Goal: Task Accomplishment & Management: Manage account settings

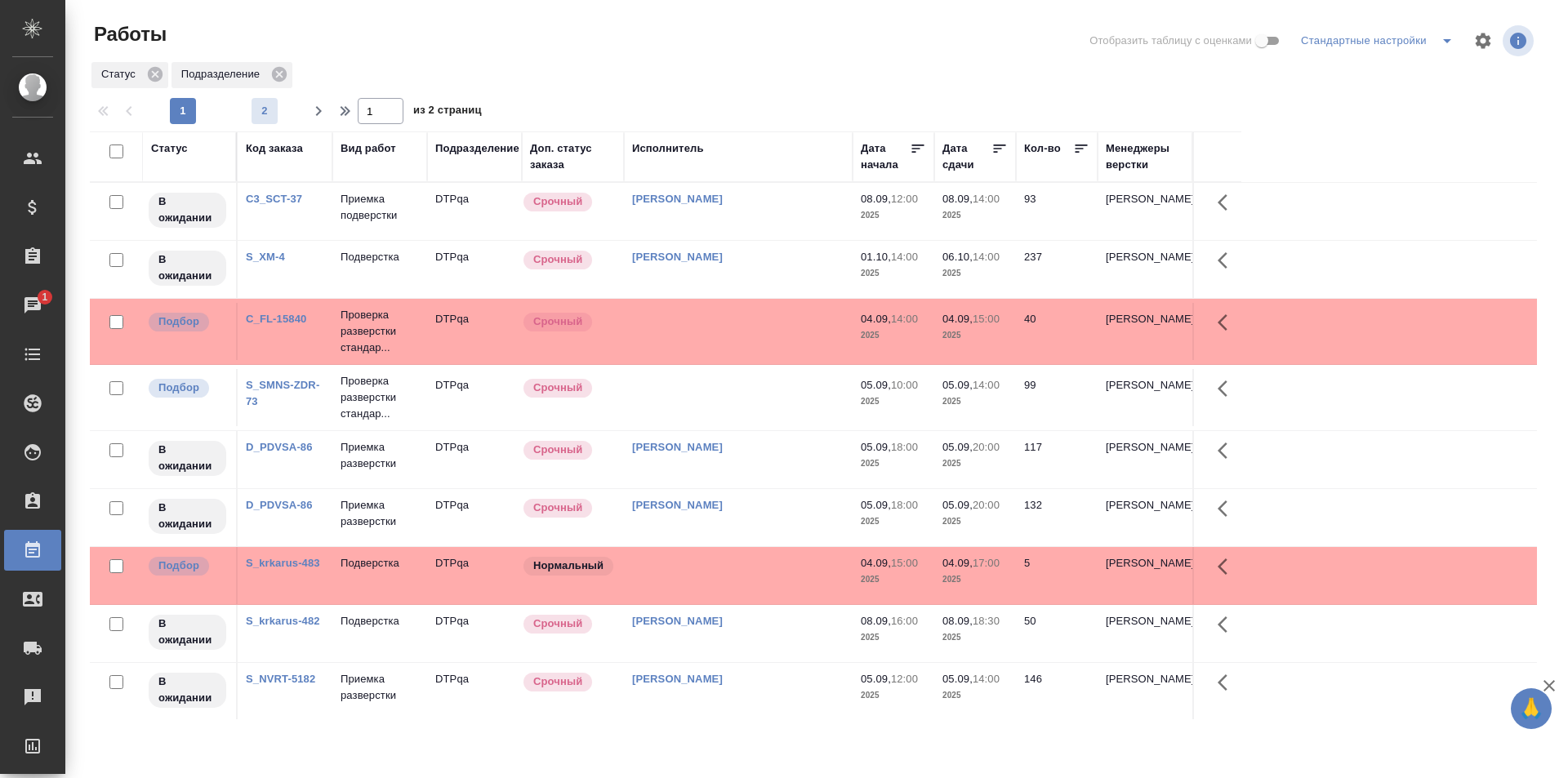
click at [273, 109] on span "2" at bounding box center [264, 111] width 26 height 17
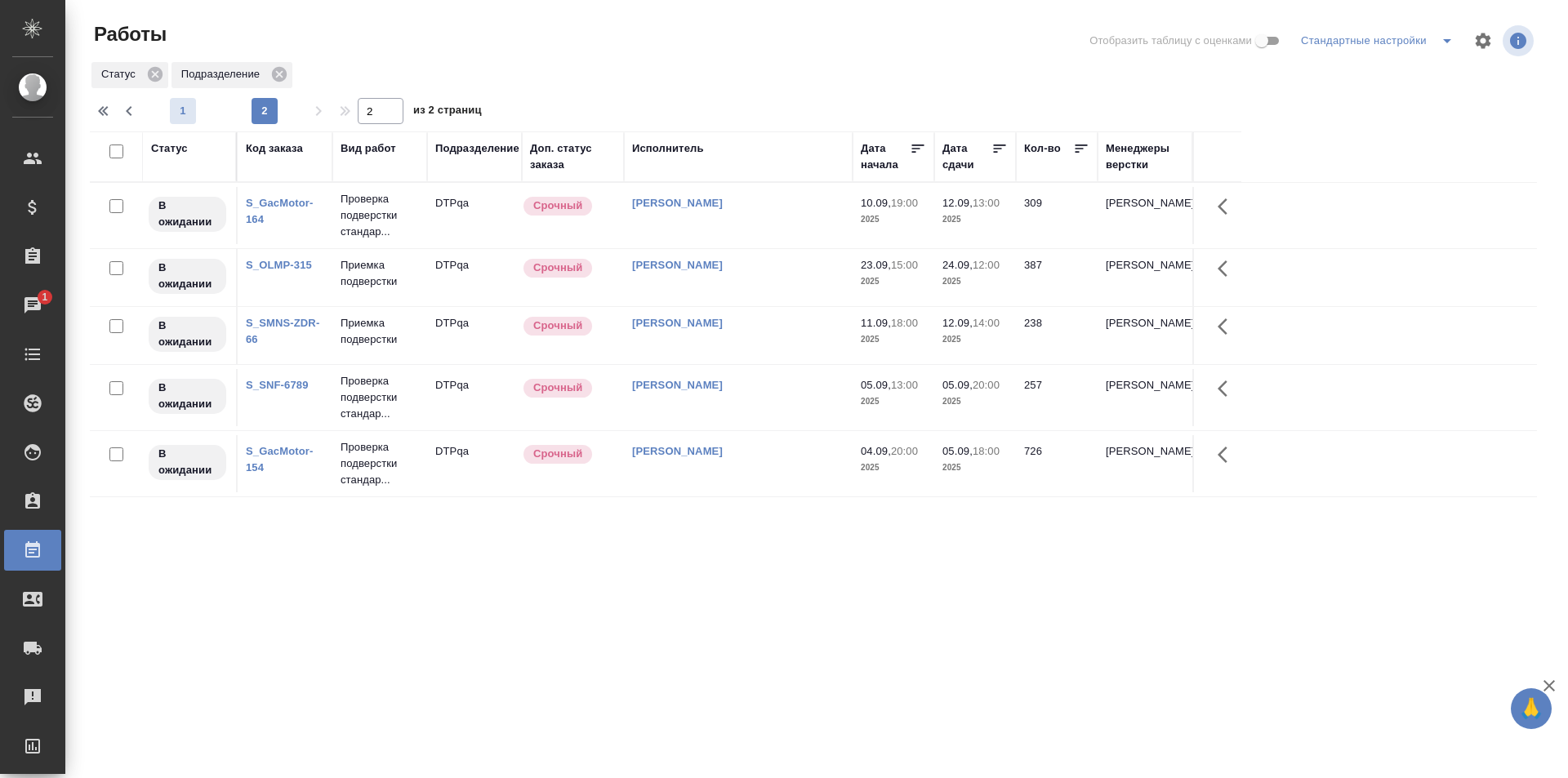
click at [186, 118] on span "1" at bounding box center [183, 111] width 26 height 17
type input "1"
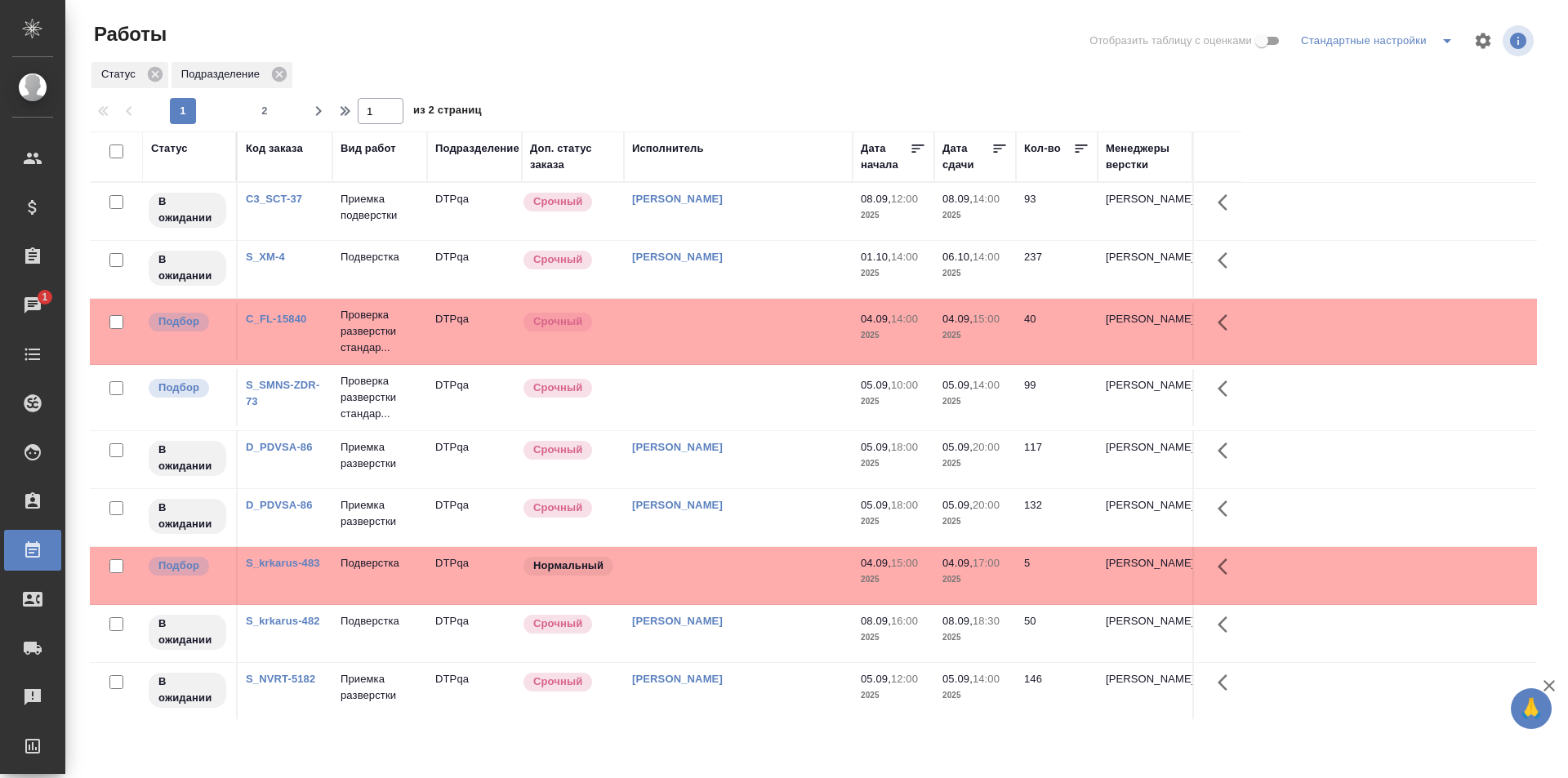
click at [751, 330] on td at bounding box center [738, 331] width 228 height 57
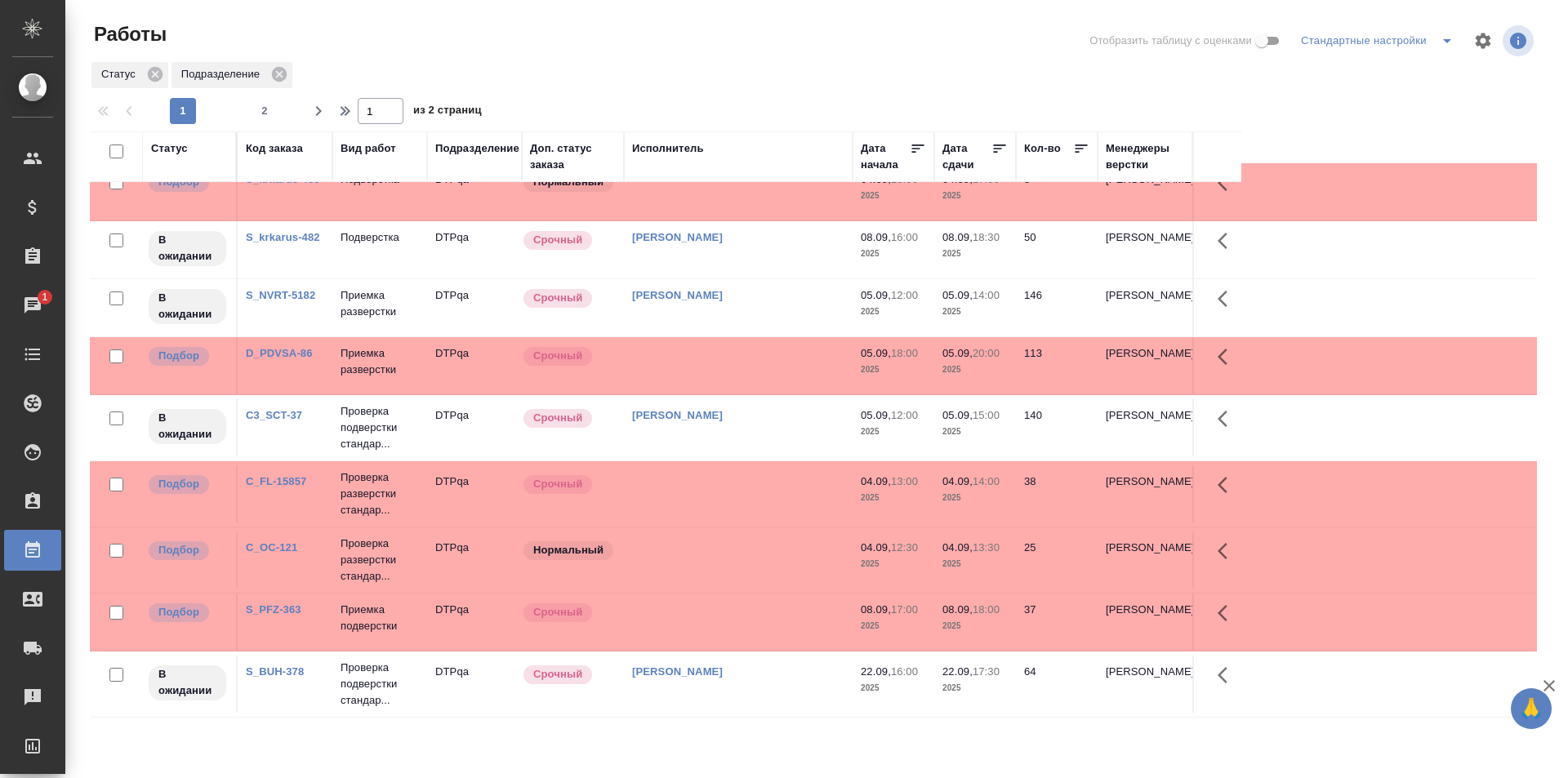
scroll to position [408, 0]
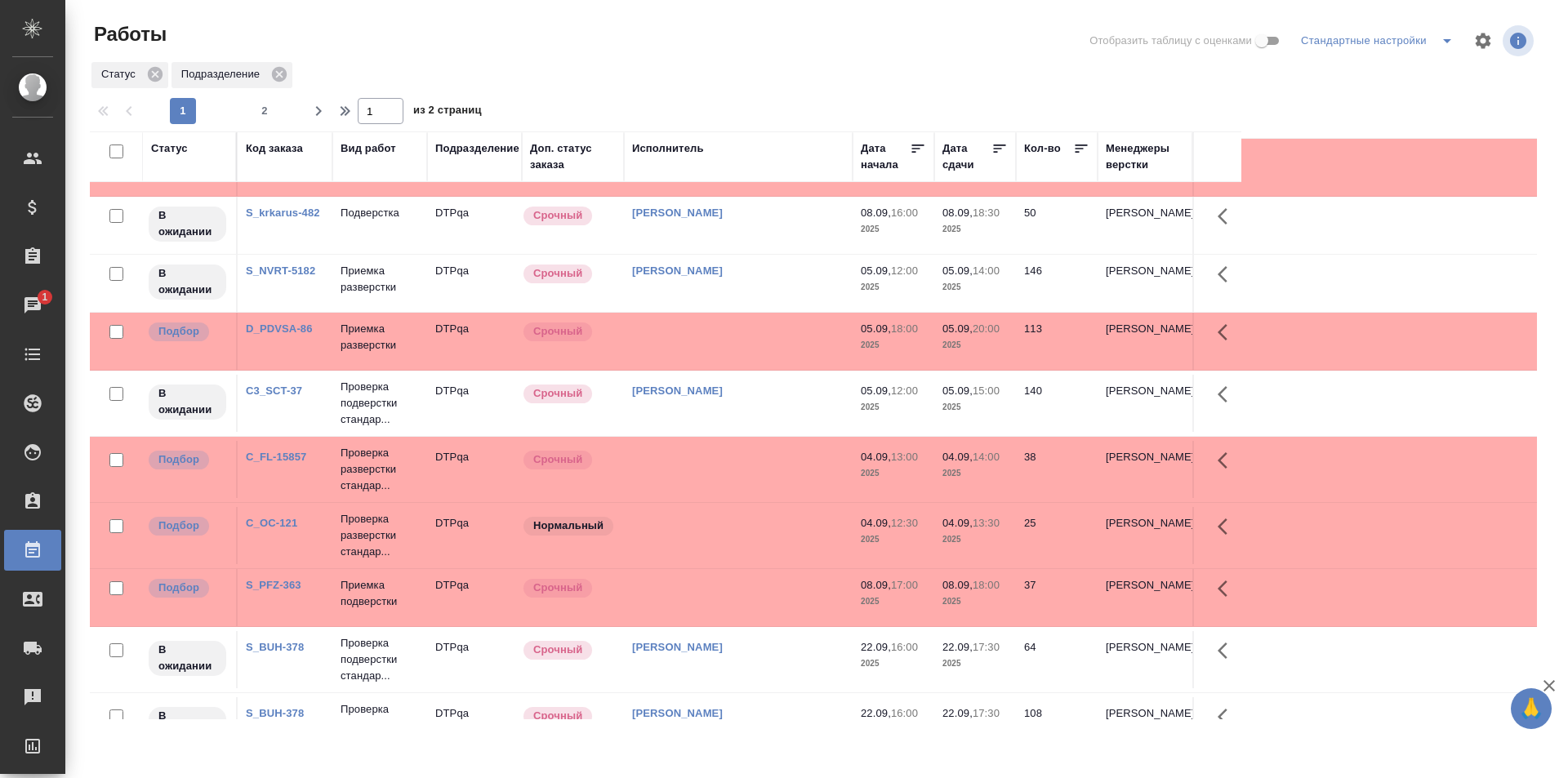
click at [732, 540] on td at bounding box center [738, 535] width 228 height 57
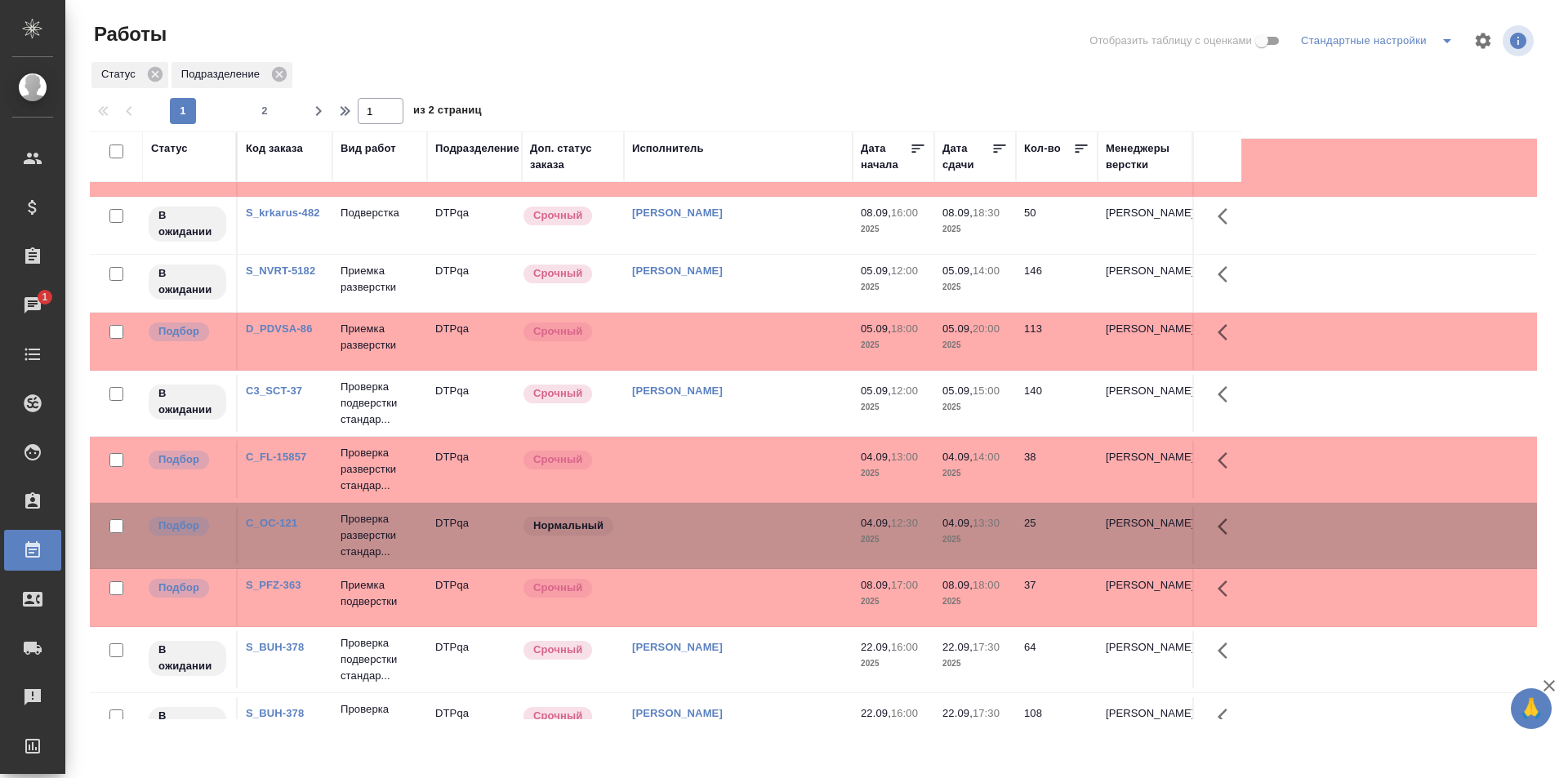
click at [732, 540] on td at bounding box center [738, 535] width 228 height 57
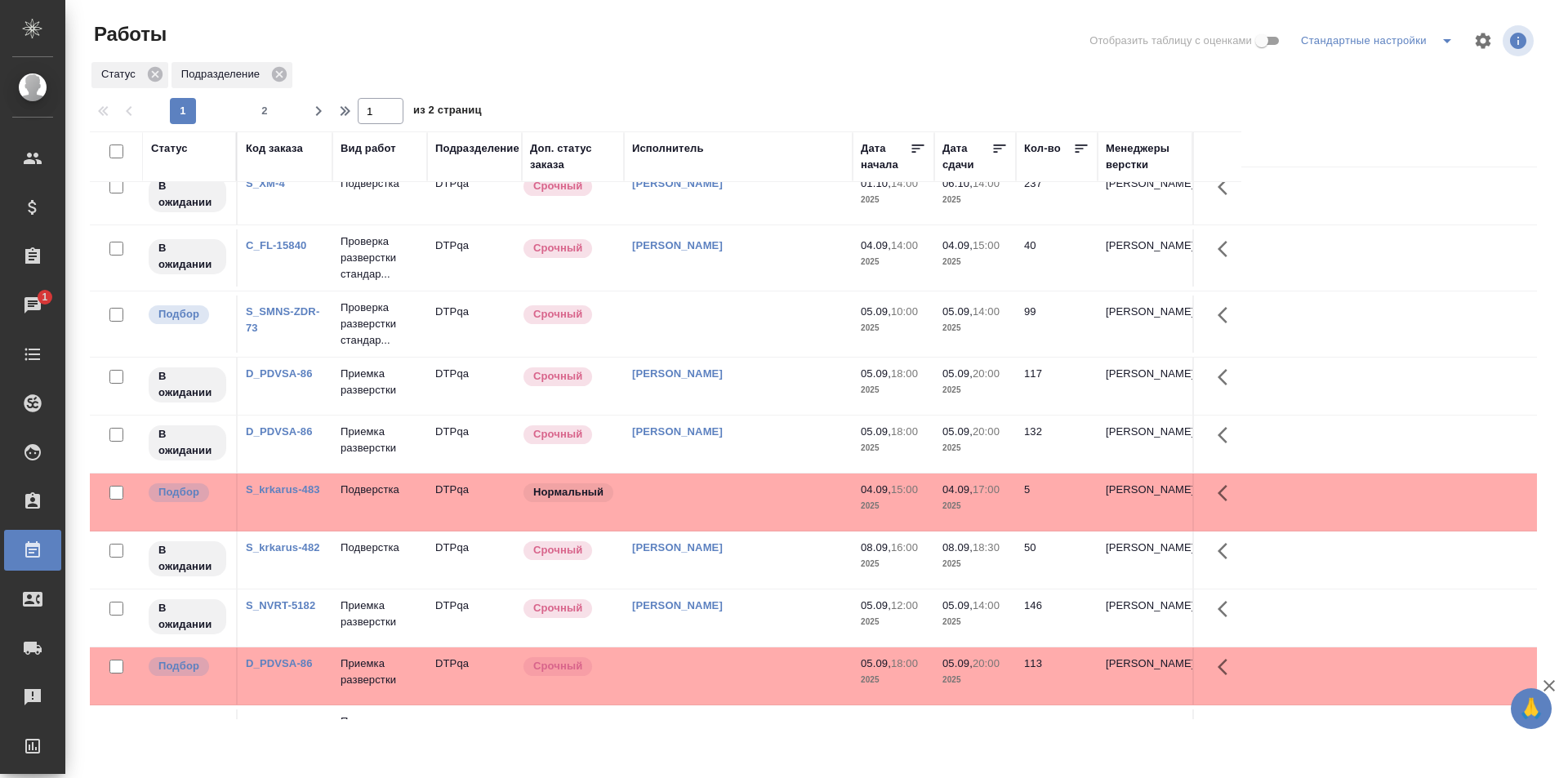
scroll to position [0, 0]
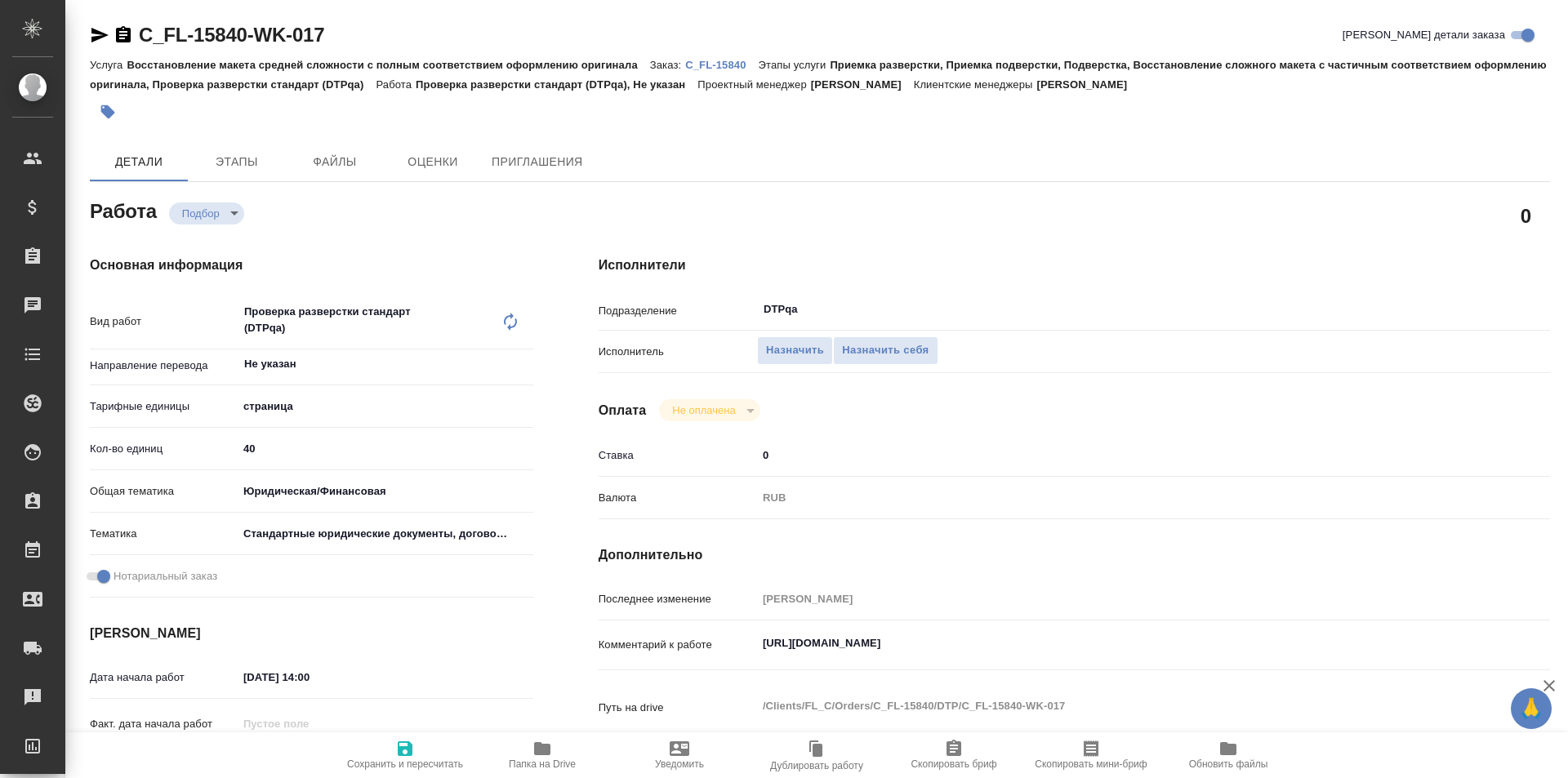
type textarea "x"
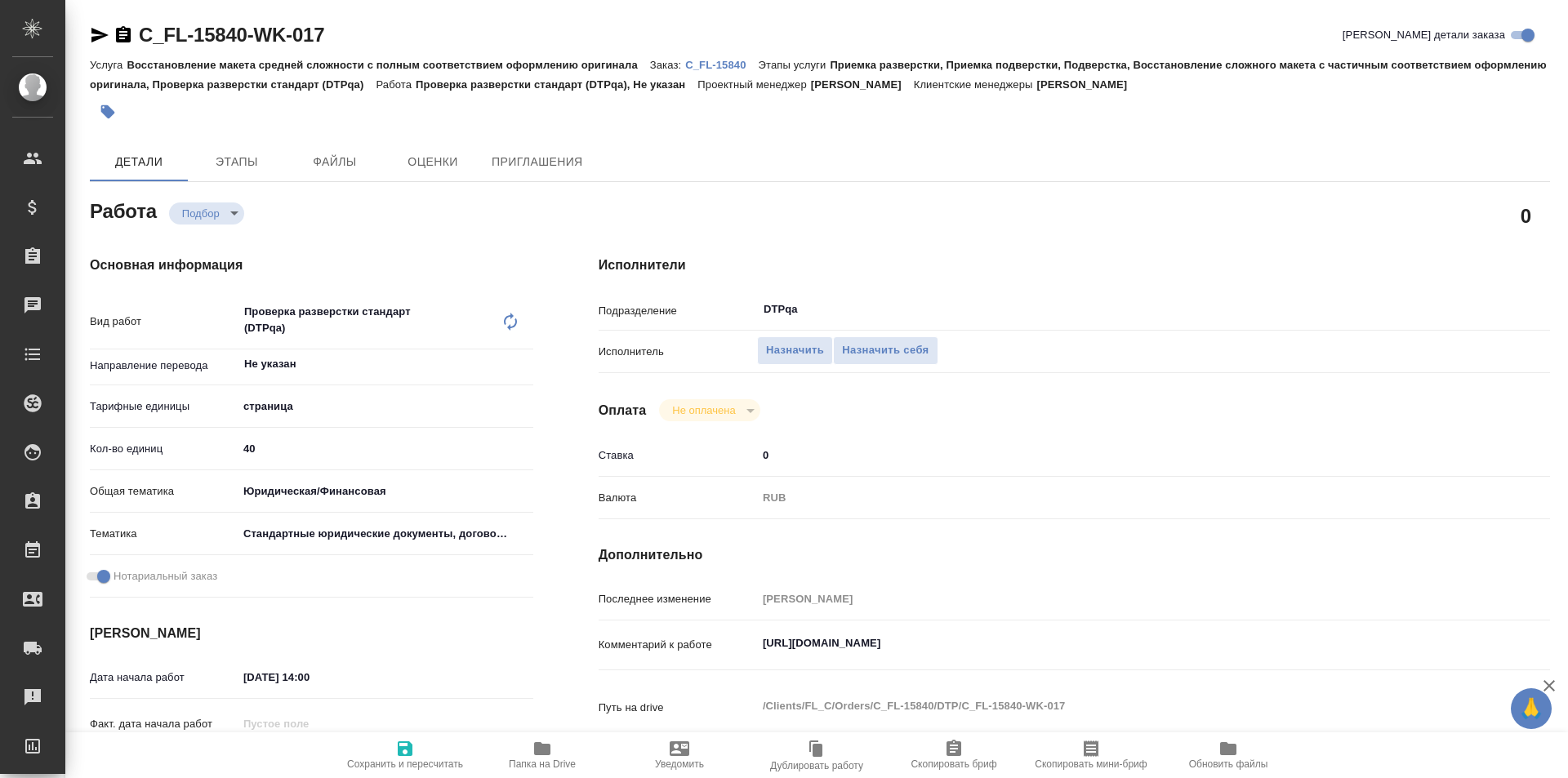
type textarea "x"
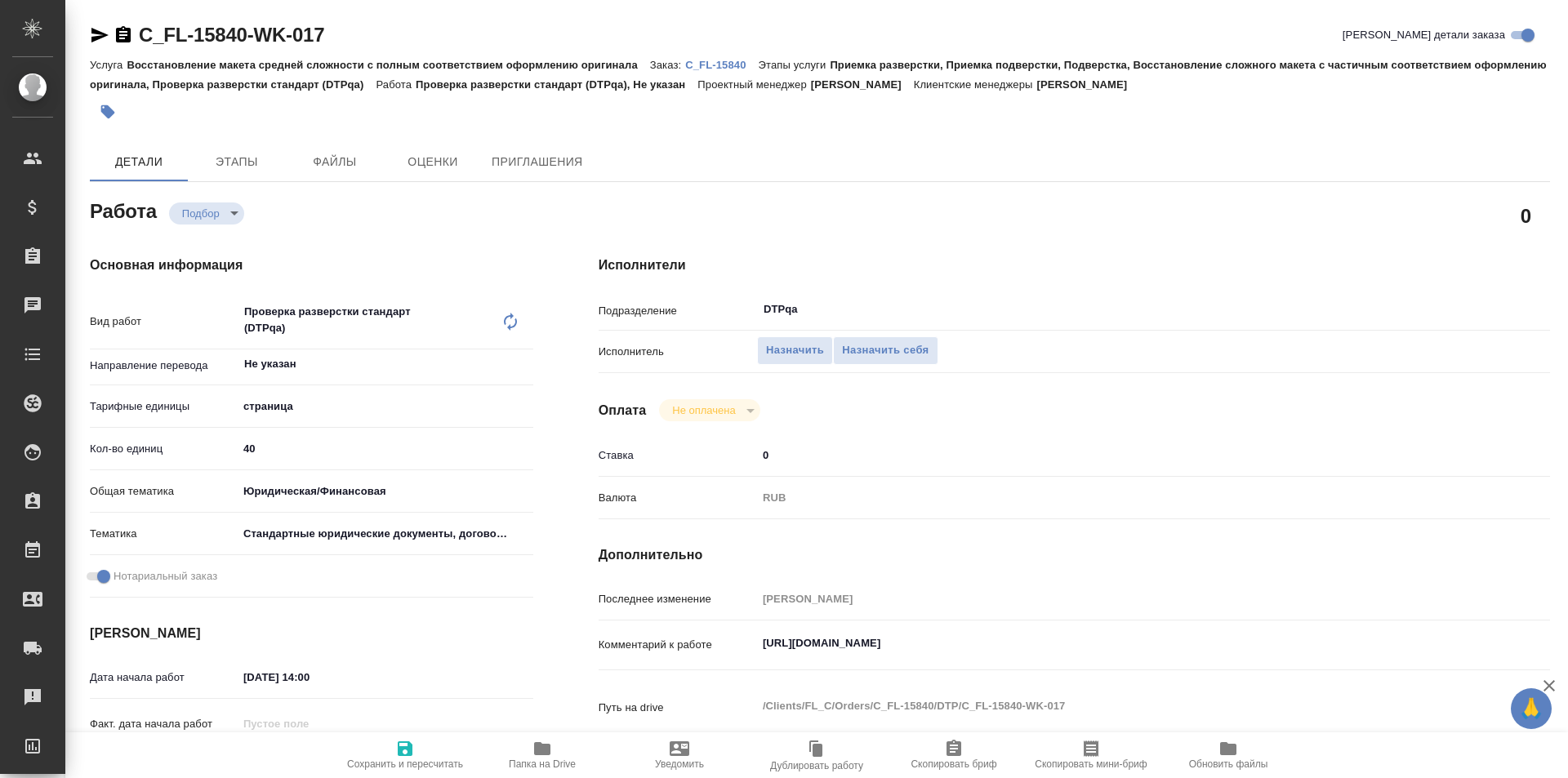
type textarea "x"
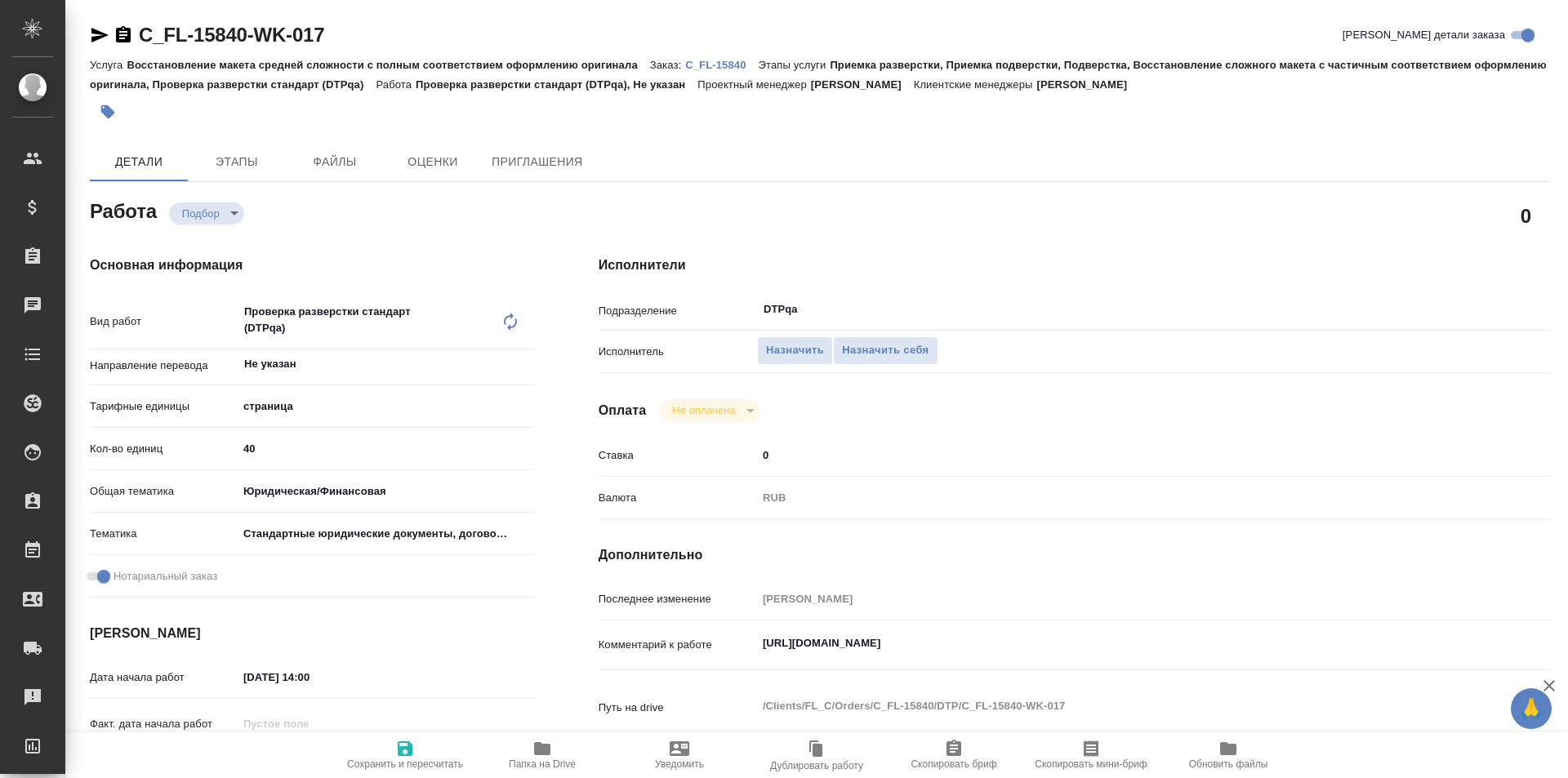
type textarea "x"
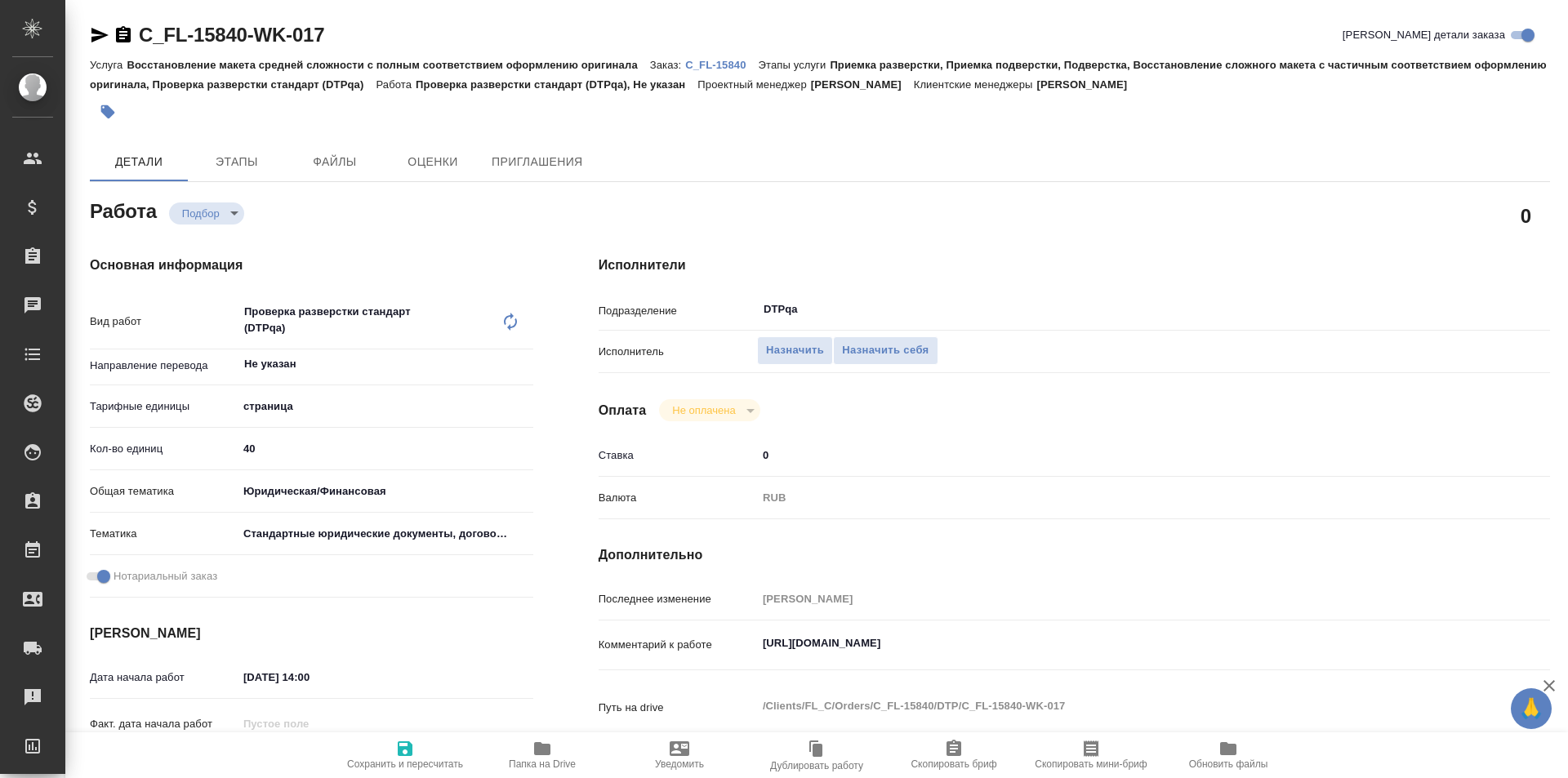
type textarea "x"
drag, startPoint x: 1100, startPoint y: 652, endPoint x: 735, endPoint y: 664, distance: 365.2
click at [735, 664] on div "Комментарий к работе https://tera.awatera.com/Work/68ad73f9b2a74bc6a4a44ba6/ x" at bounding box center [1075, 658] width 951 height 63
type textarea "x"
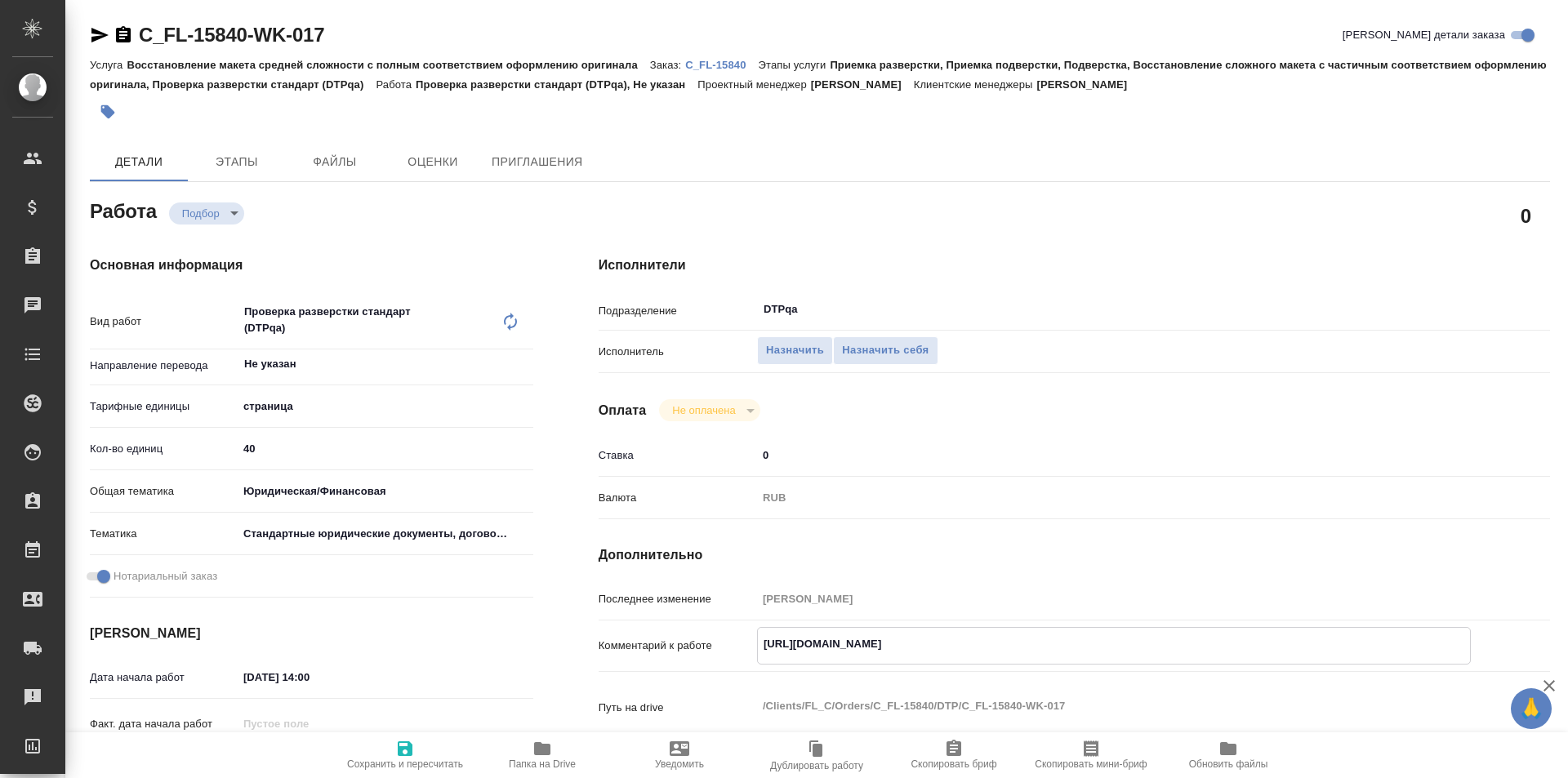
type textarea "x"
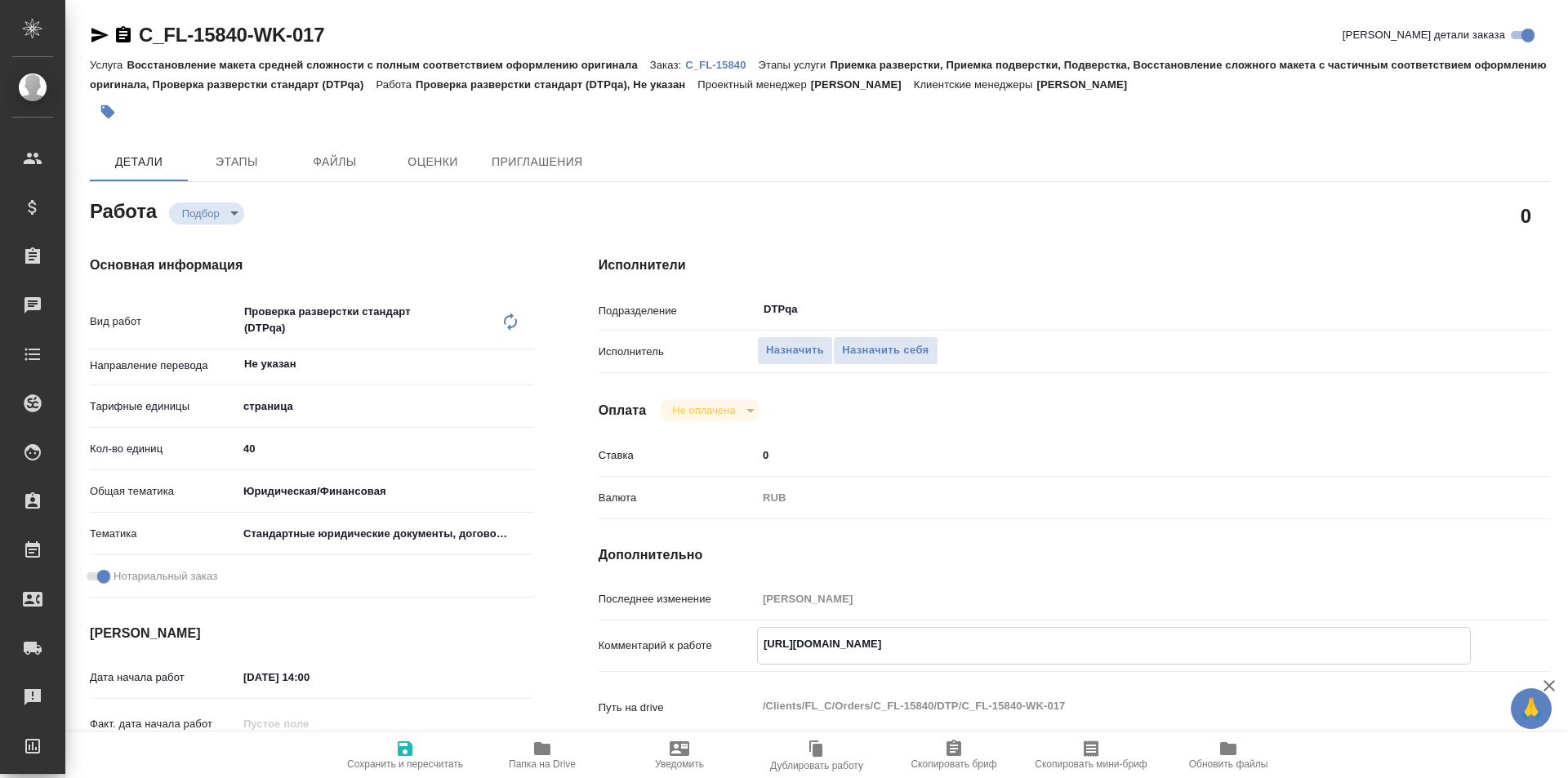
type textarea "x"
click at [882, 347] on span "Назначить себя" at bounding box center [885, 350] width 86 height 18
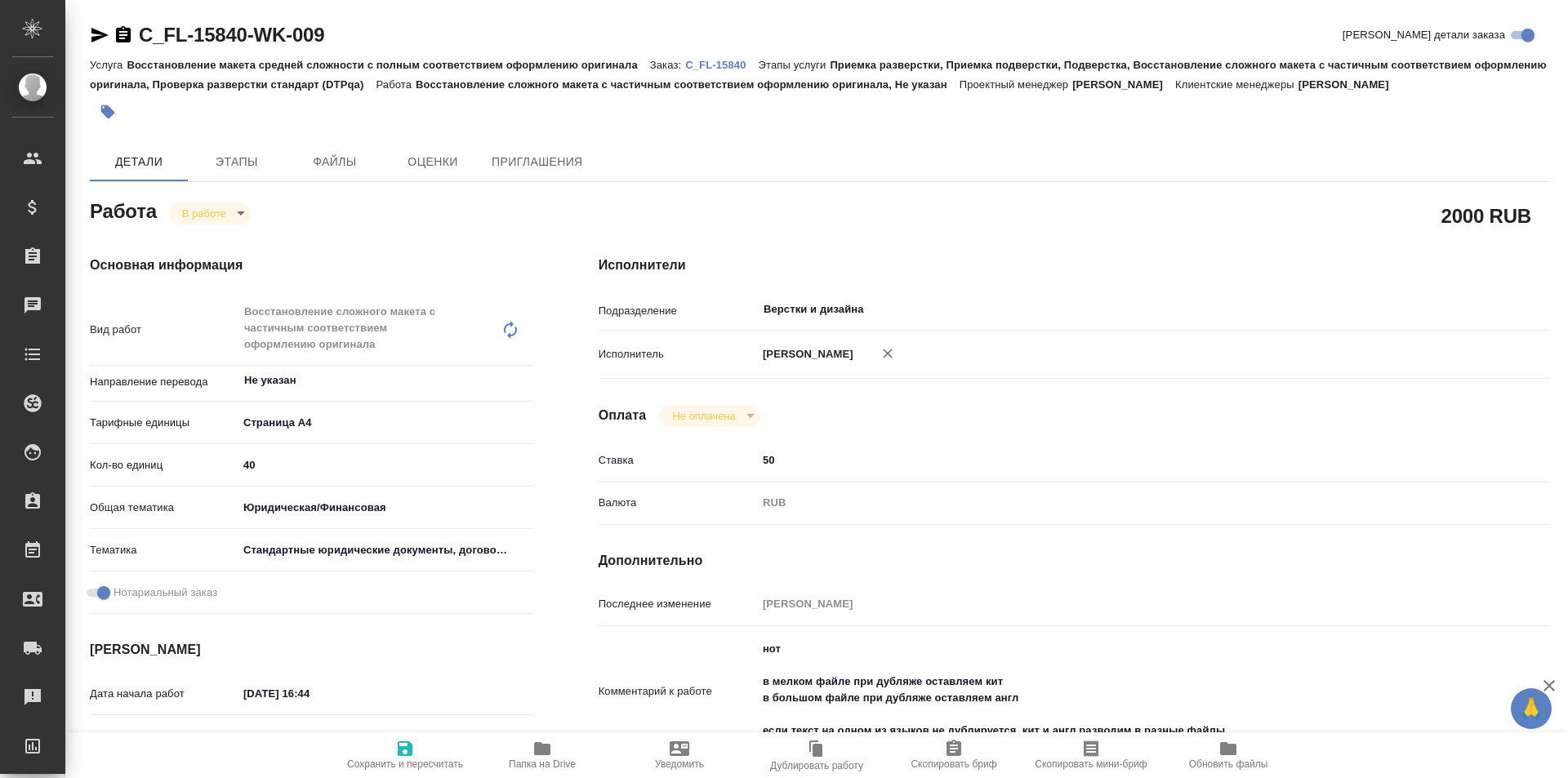
type textarea "x"
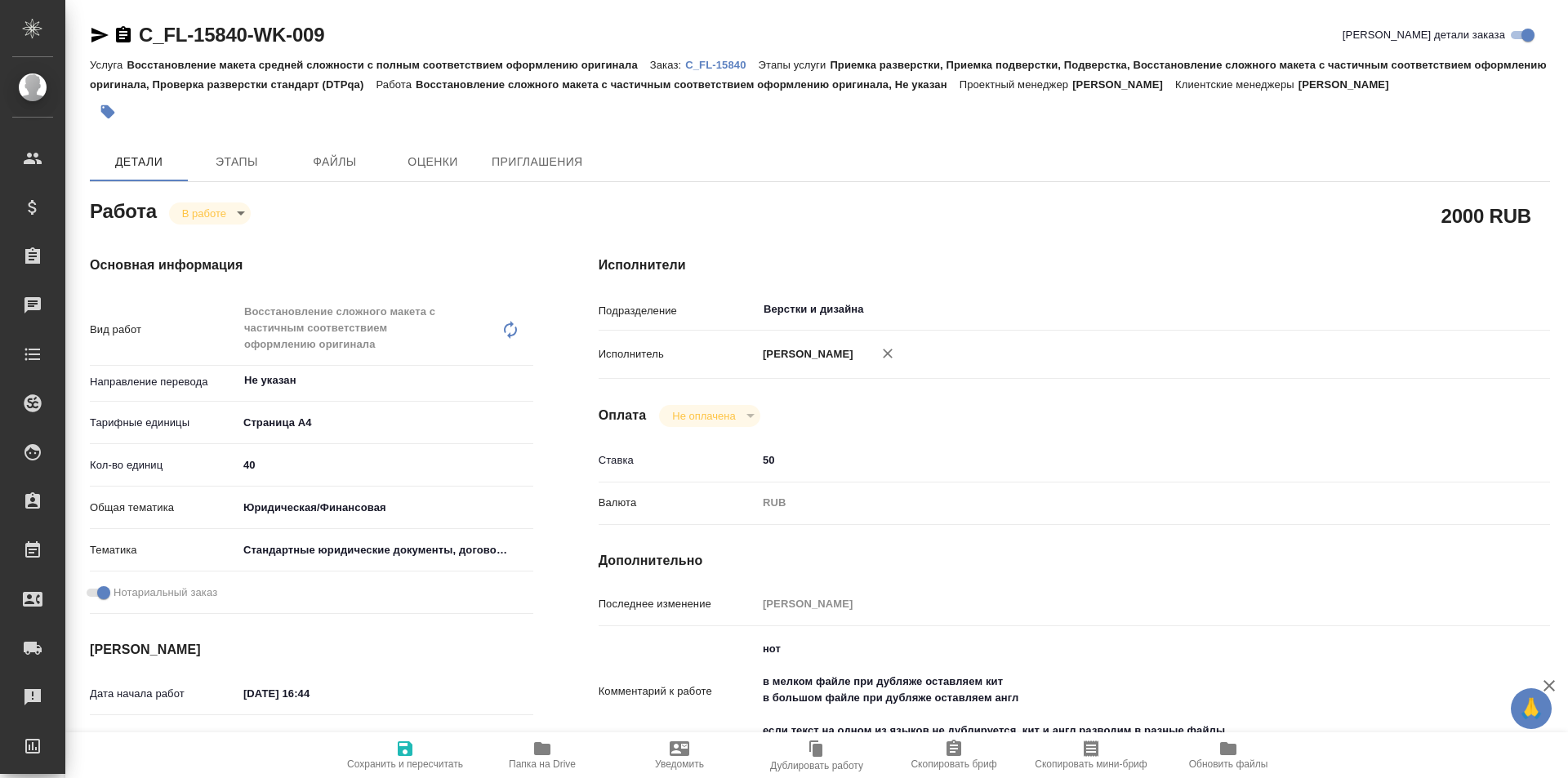
type textarea "x"
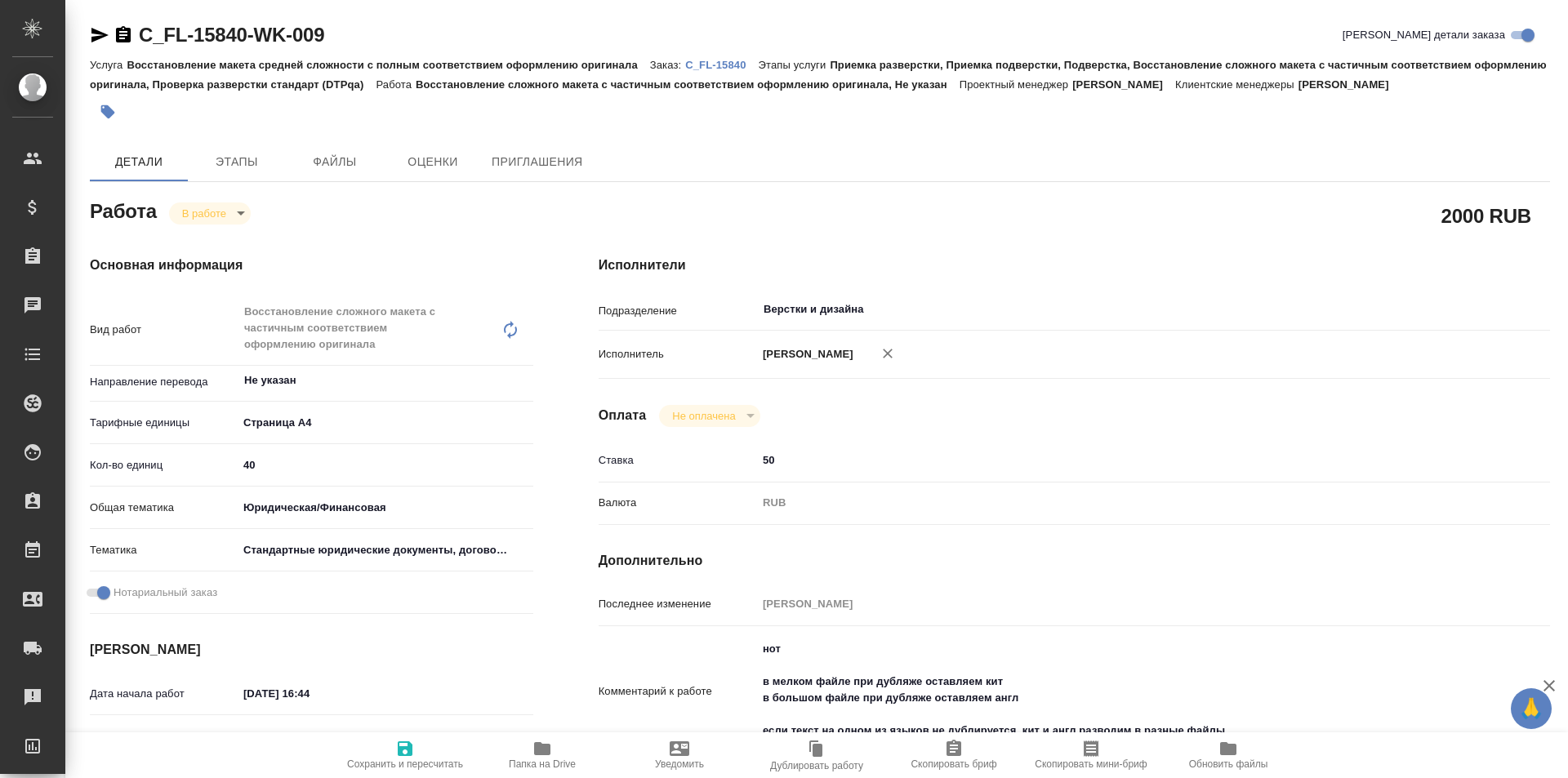
type textarea "x"
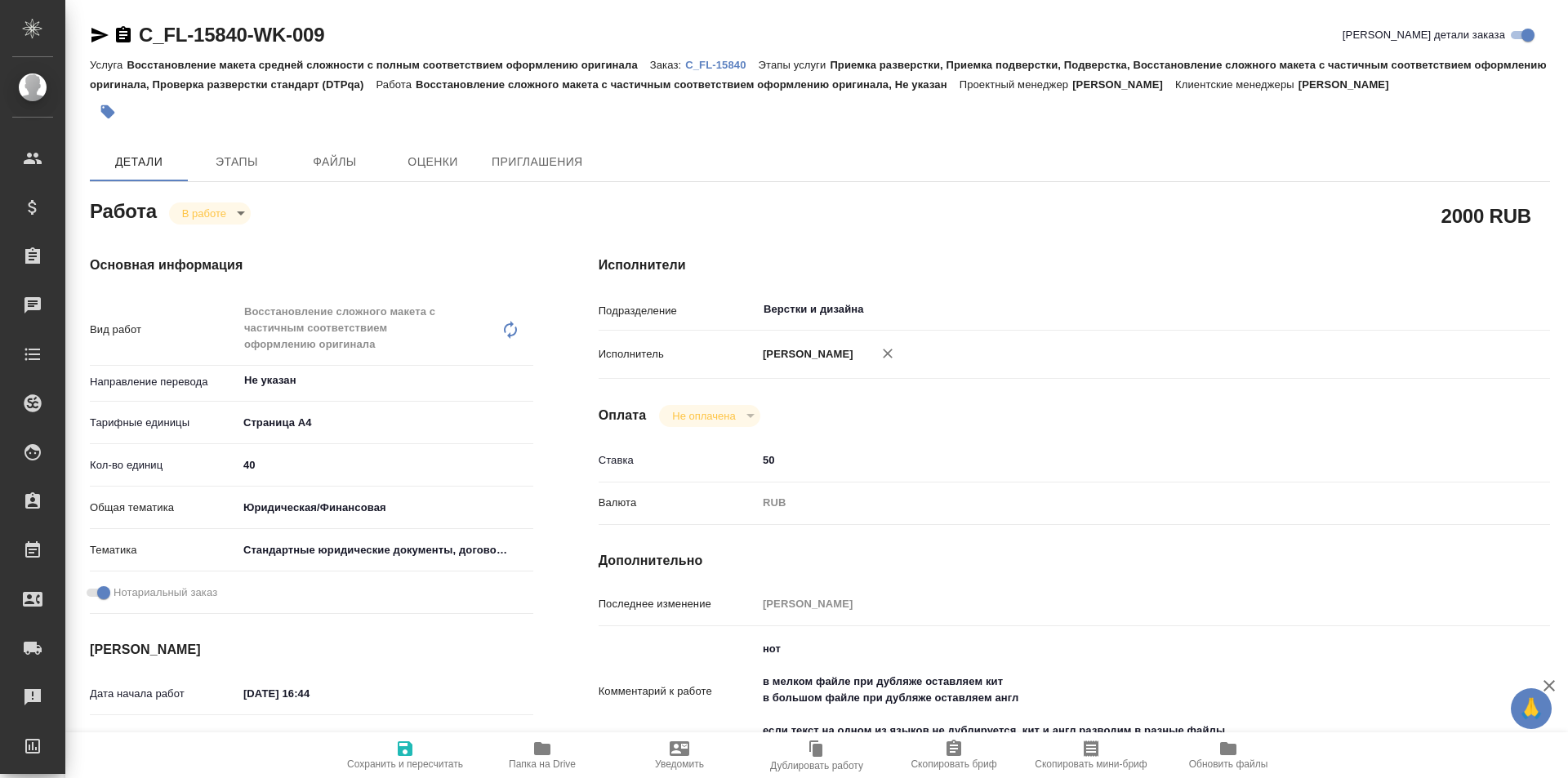
type textarea "x"
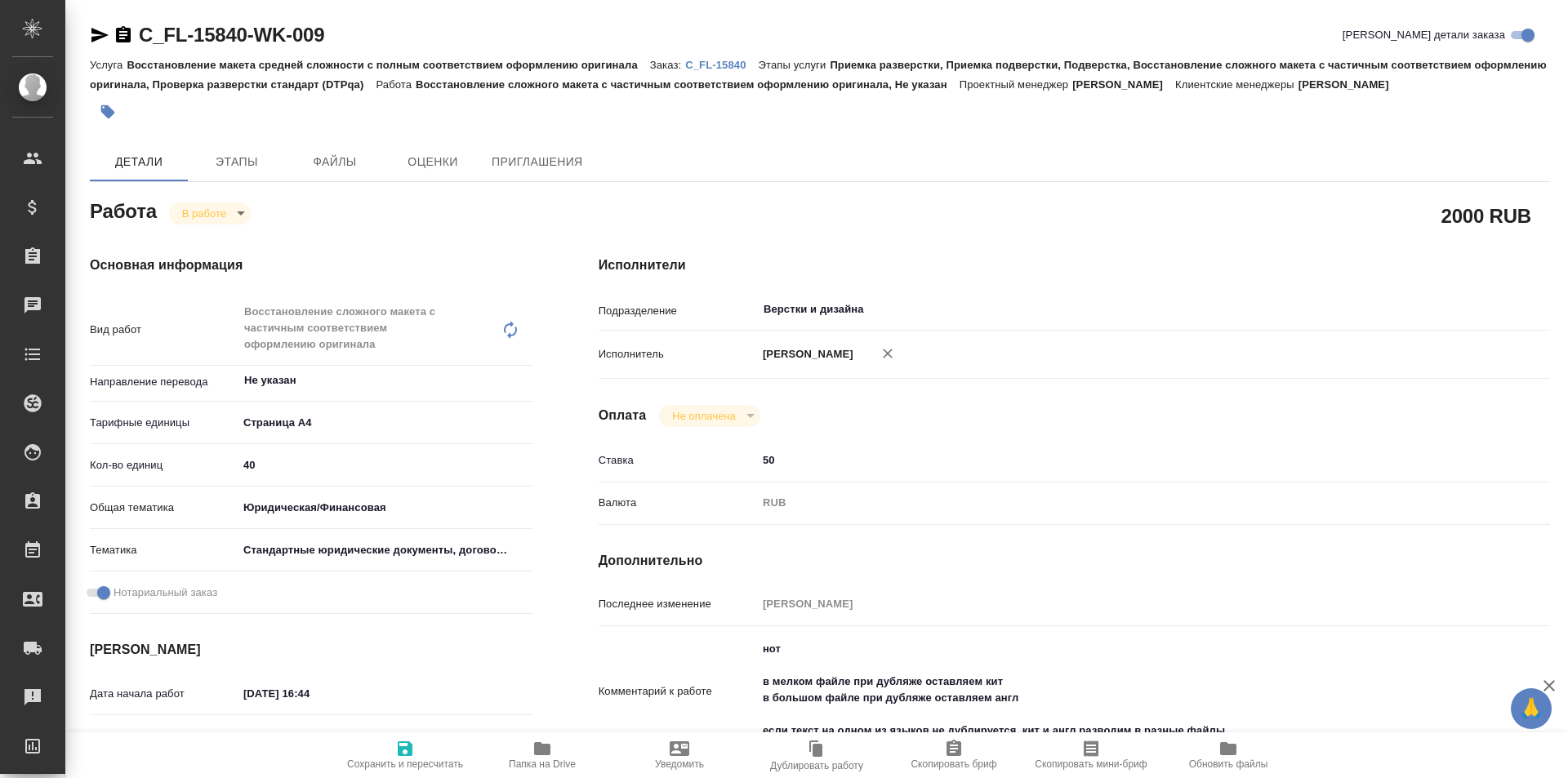
type textarea "x"
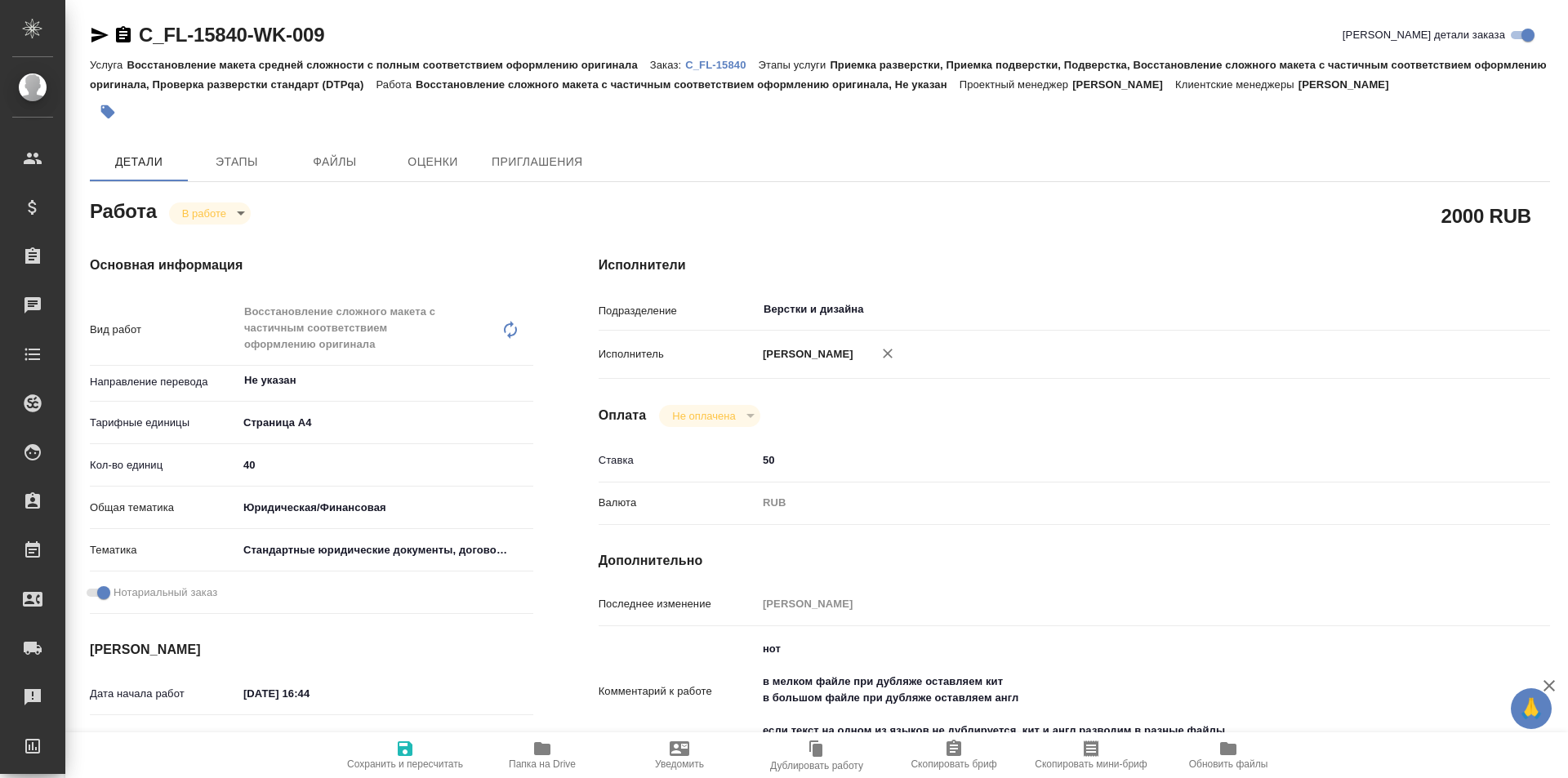
scroll to position [163, 0]
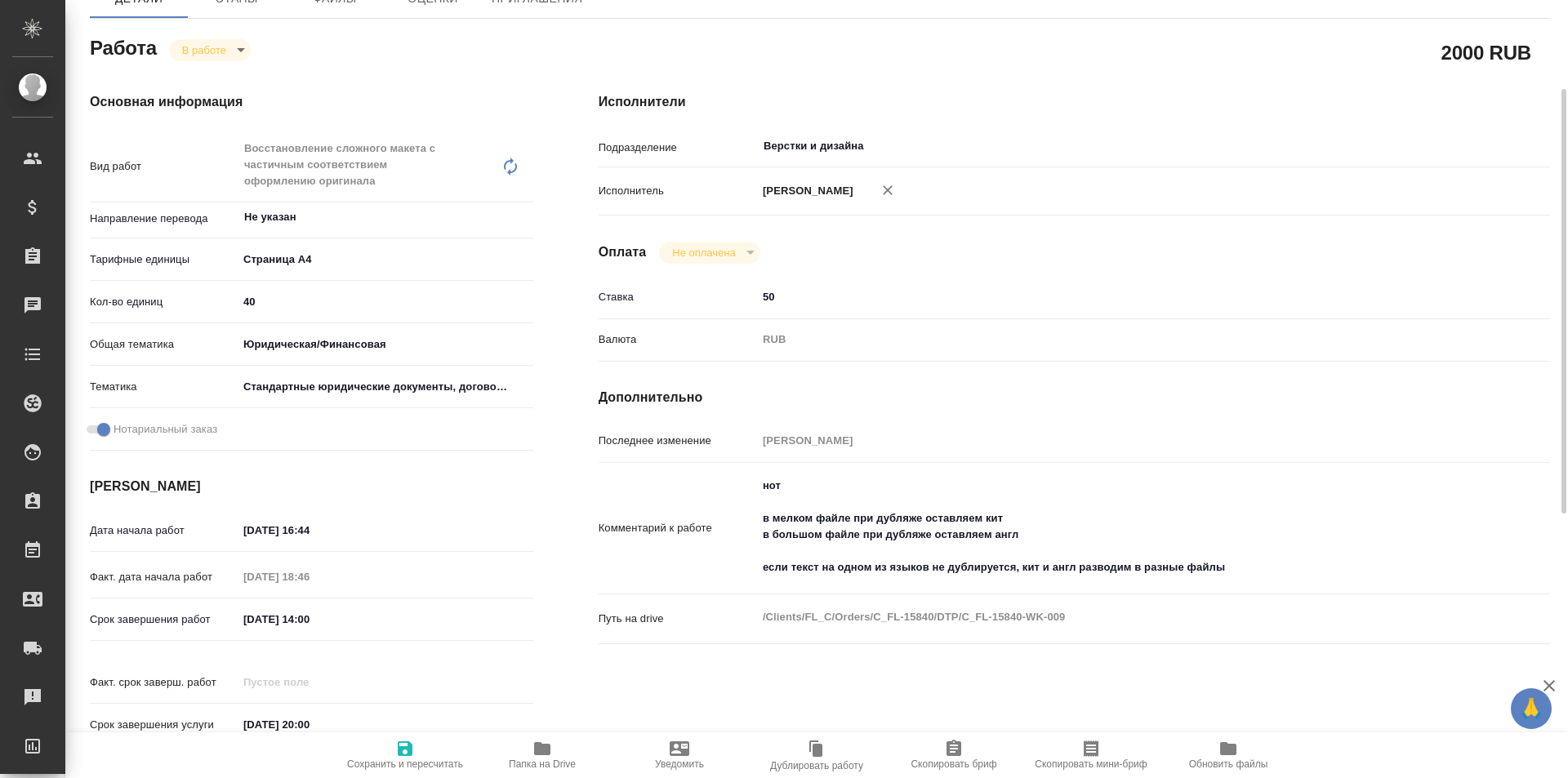
type textarea "x"
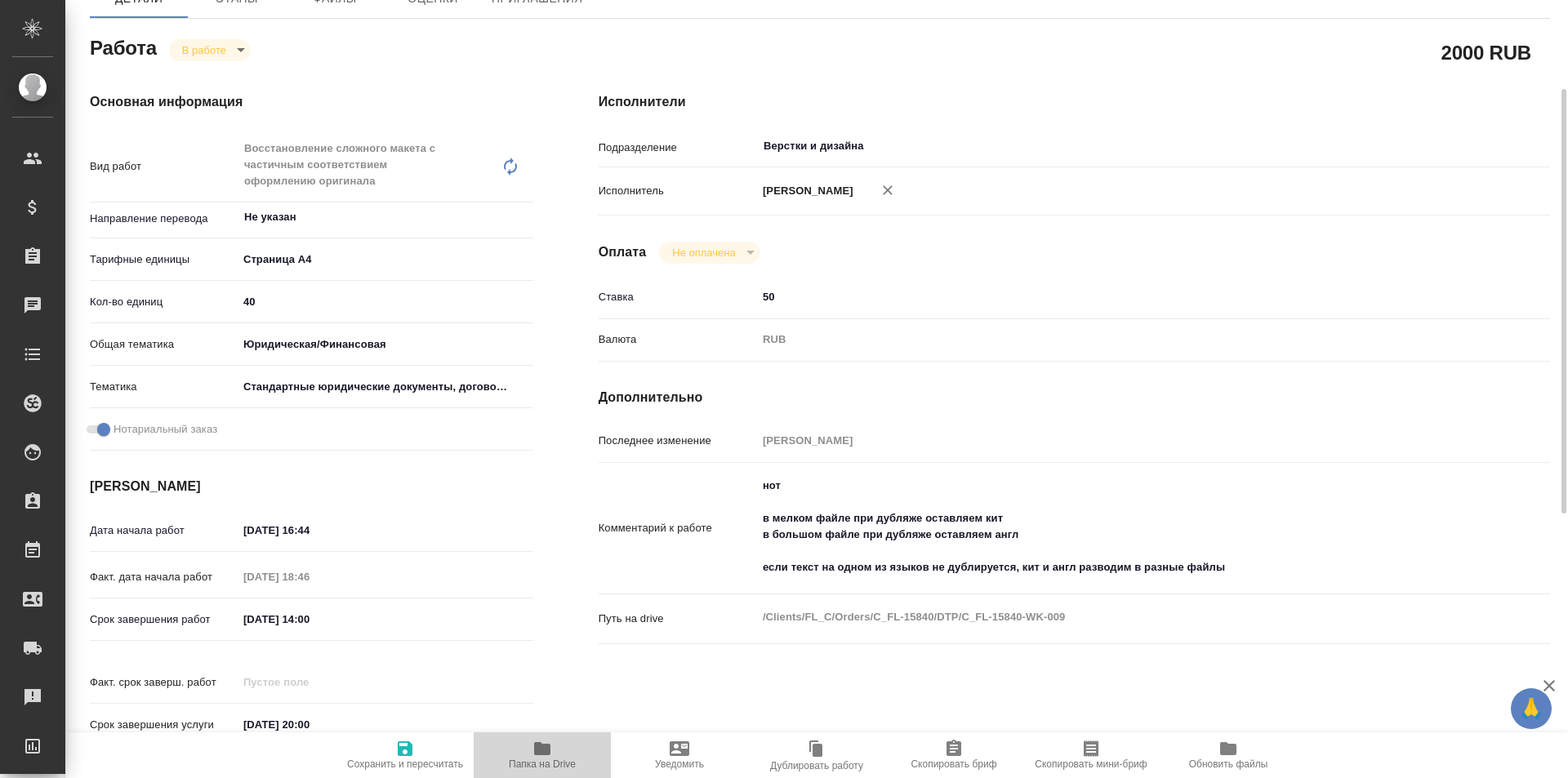
click at [548, 757] on icon "button" at bounding box center [542, 748] width 19 height 19
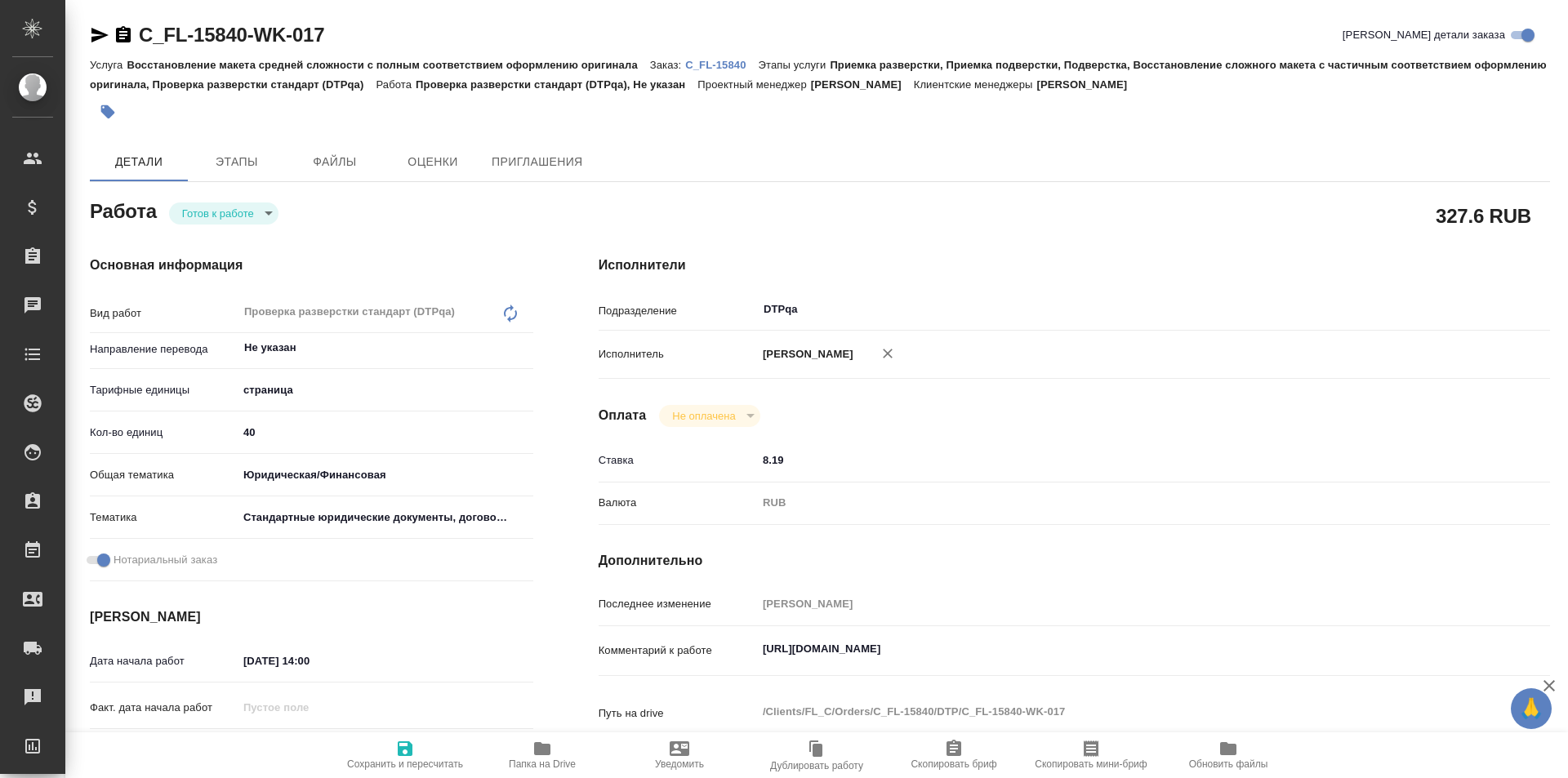
type textarea "x"
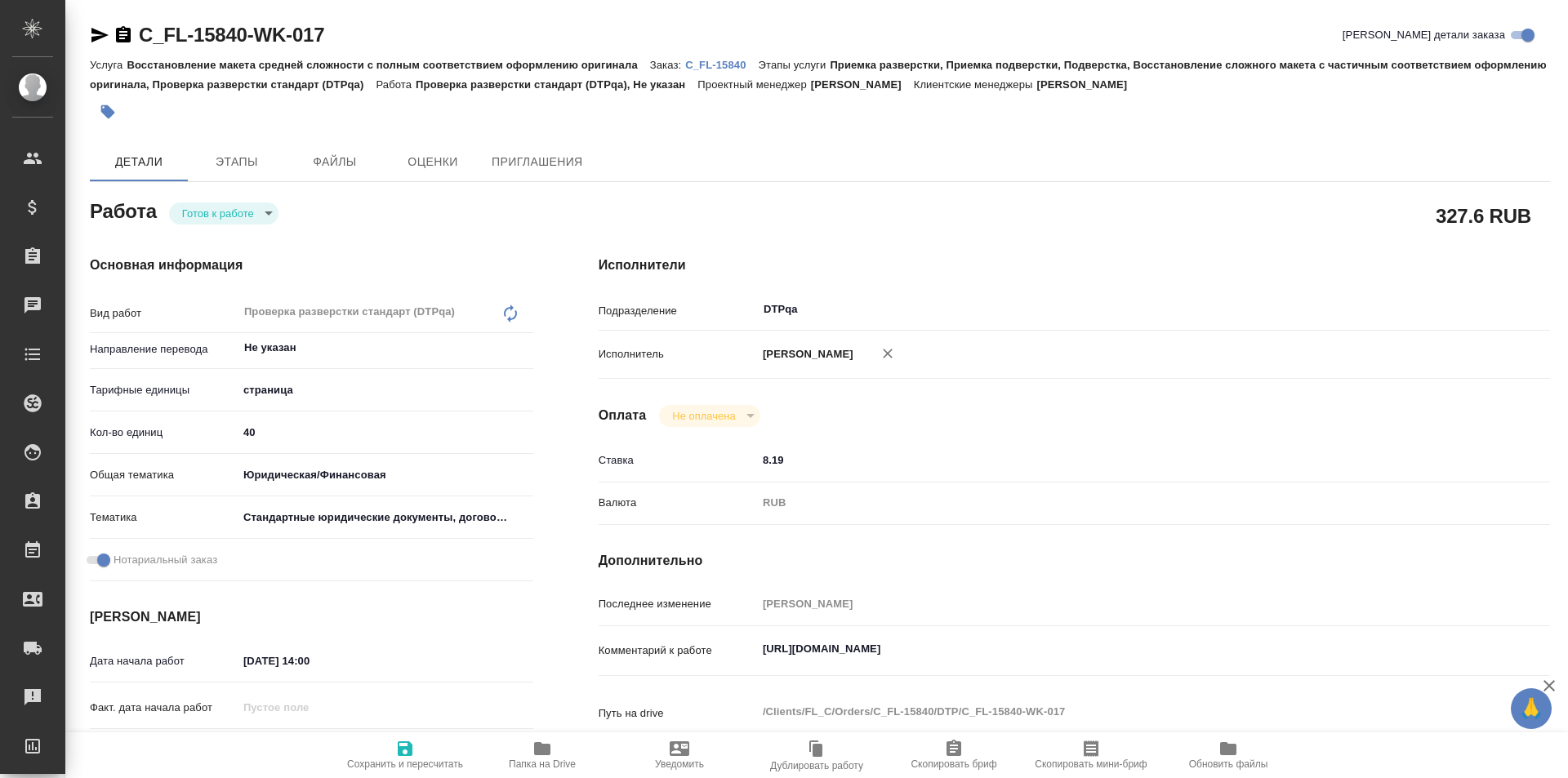
type textarea "x"
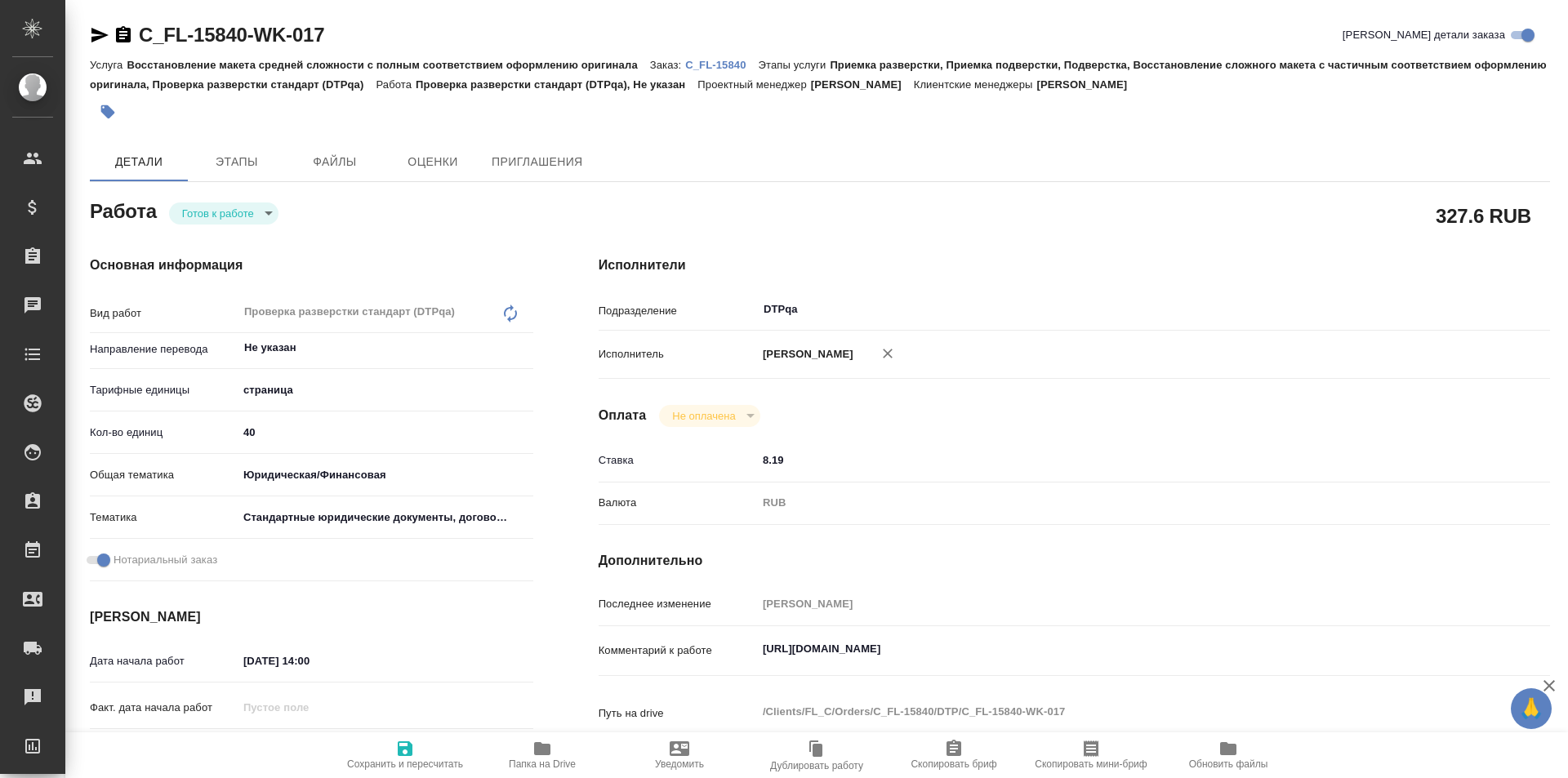
click at [411, 767] on span "Сохранить и пересчитать" at bounding box center [405, 763] width 116 height 11
type textarea "x"
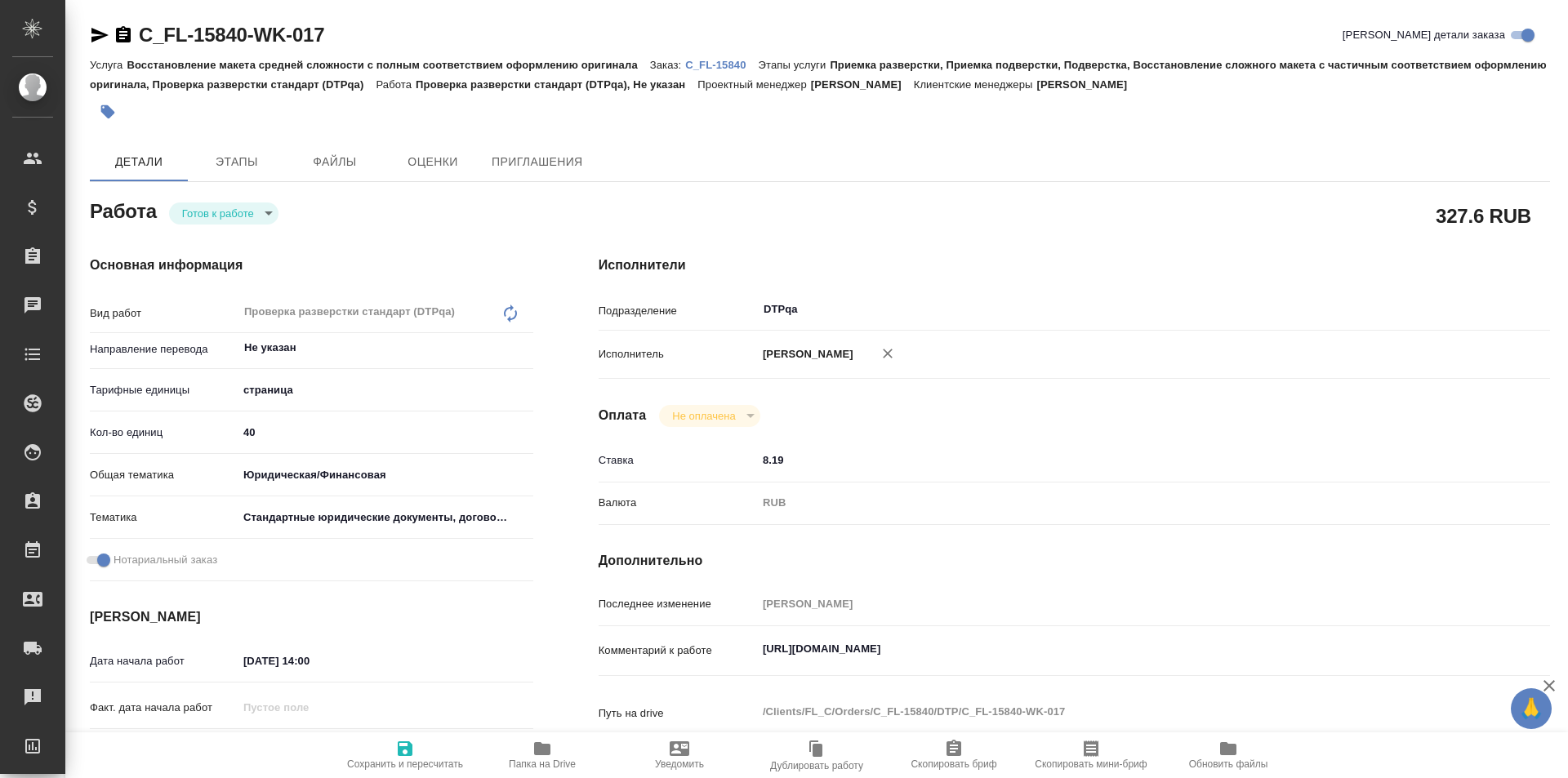
type textarea "x"
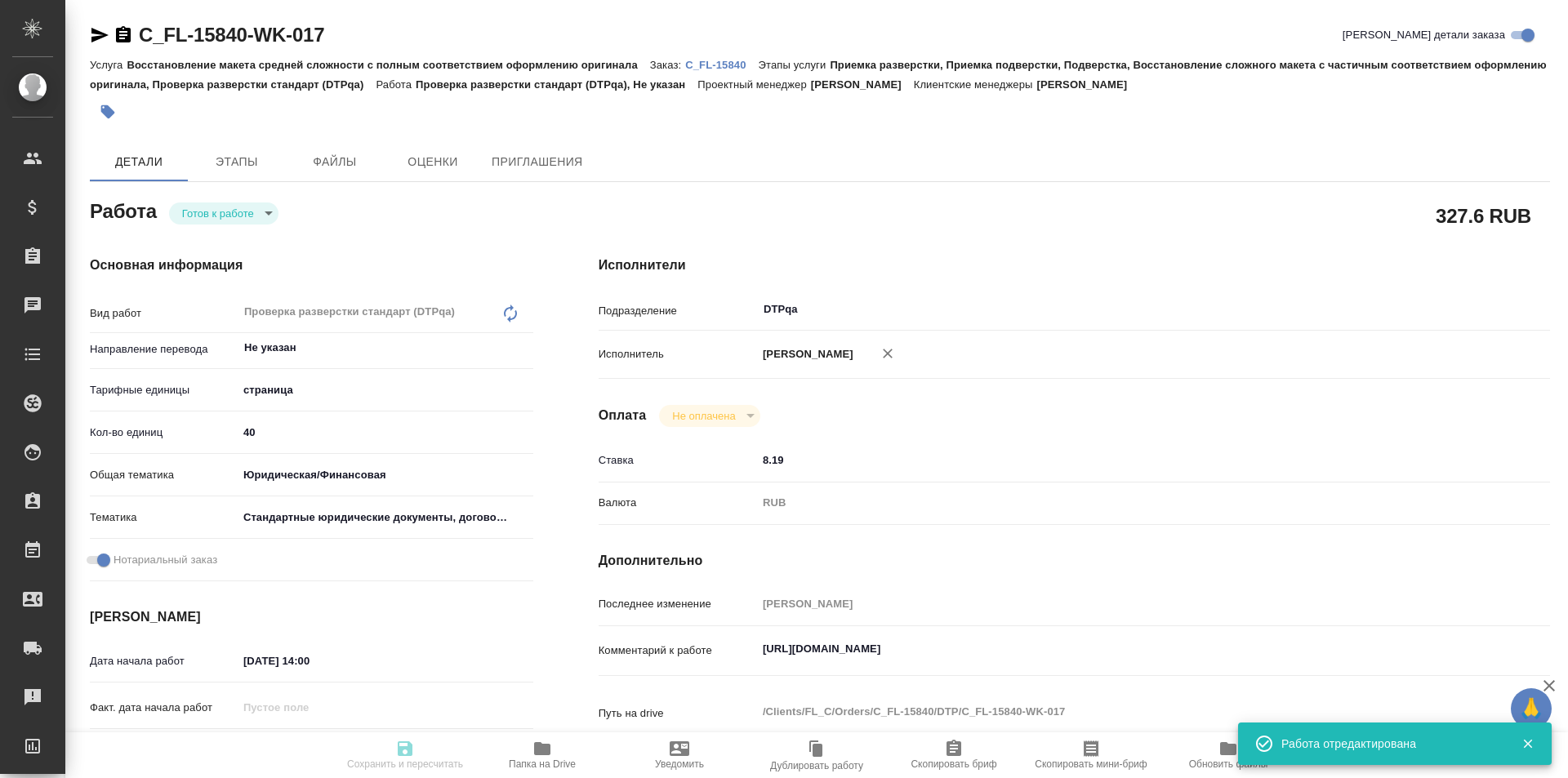
type textarea "x"
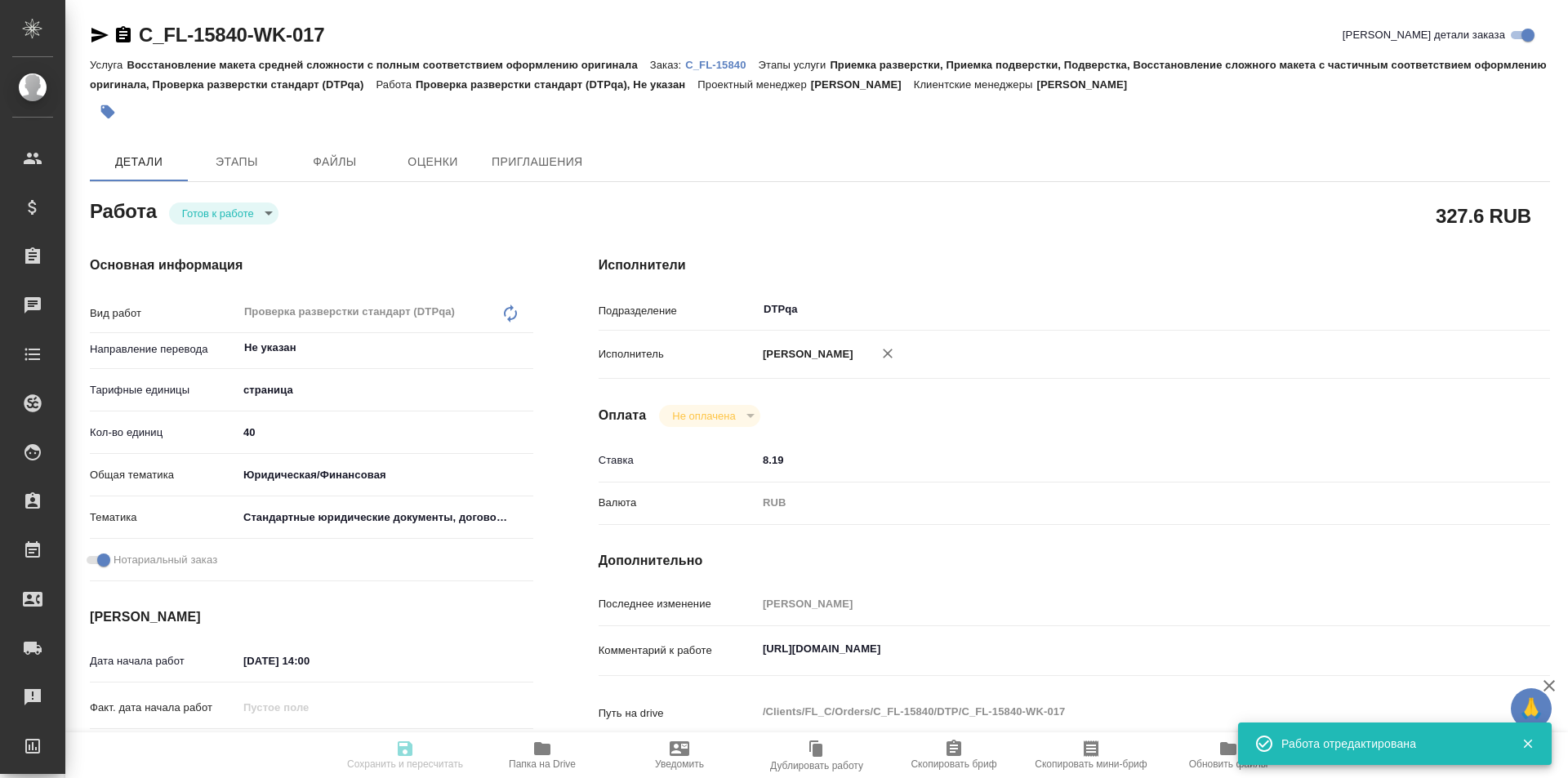
type input "readyForWork"
type textarea "Проверка разверстки стандарт (DTPqa)"
type textarea "x"
type input "Не указан"
type input "5a8b1489cc6b4906c91bfdb2"
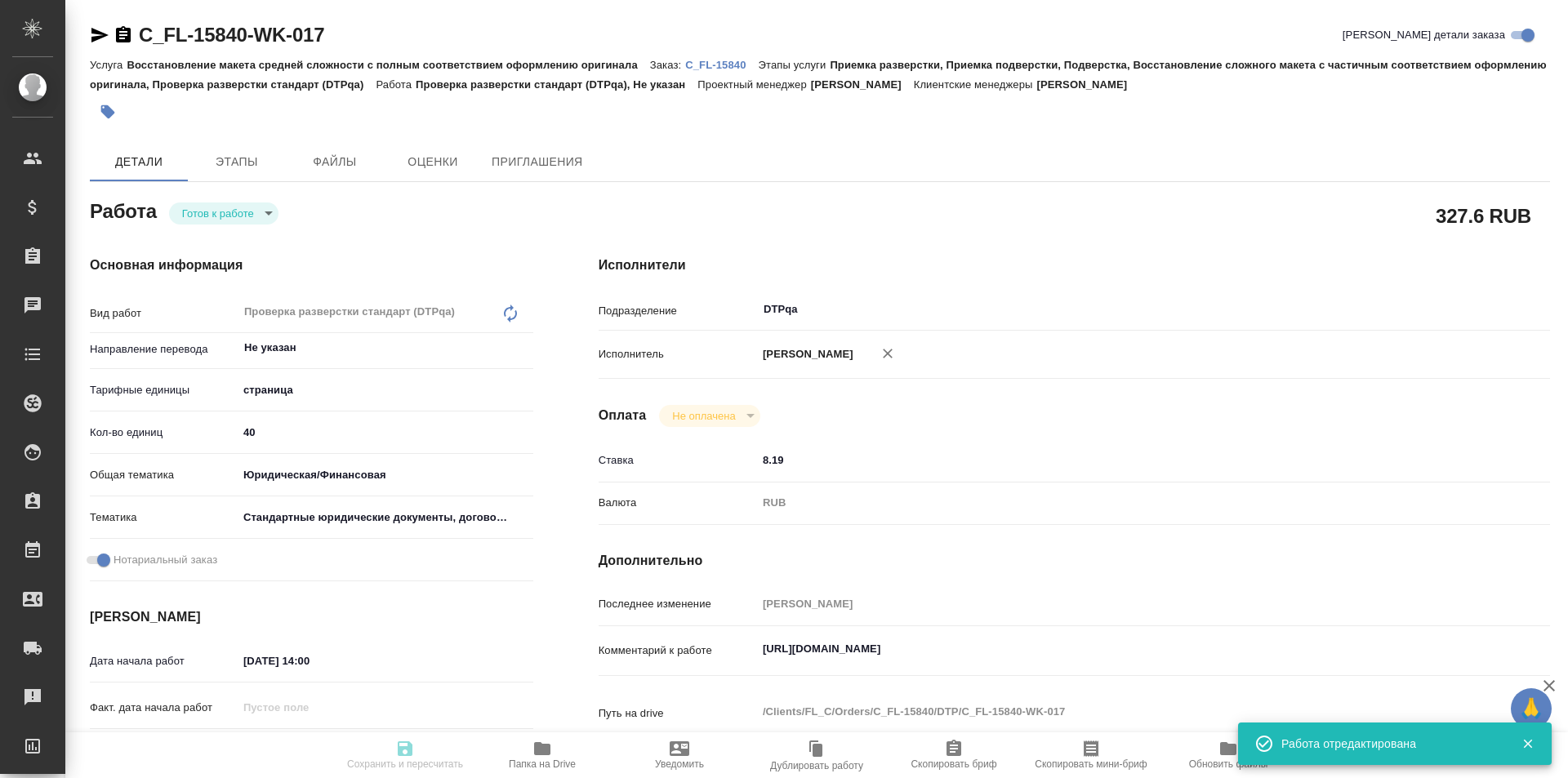
type input "40"
type input "yr-fn"
type input "5f647205b73bc97568ca66bf"
checkbox input "true"
type input "04.09.2025 14:00"
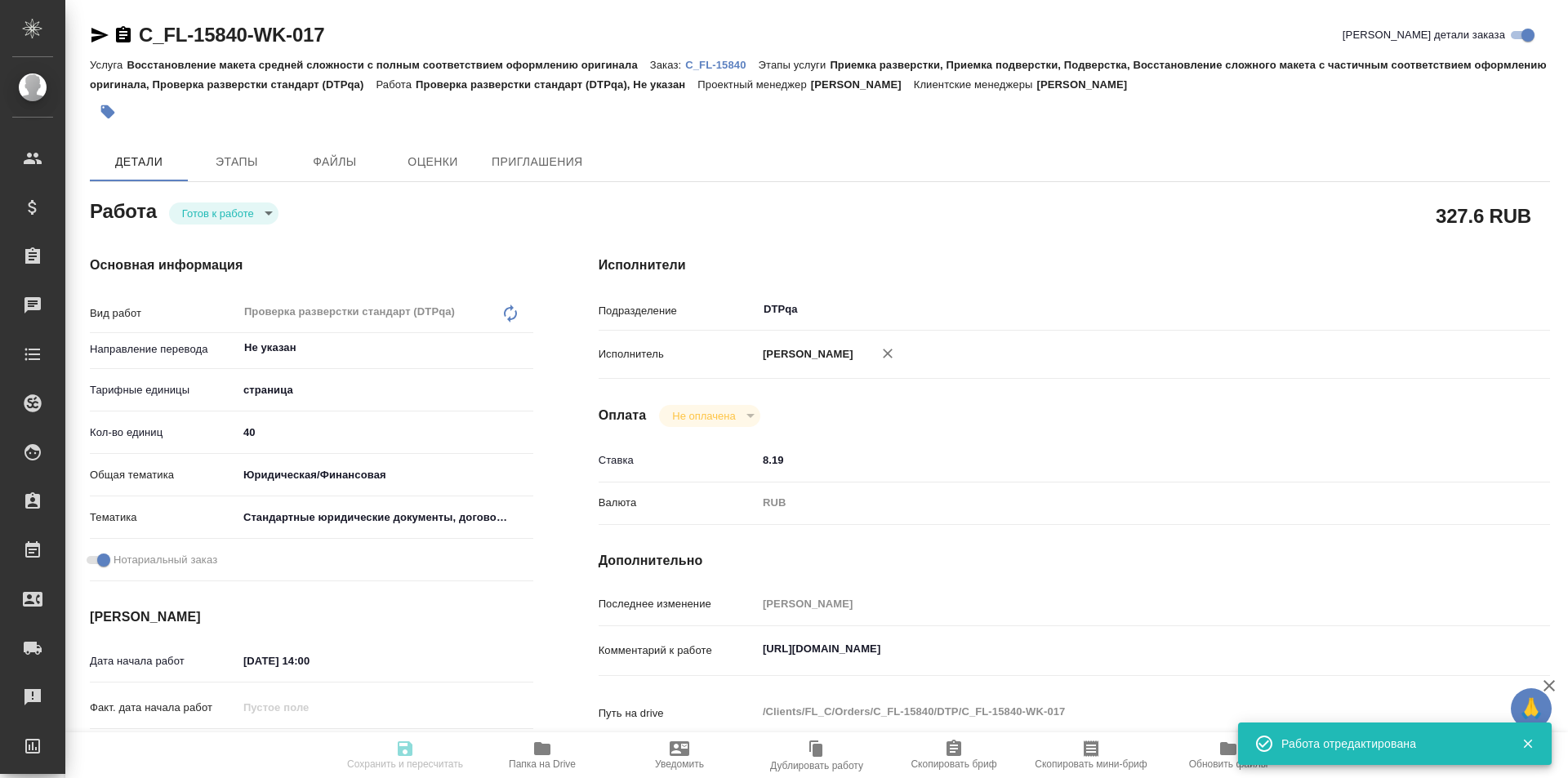
type input "04.09.2025 15:00"
type input "17.09.2025 20:00"
type input "DTPqa"
type input "notPayed"
type input "8.19"
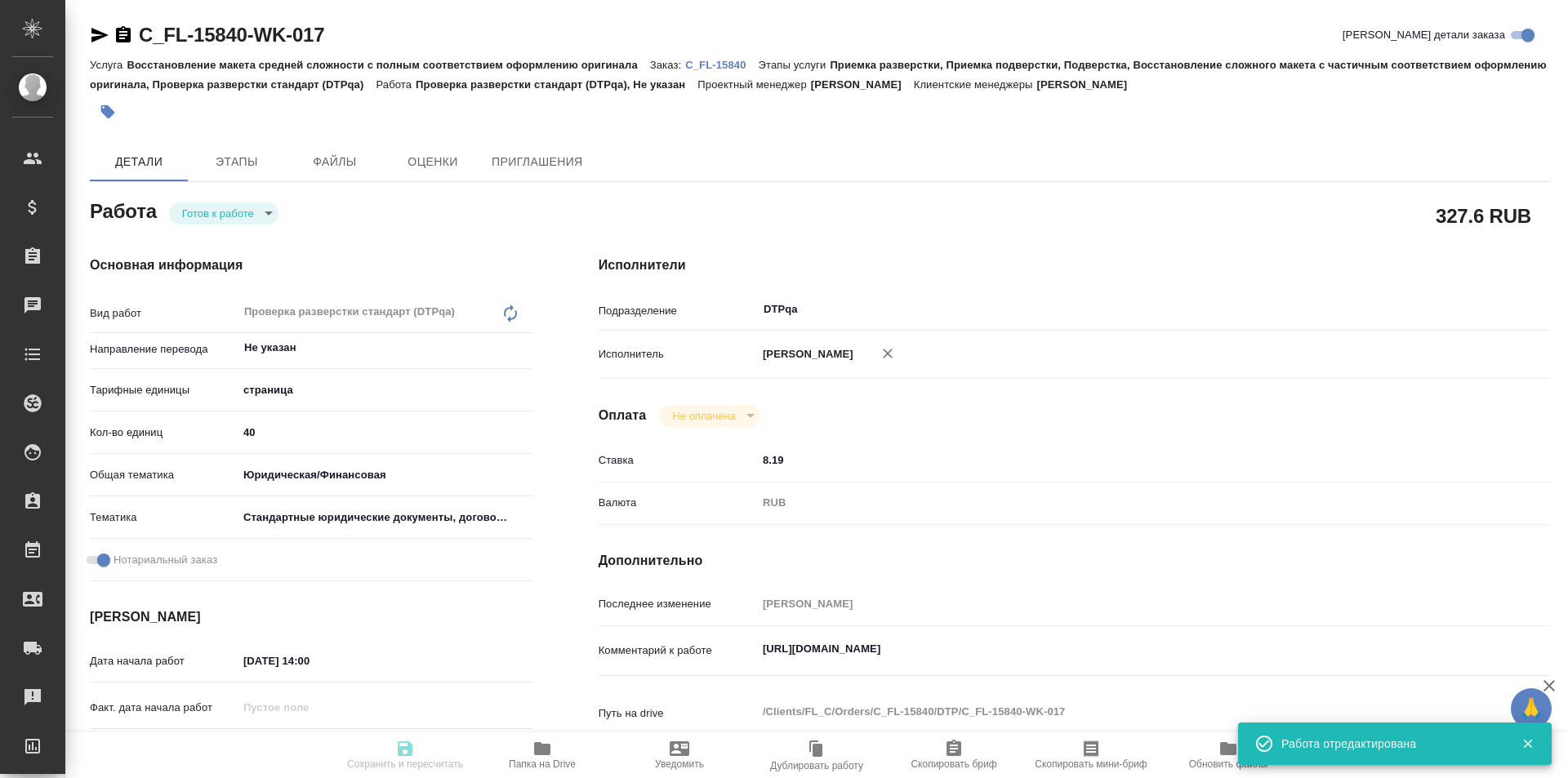
type input "RUB"
type input "Исмагилова Диана"
type textarea "https://tera.awatera.com/Work/68ad73f9b2a74bc6a4a44ba6/"
type textarea "x"
type textarea "/Clients/FL_C/Orders/C_FL-15840/DTP/C_FL-15840-WK-017"
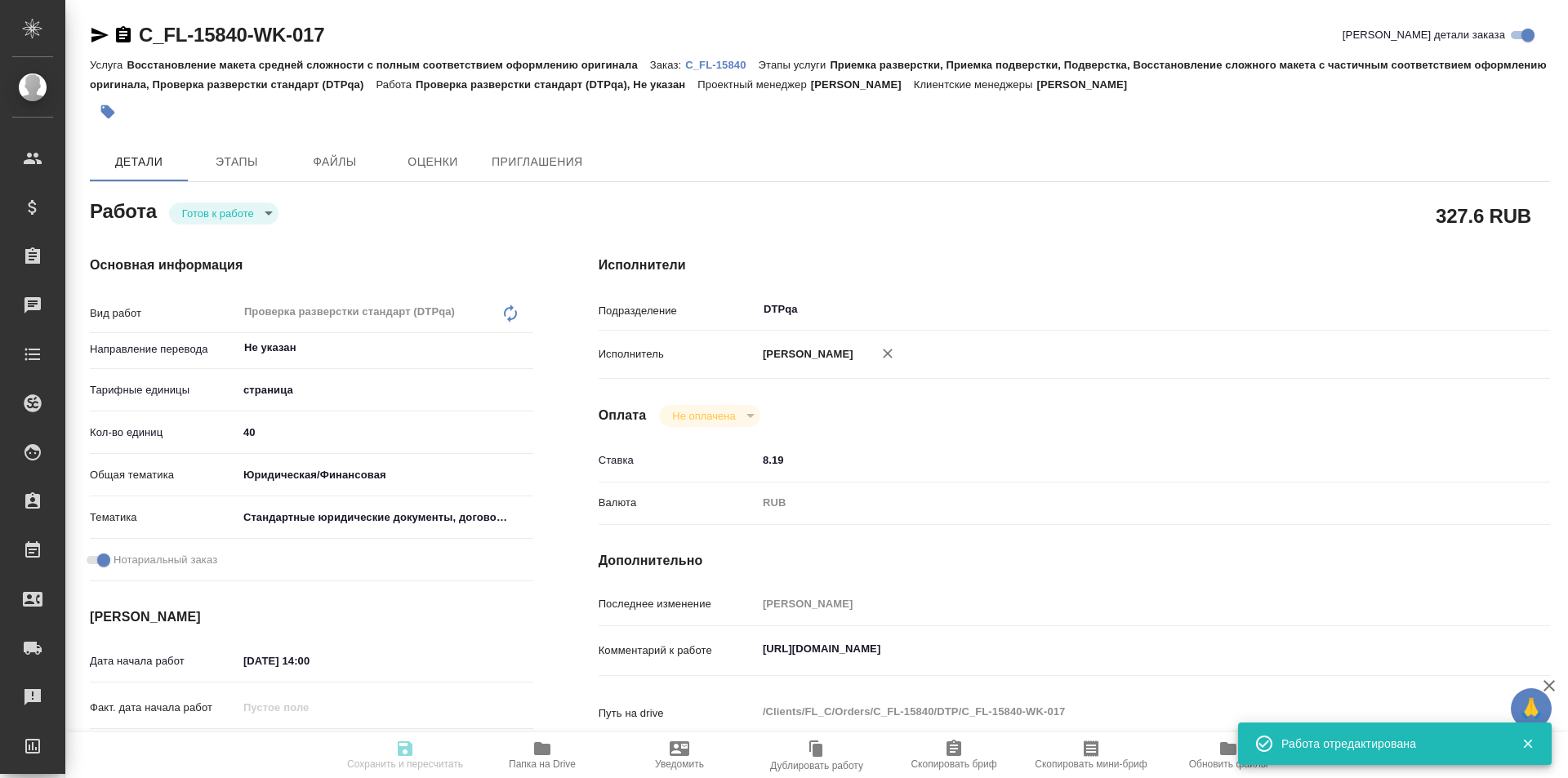
type textarea "x"
type input "C_FL-15840"
type input "Восстановление макета средней сложности с полным соответствием оформлению ориги…"
type input "Приемка разверстки, Приемка подверстки, Подверстка, Восстановление сложного мак…"
type input "[PERSON_NAME]"
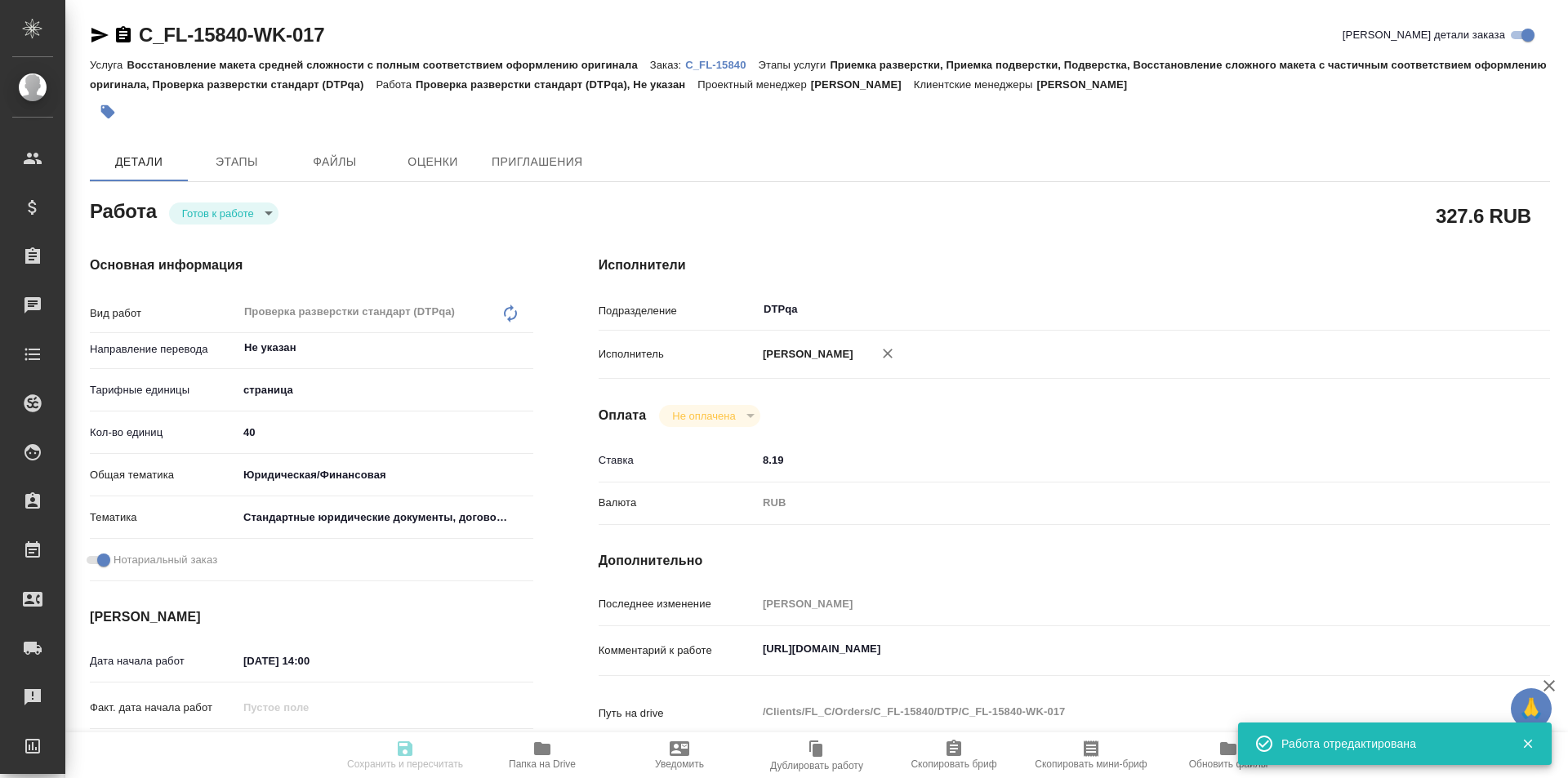
type input "[PERSON_NAME]"
type input "/Clients/FL_C/Orders/C_FL-15840"
type textarea "x"
type textarea "Нот."
type textarea "x"
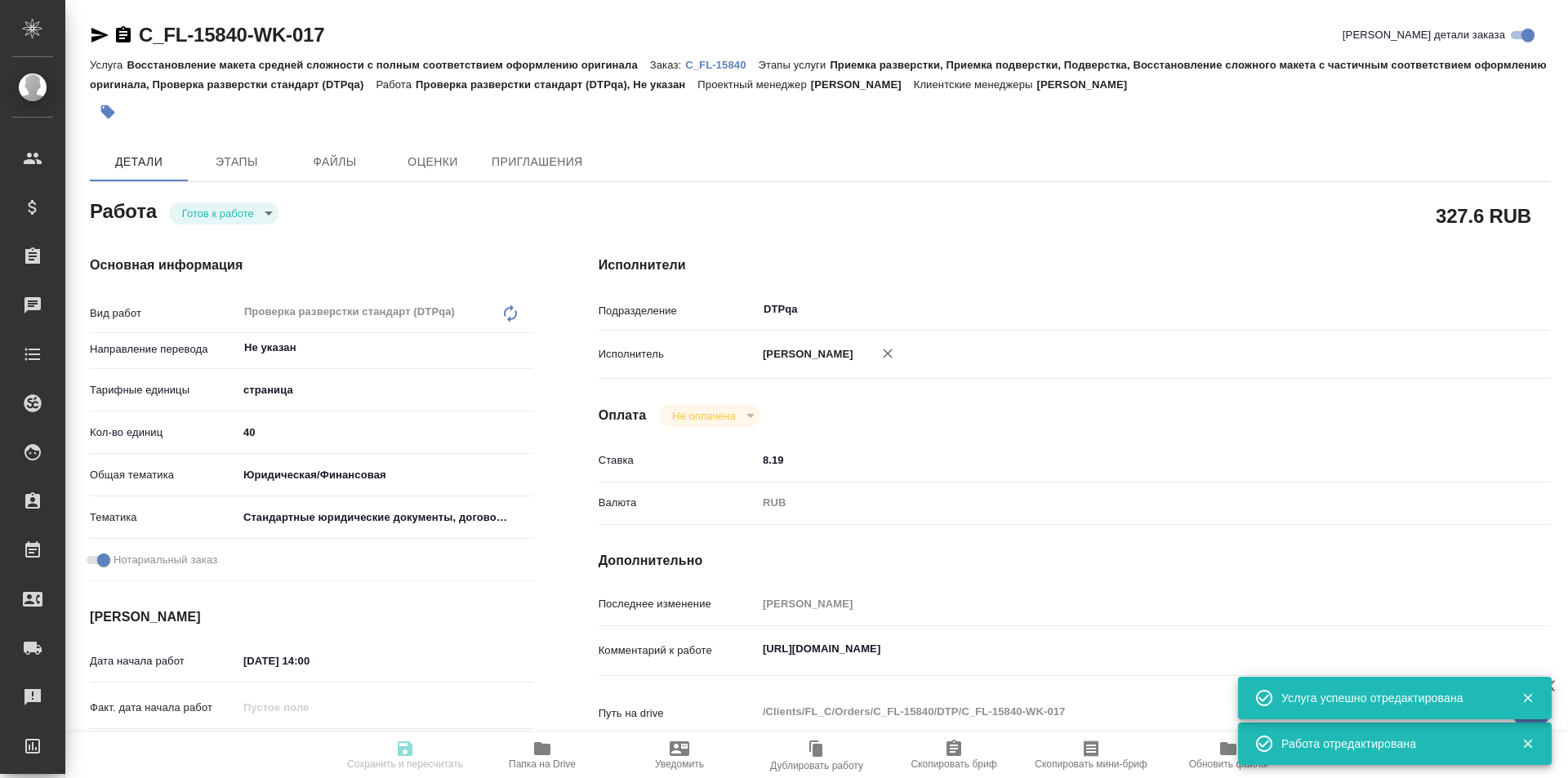
type textarea "x"
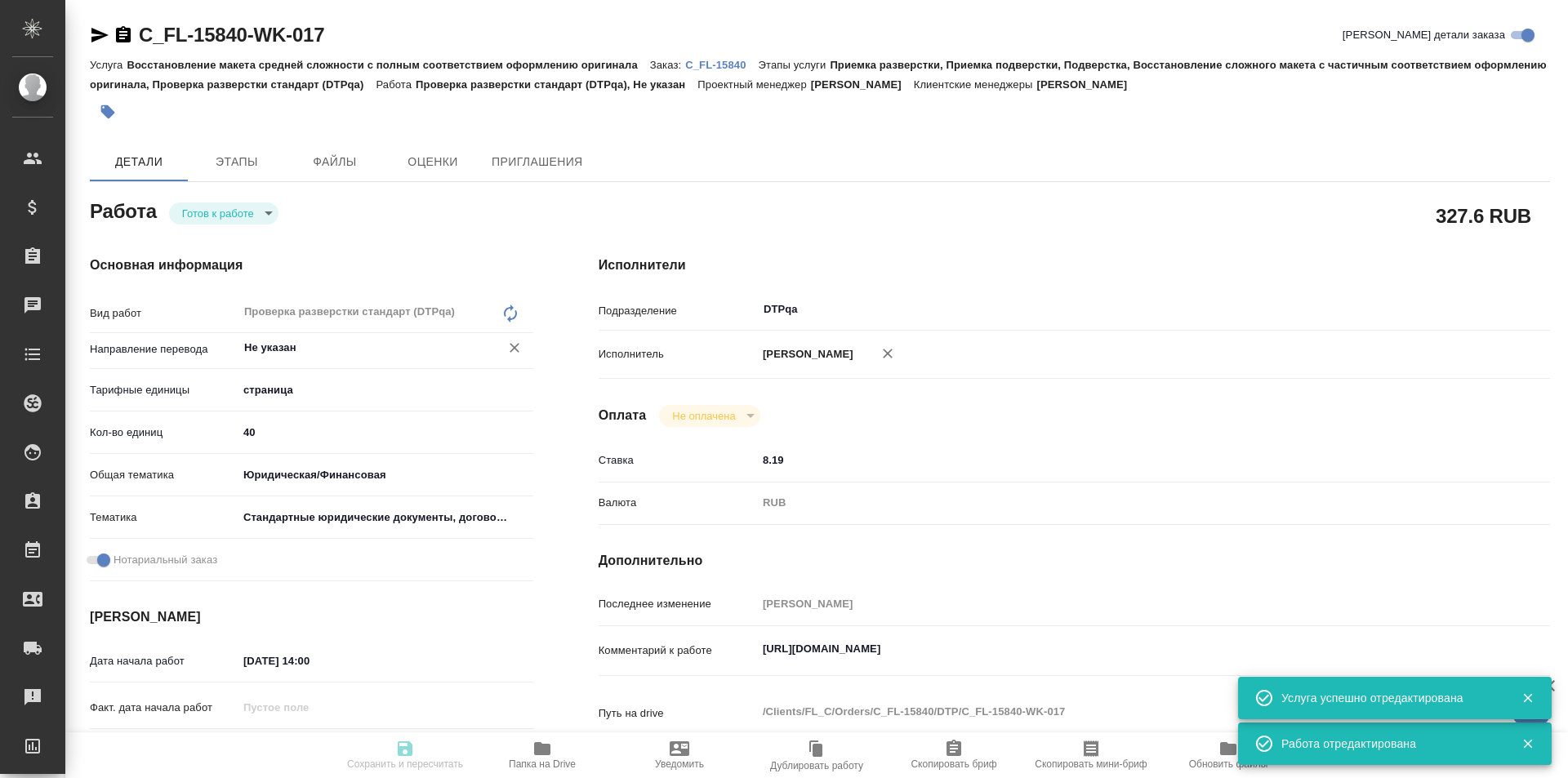
type textarea "x"
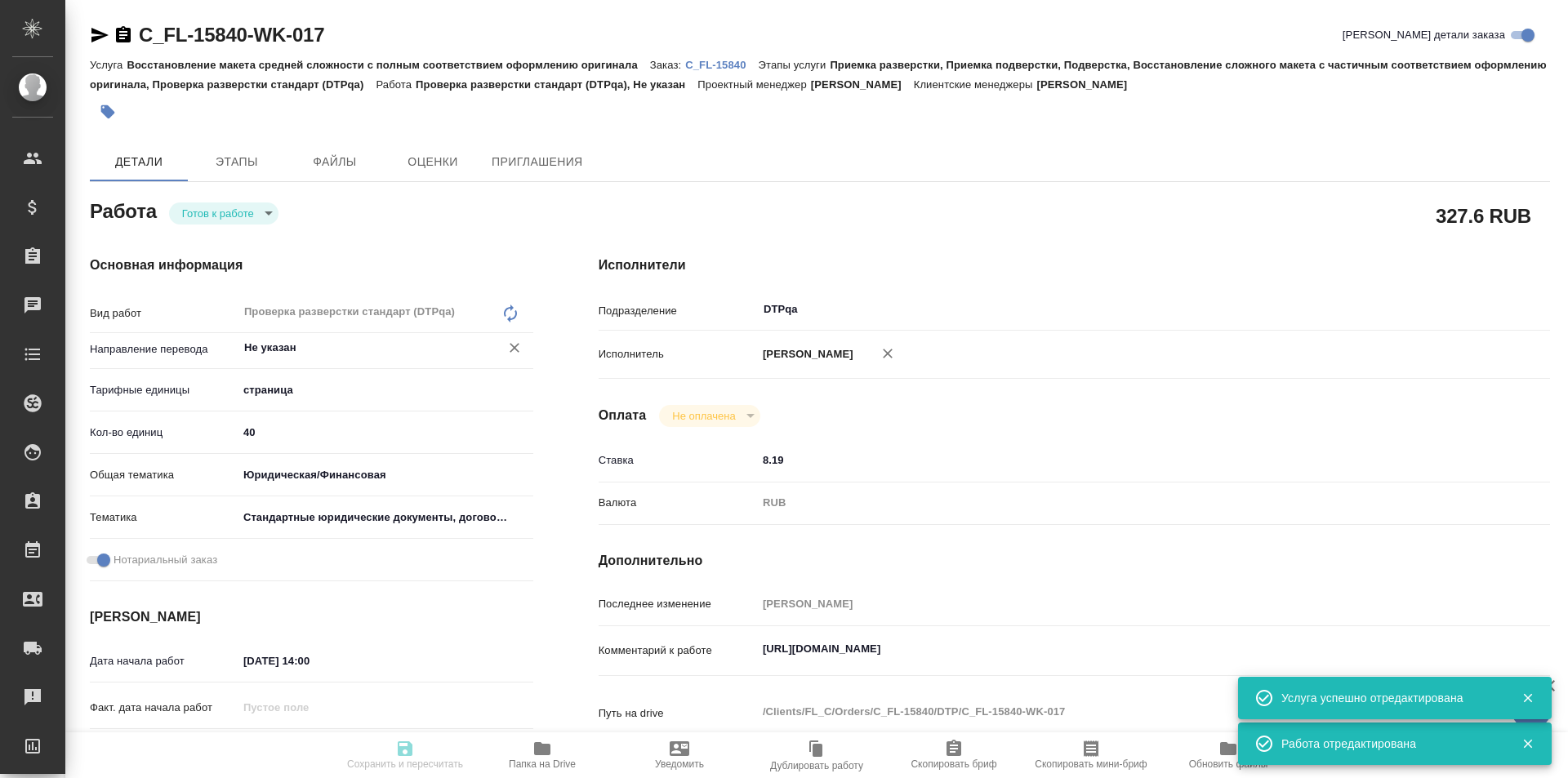
type textarea "x"
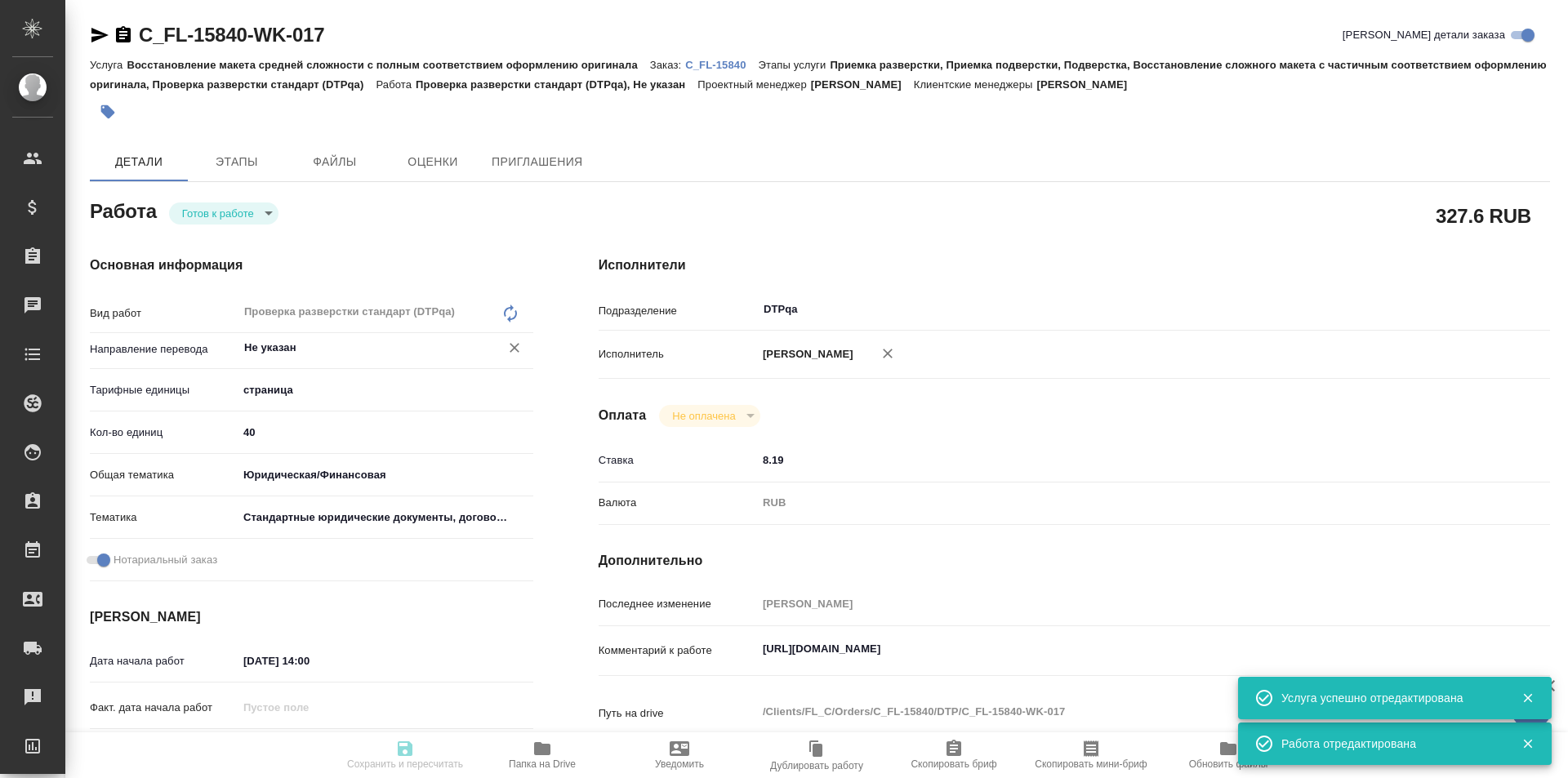
type textarea "x"
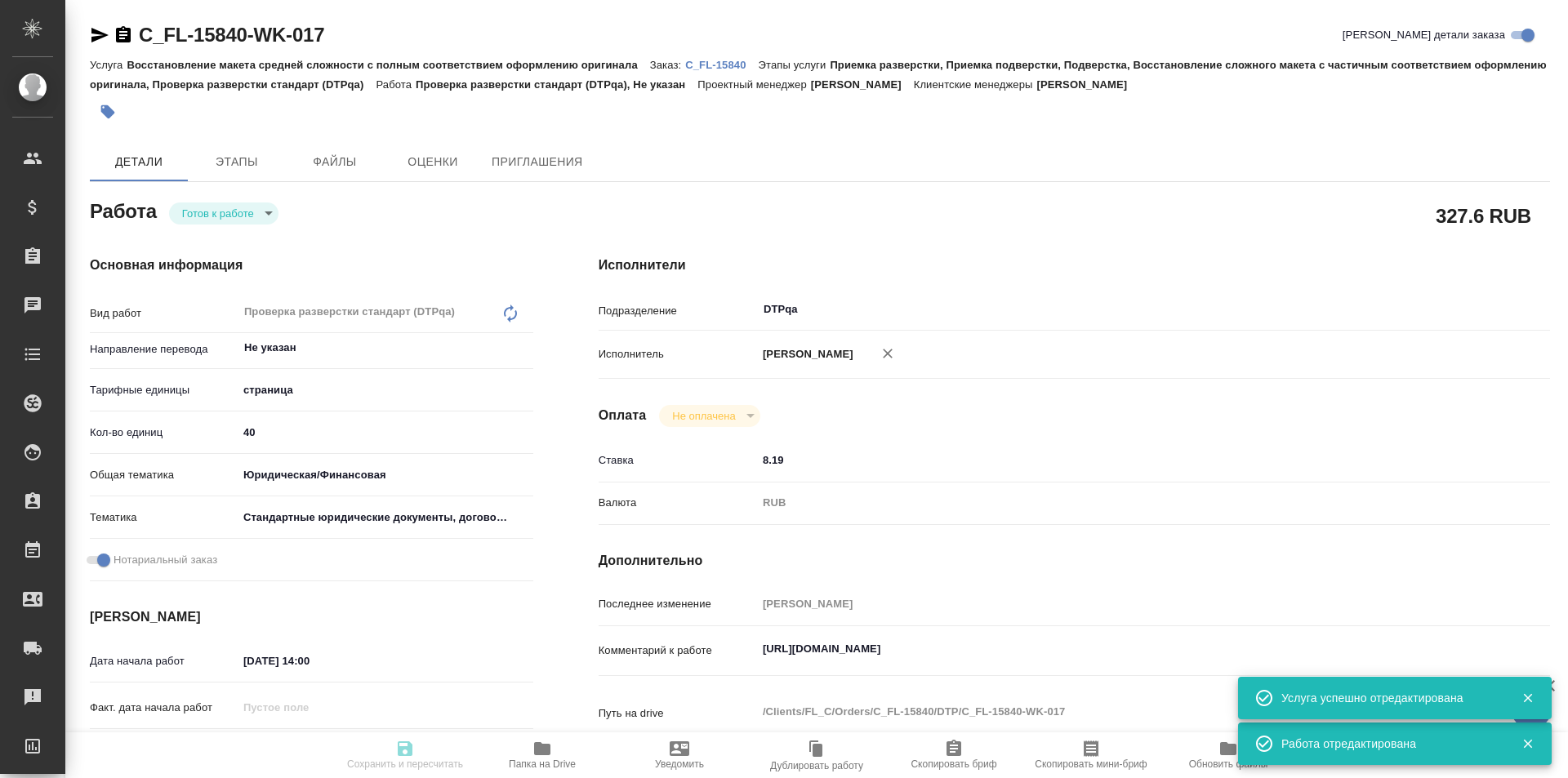
type textarea "x"
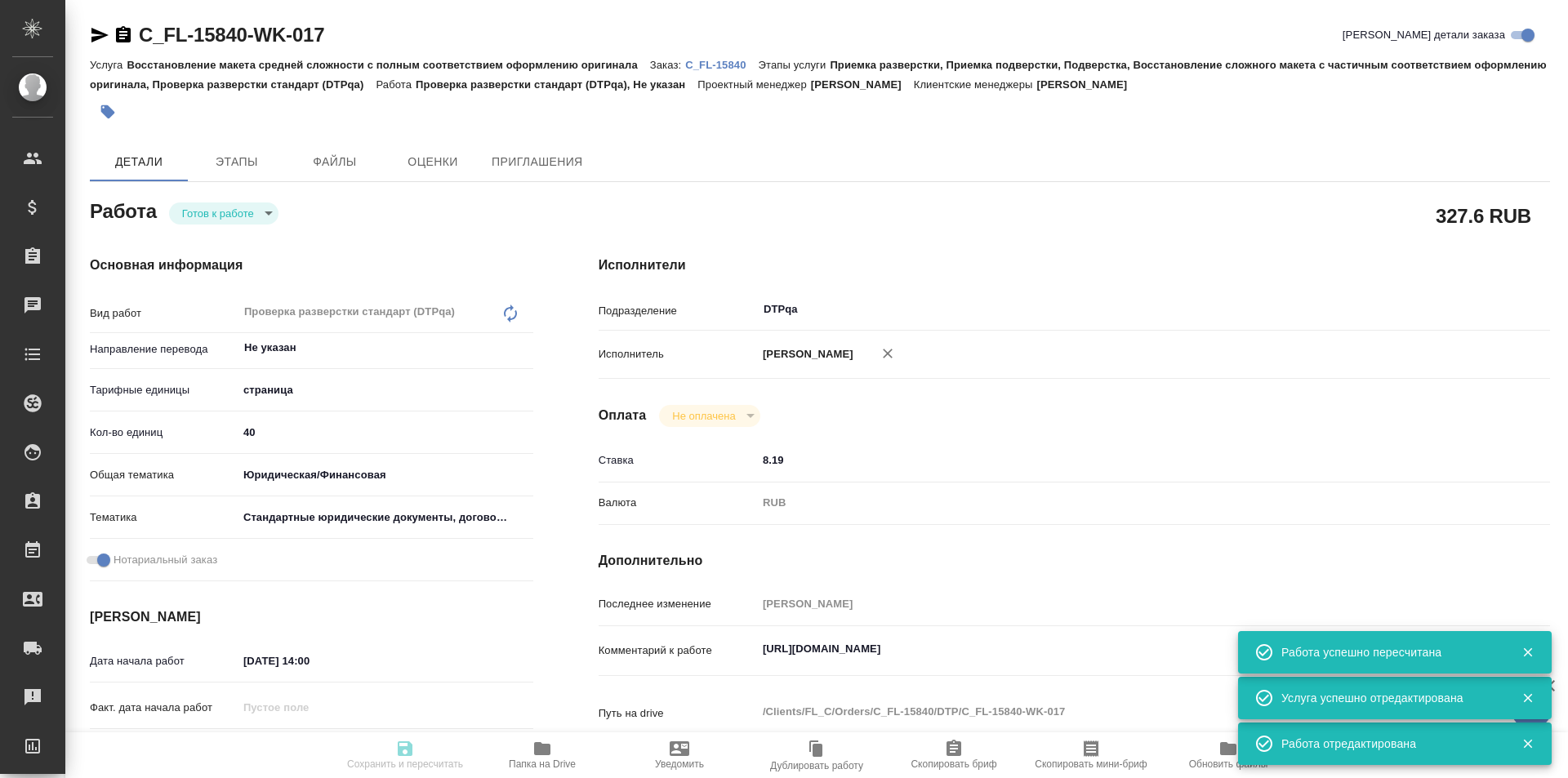
type input "readyForWork"
type textarea "Проверка разверстки стандарт (DTPqa)"
type textarea "x"
type input "Не указан"
type input "5a8b1489cc6b4906c91bfdb2"
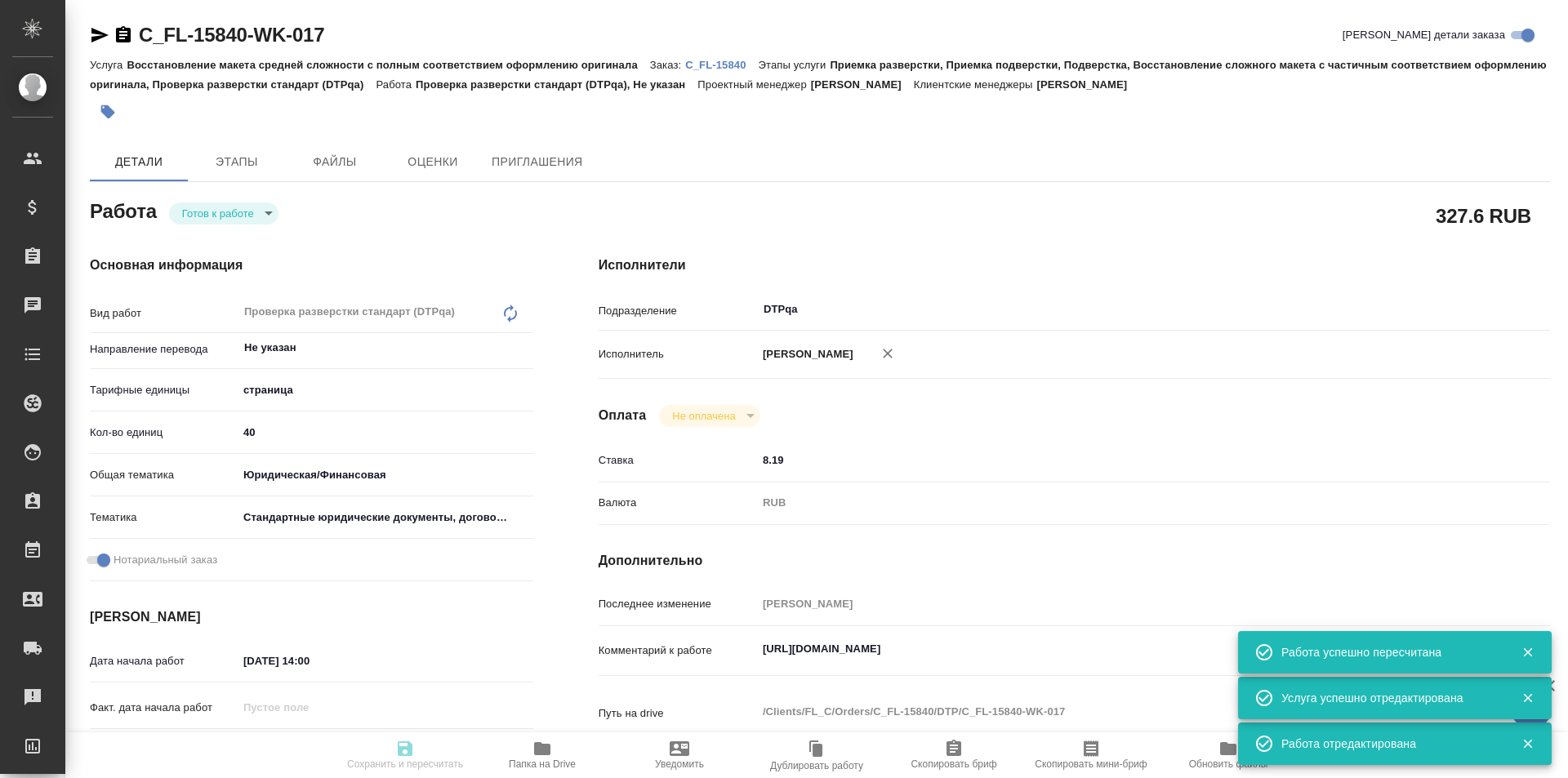
type input "40"
type input "yr-fn"
type input "5f647205b73bc97568ca66bf"
checkbox input "true"
type input "04.09.2025 14:00"
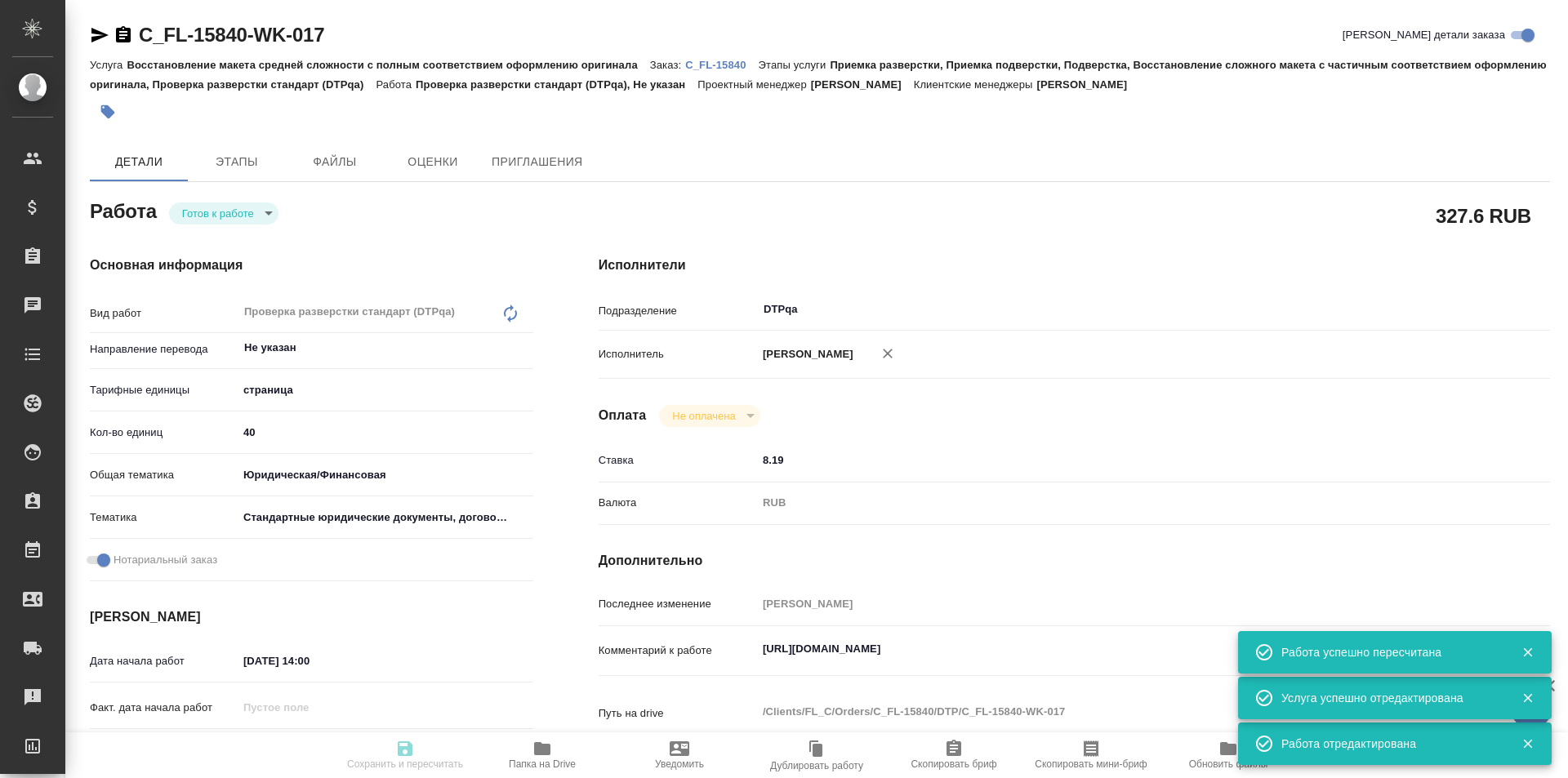
type input "04.09.2025 15:00"
type input "17.09.2025 20:00"
type input "DTPqa"
type input "notPayed"
type input "8.19"
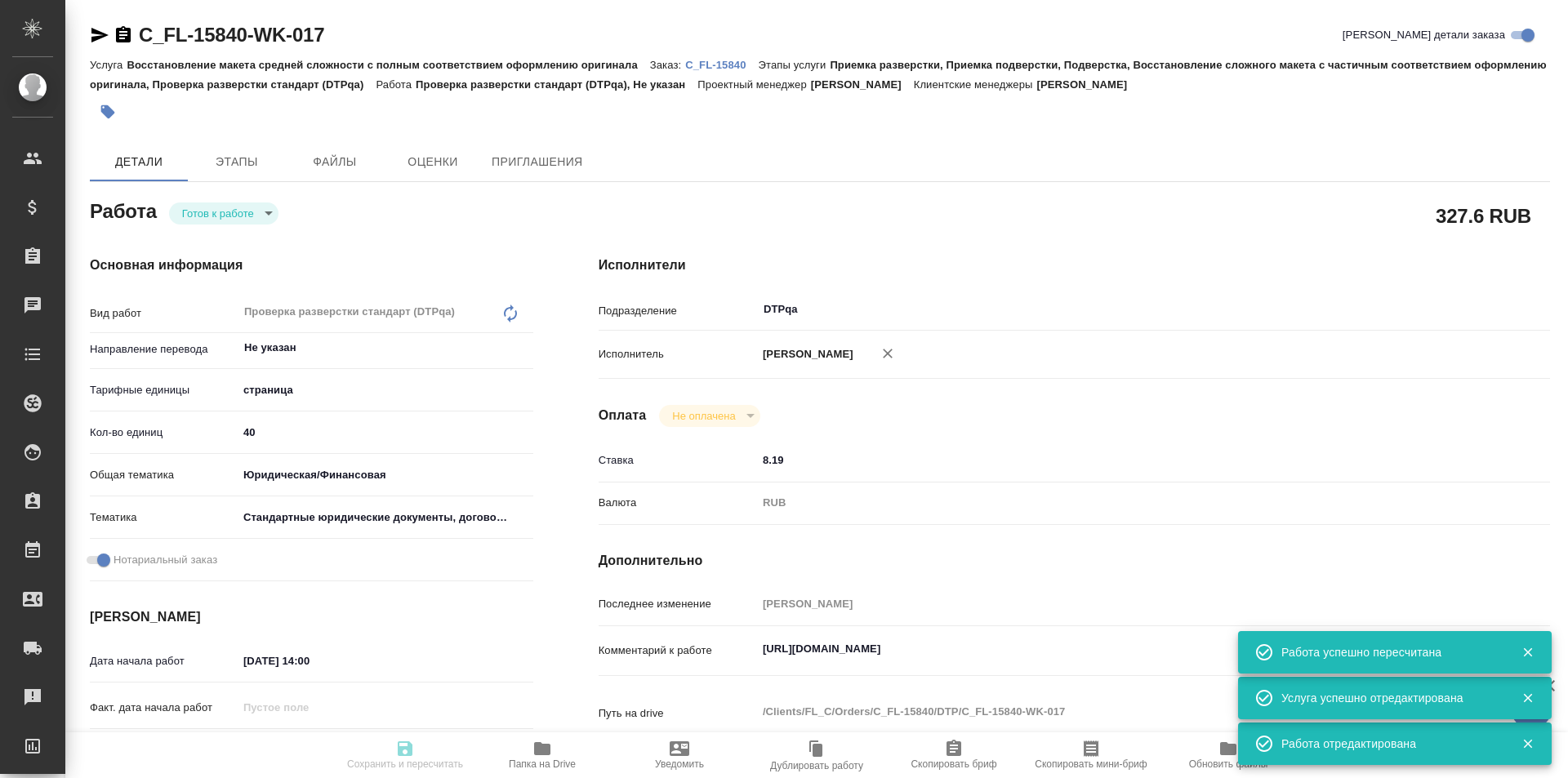
type input "RUB"
type input "Исмагилова Диана"
type textarea "https://tera.awatera.com/Work/68ad73f9b2a74bc6a4a44ba6/"
type textarea "x"
type textarea "/Clients/FL_C/Orders/C_FL-15840/DTP/C_FL-15840-WK-017"
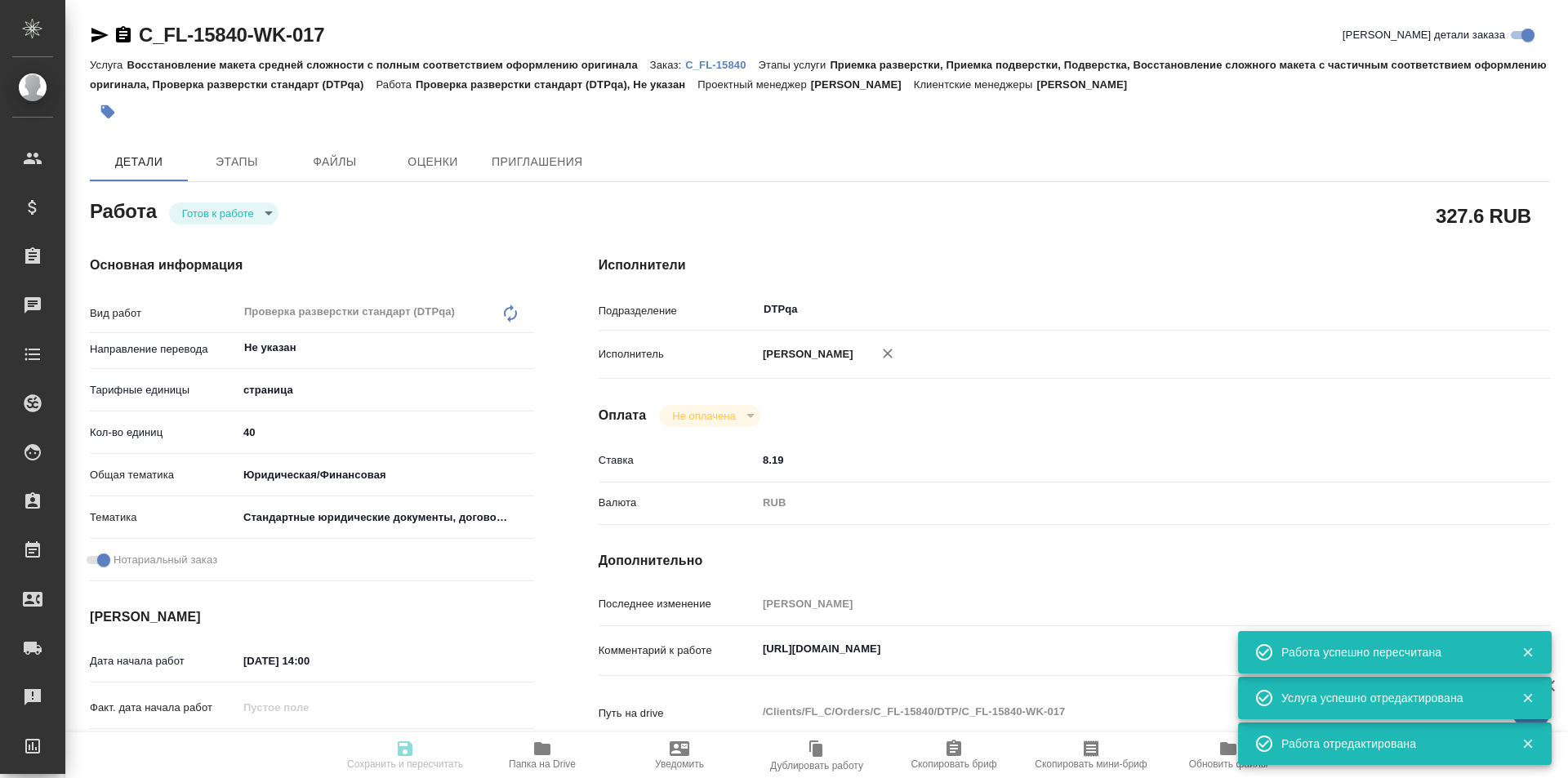
type textarea "x"
type input "C_FL-15840"
type input "Восстановление макета средней сложности с полным соответствием оформлению ориги…"
type input "Приемка разверстки, Приемка подверстки, Подверстка, Восстановление сложного мак…"
type input "[PERSON_NAME]"
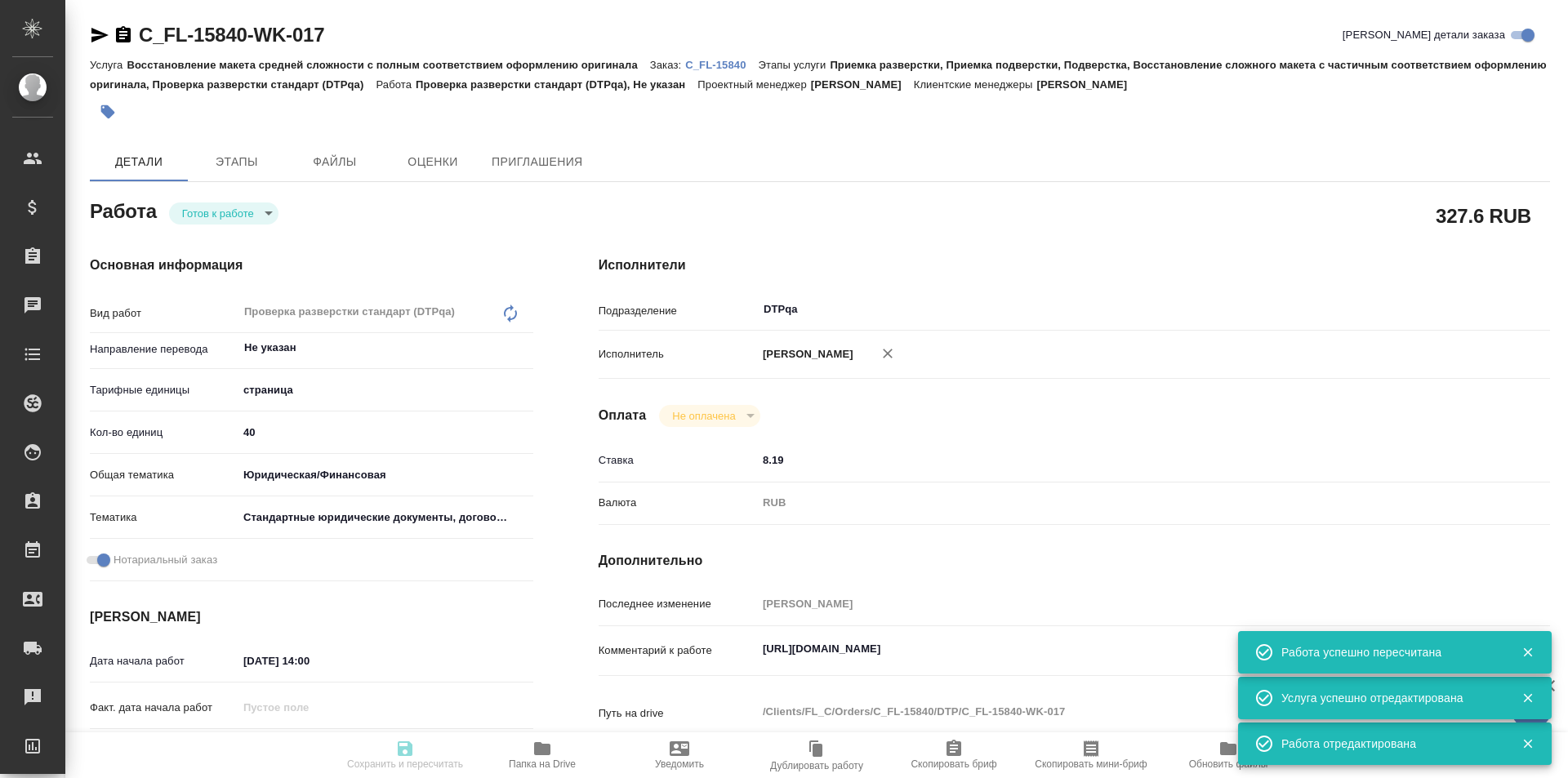
type input "[PERSON_NAME]"
type input "/Clients/FL_C/Orders/C_FL-15840"
type textarea "x"
type textarea "Нот."
type textarea "x"
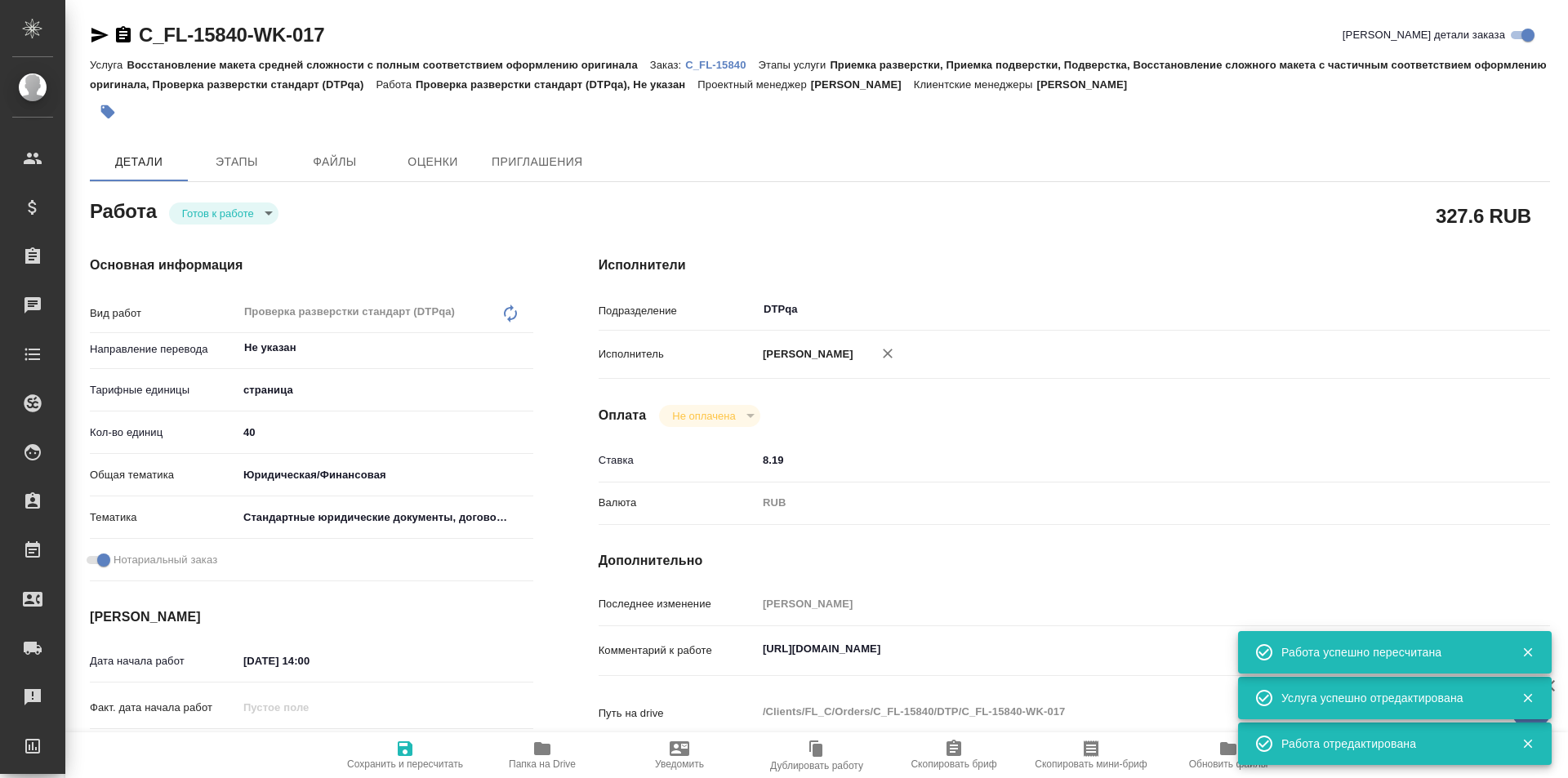
type textarea "x"
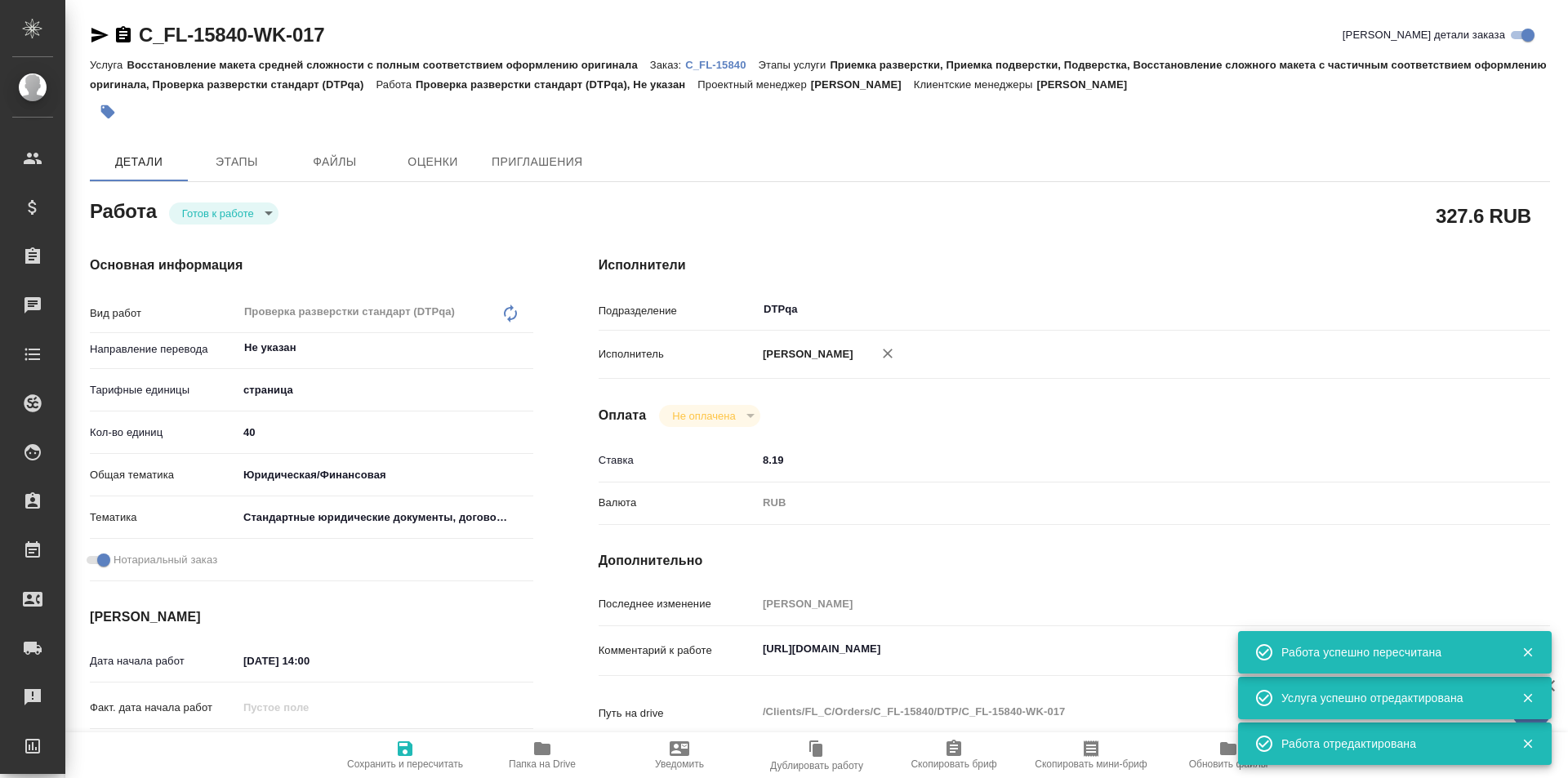
type textarea "x"
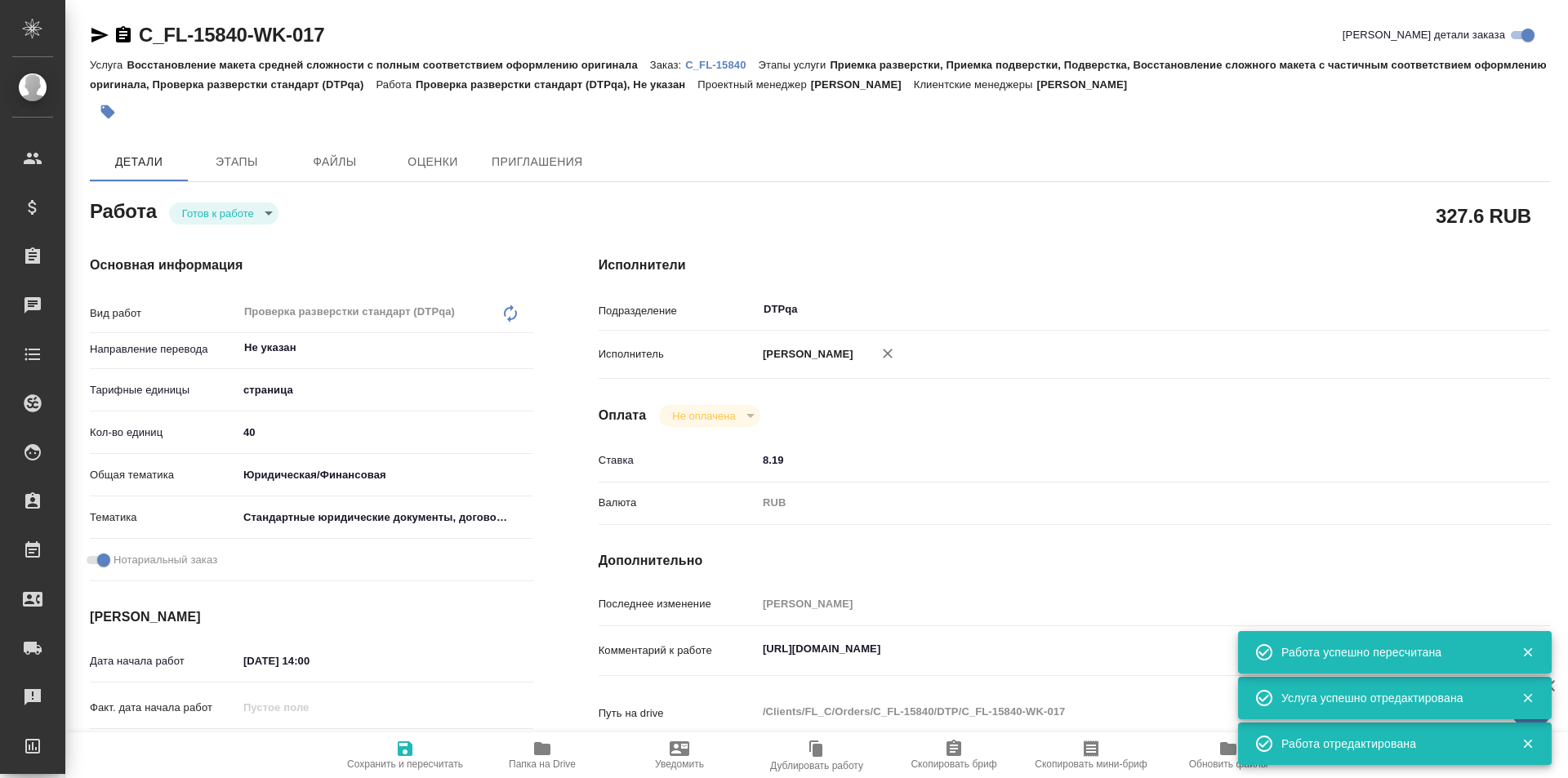
type textarea "x"
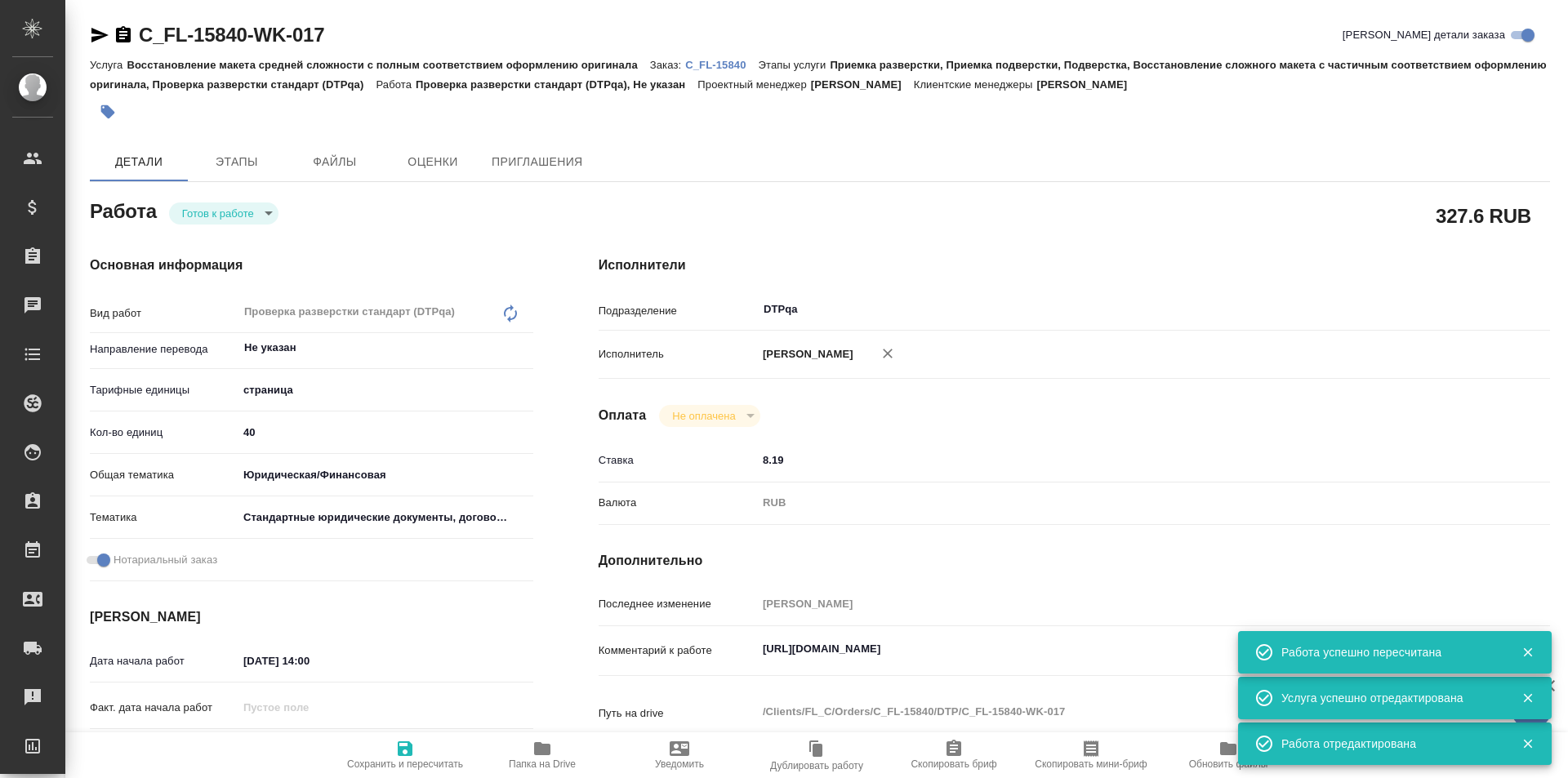
type textarea "x"
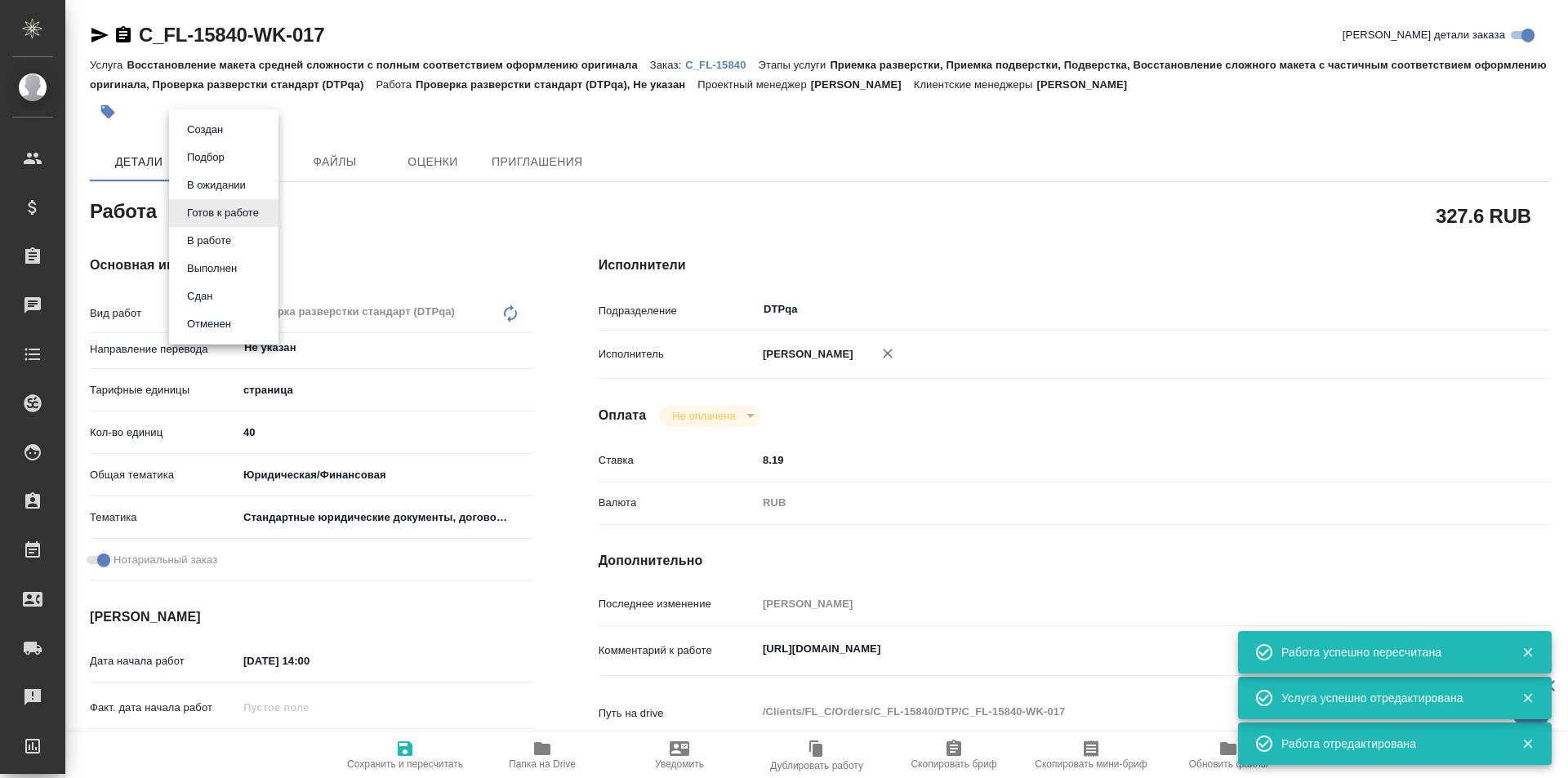
click at [238, 212] on body "🙏 .cls-1 fill:#fff; AWATERA Ismagilova Diana Клиенты Спецификации Заказы Чаты T…" at bounding box center [784, 389] width 1568 height 778
click at [223, 186] on button "В ожидании" at bounding box center [216, 186] width 69 height 18
type textarea "x"
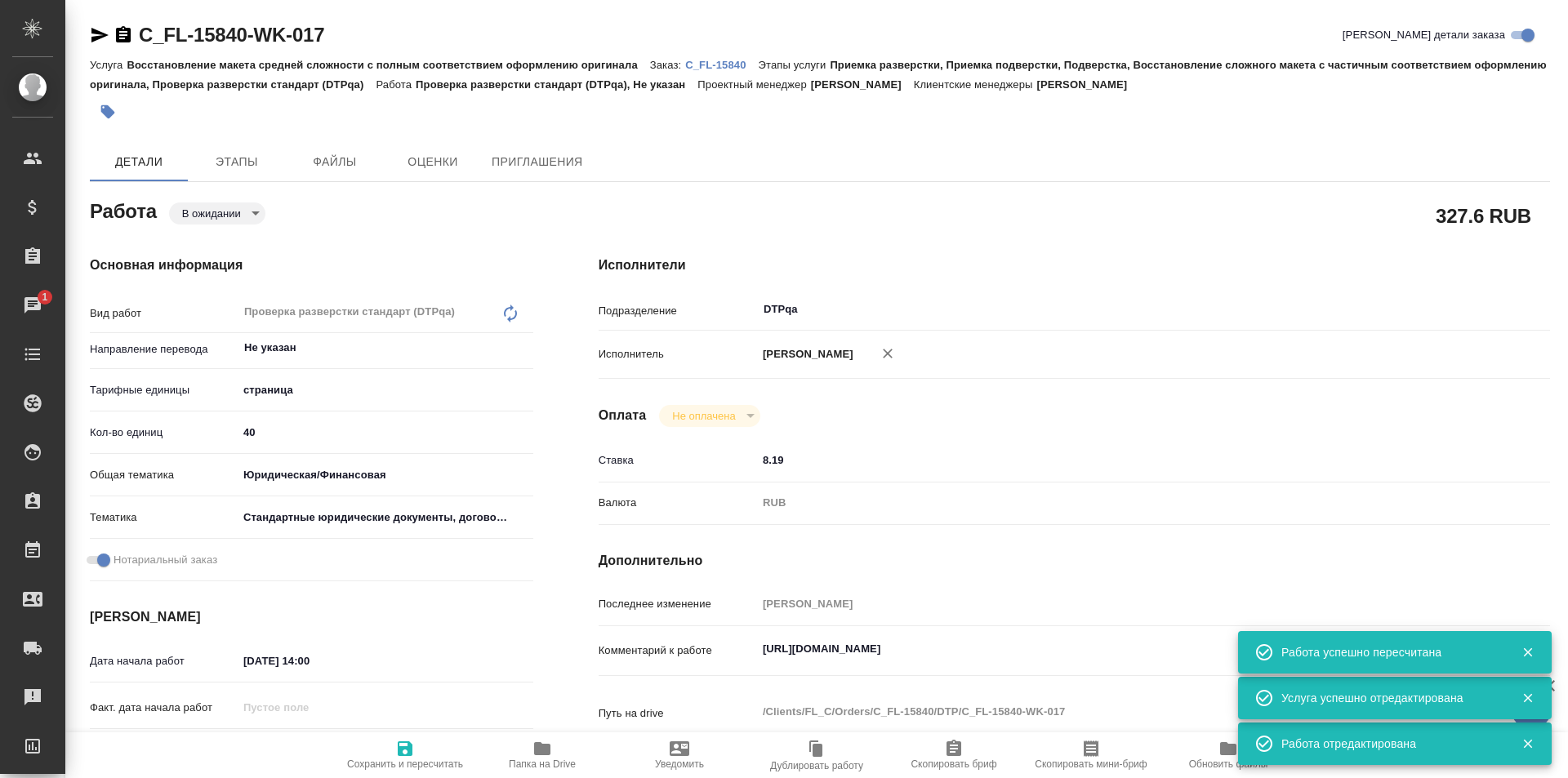
type textarea "x"
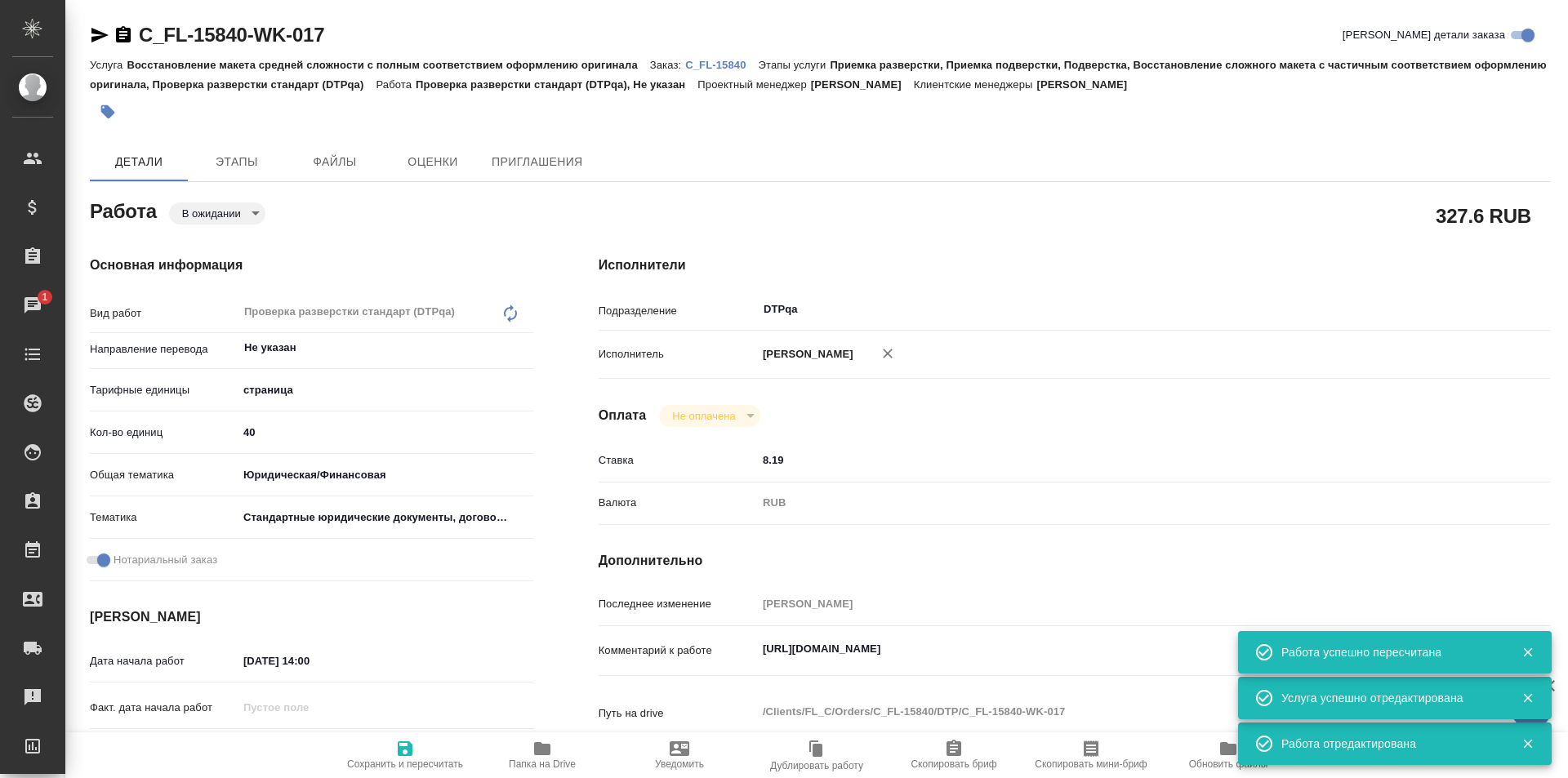
type textarea "x"
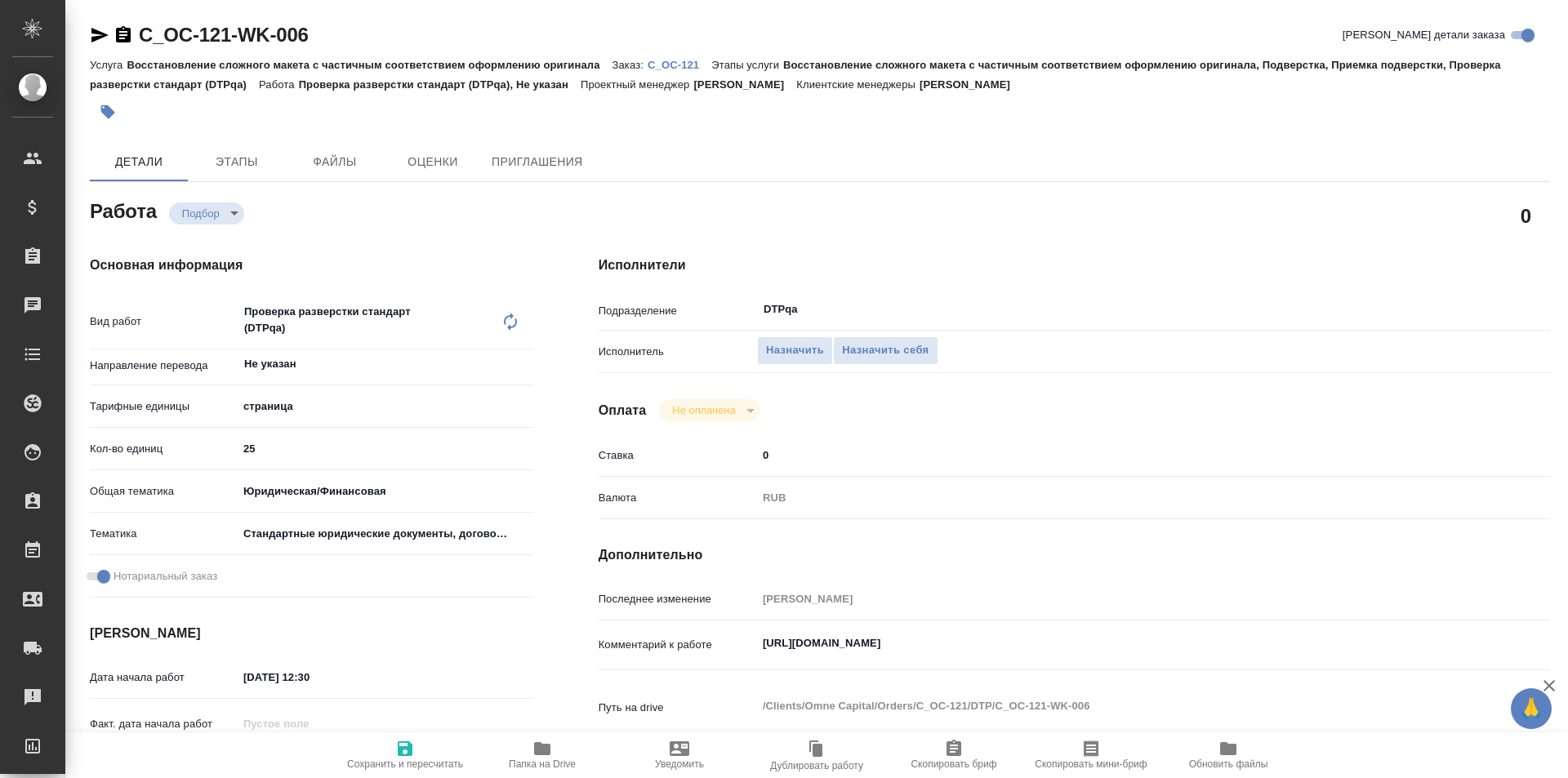
type textarea "x"
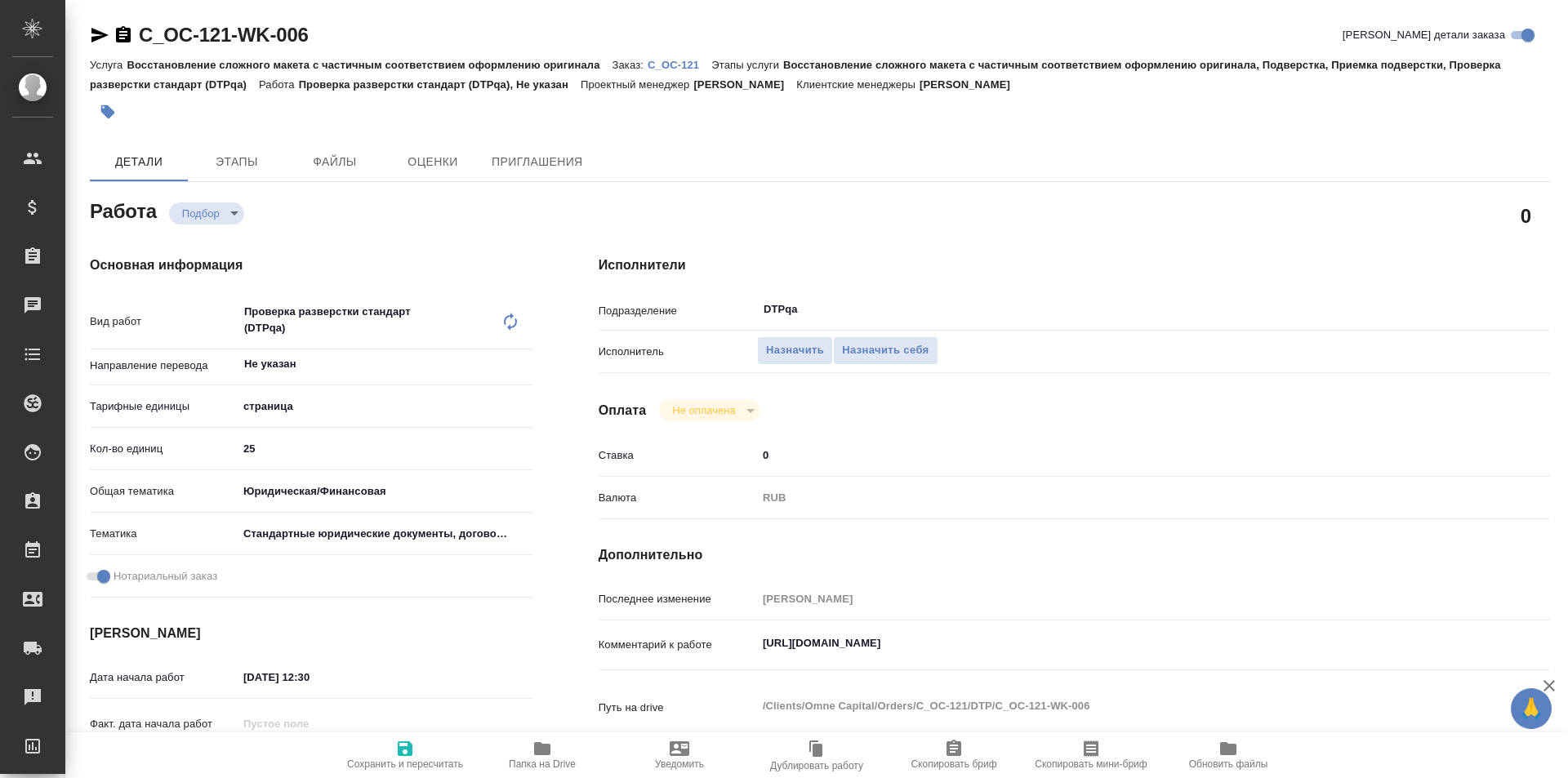
type textarea "x"
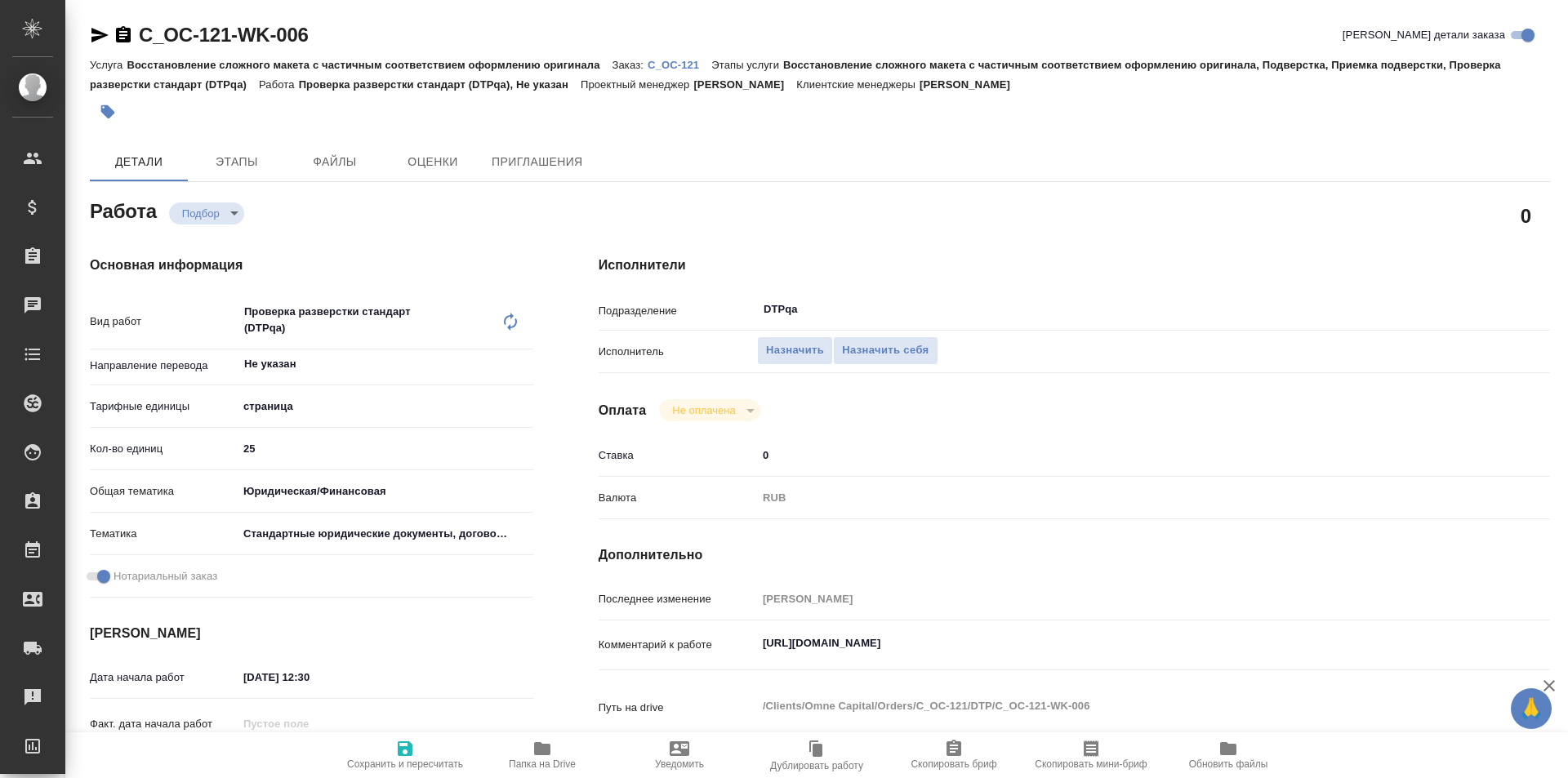
type textarea "x"
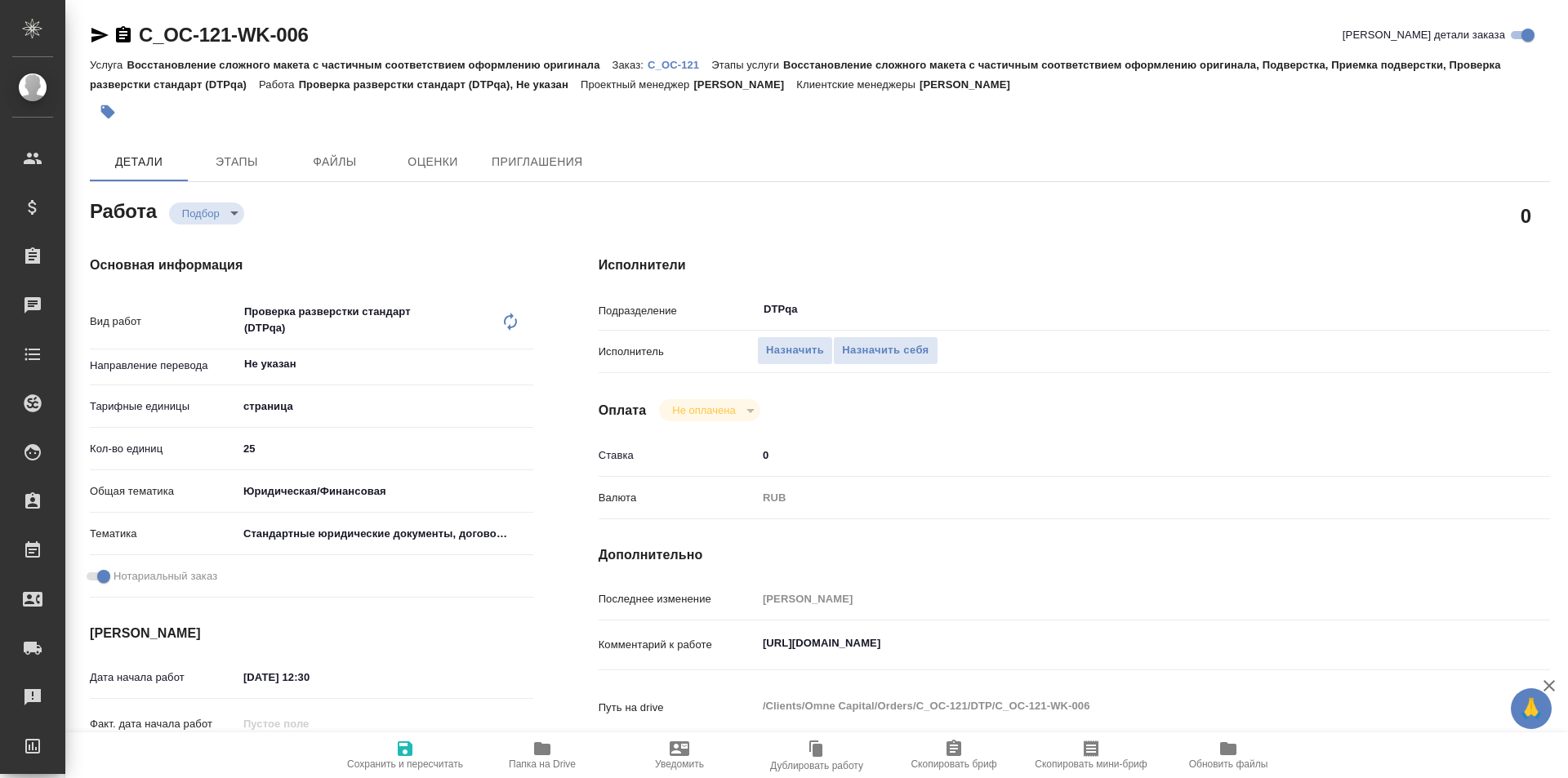
type textarea "x"
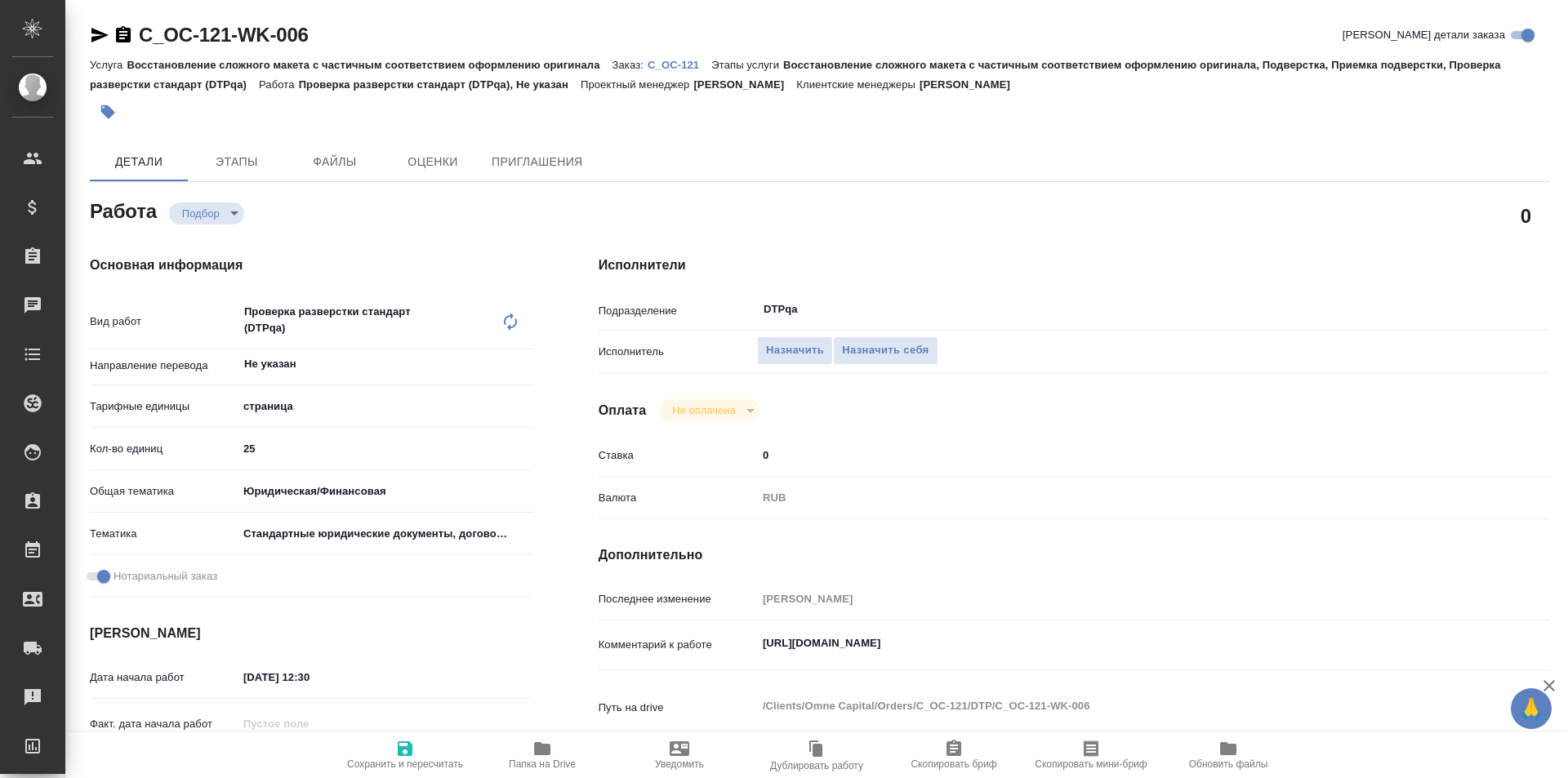
type textarea "x"
drag, startPoint x: 1106, startPoint y: 646, endPoint x: 732, endPoint y: 651, distance: 374.0
click at [732, 652] on div "Комментарий к работе https://tera.awatera.com/Work/68b574b7825899691a2410d1/ x" at bounding box center [1075, 646] width 951 height 38
type textarea "x"
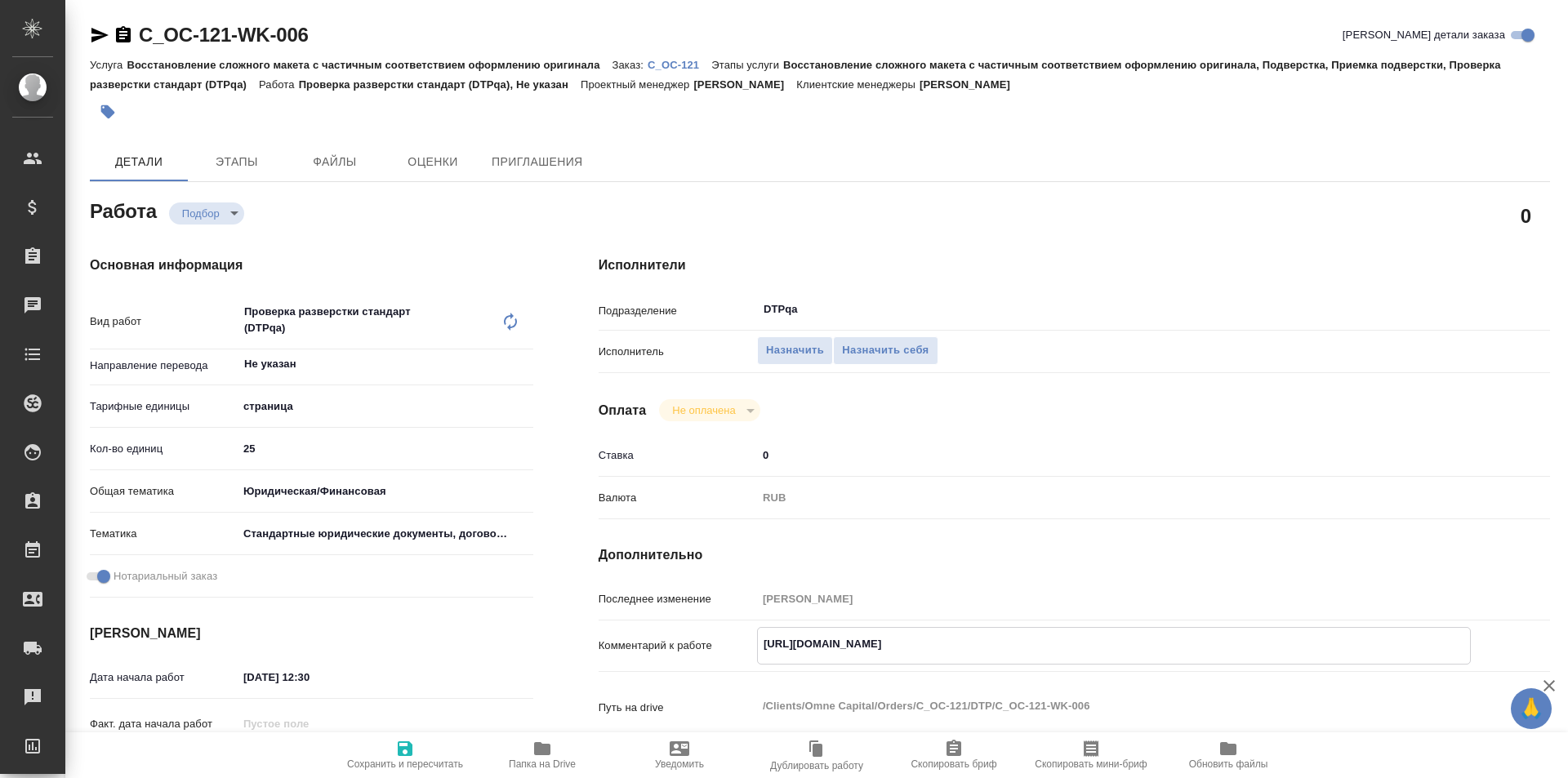
type textarea "x"
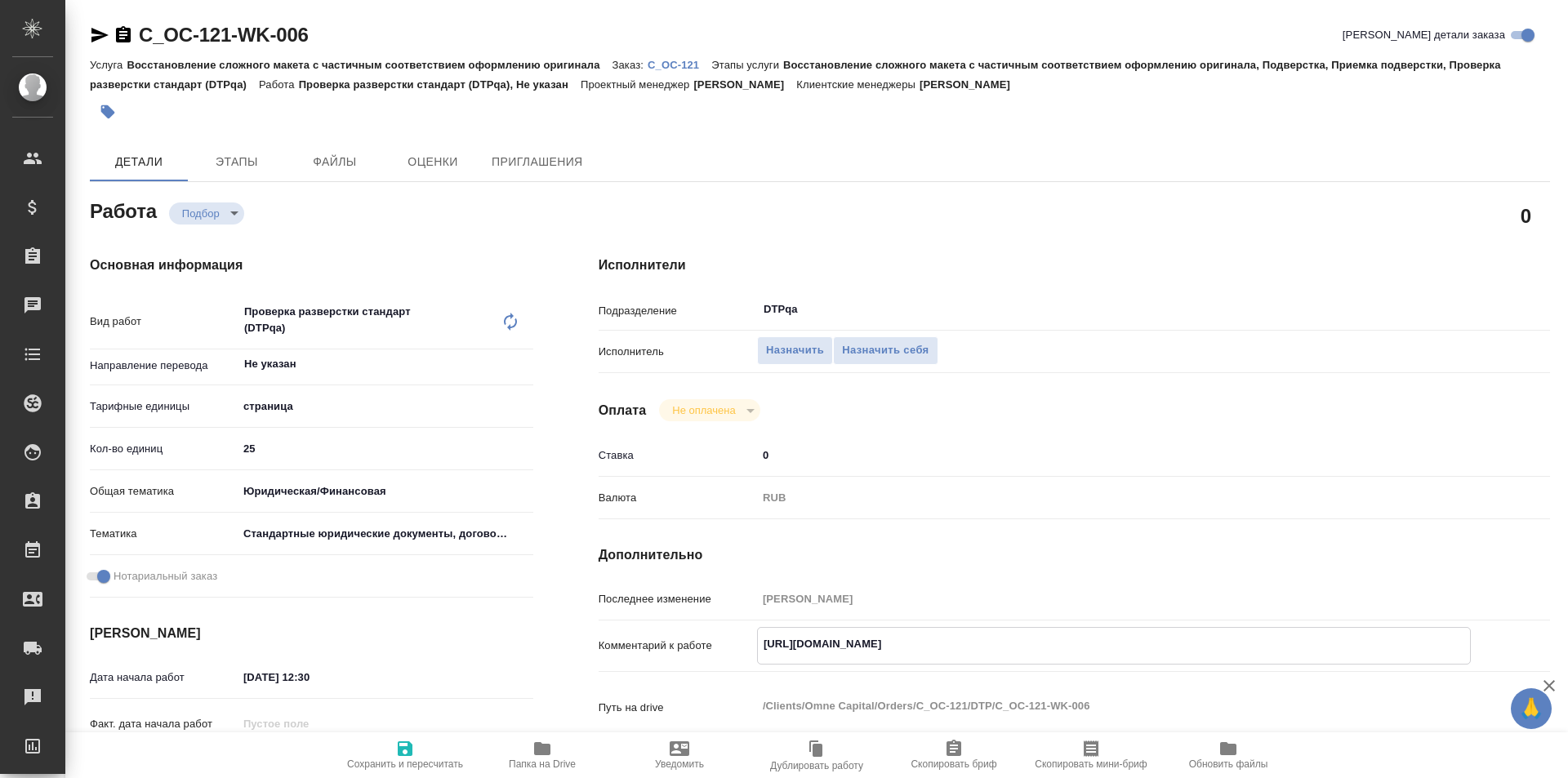
type textarea "x"
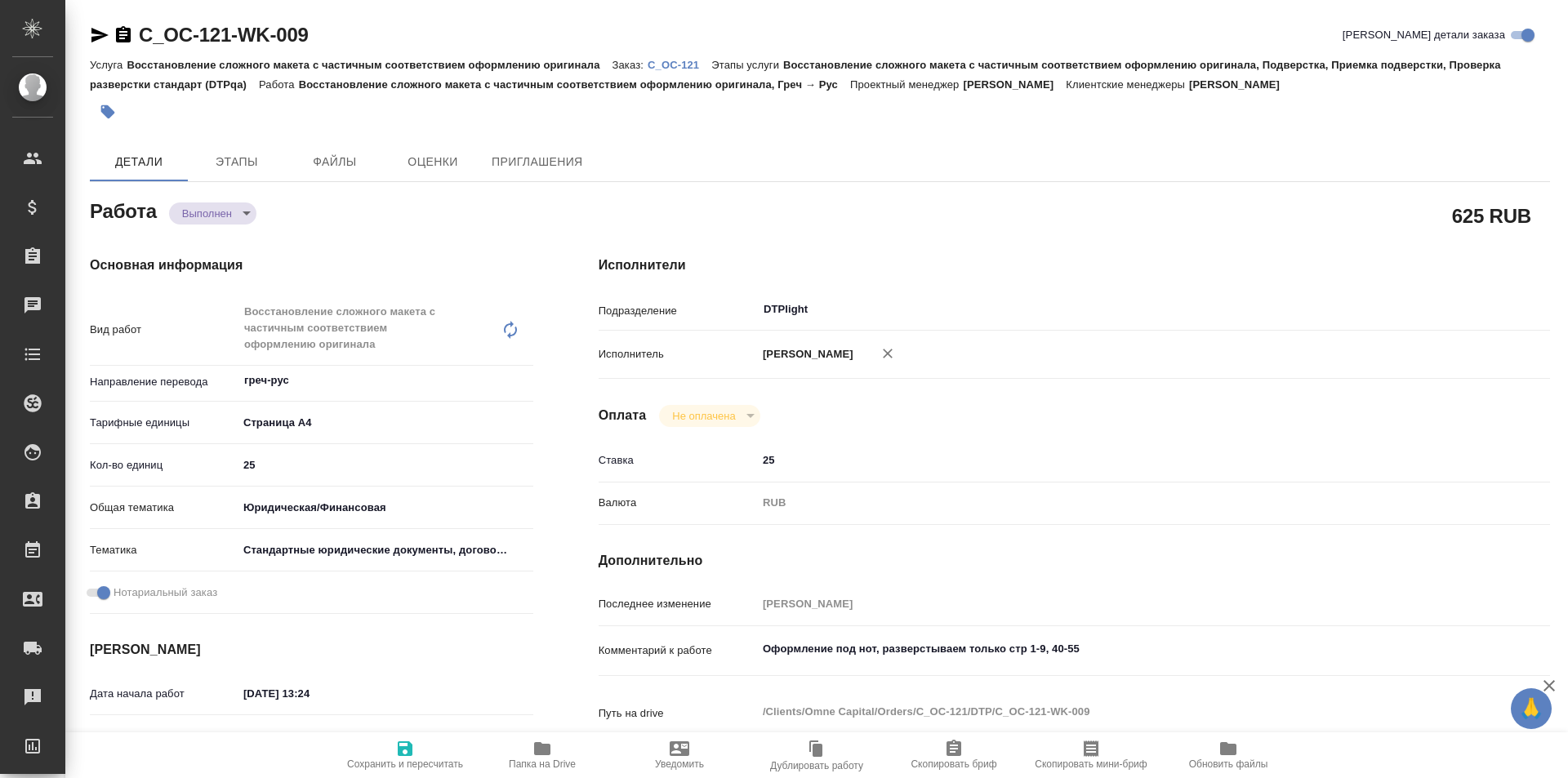
type textarea "x"
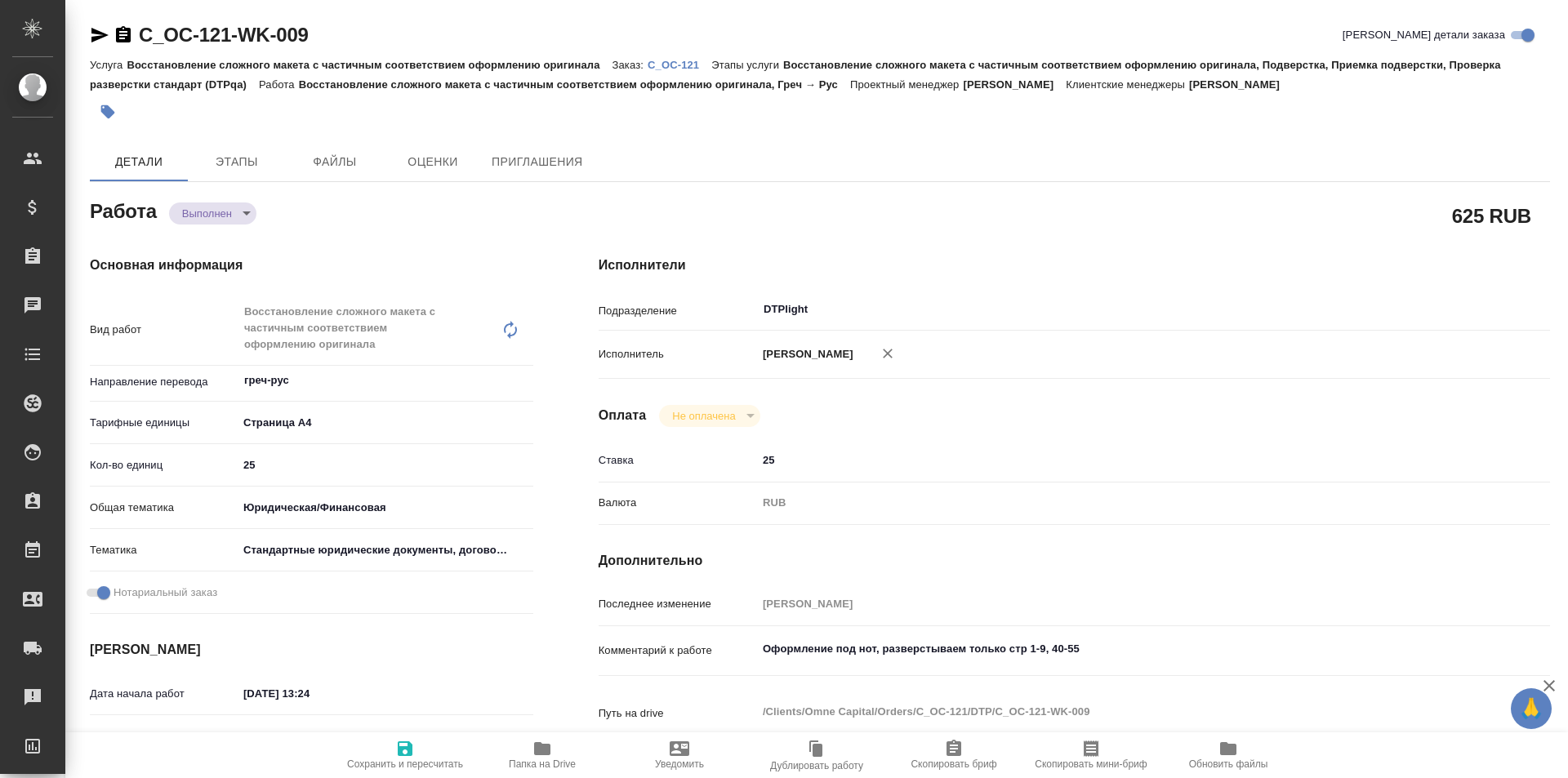
type textarea "x"
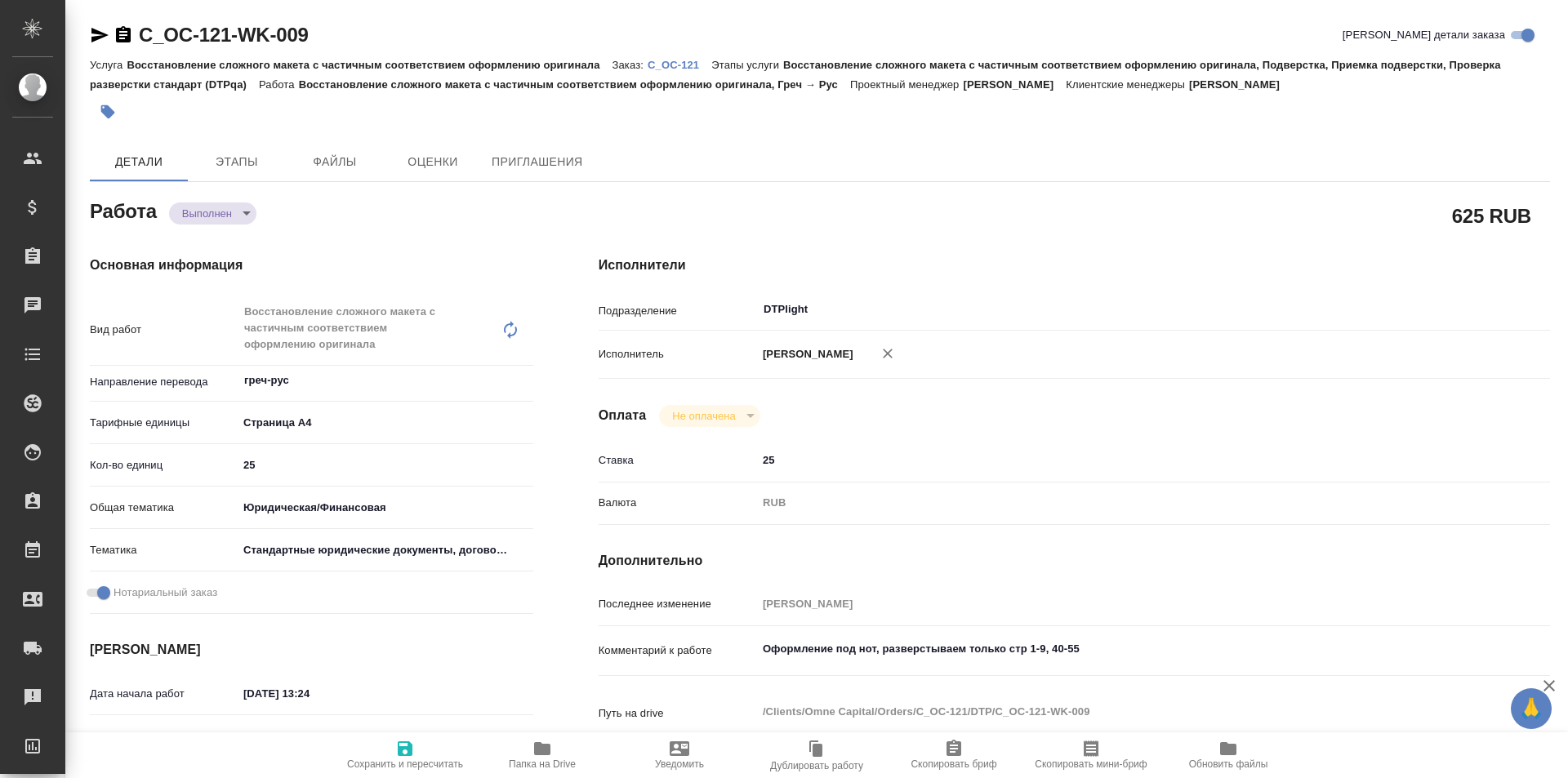
type textarea "x"
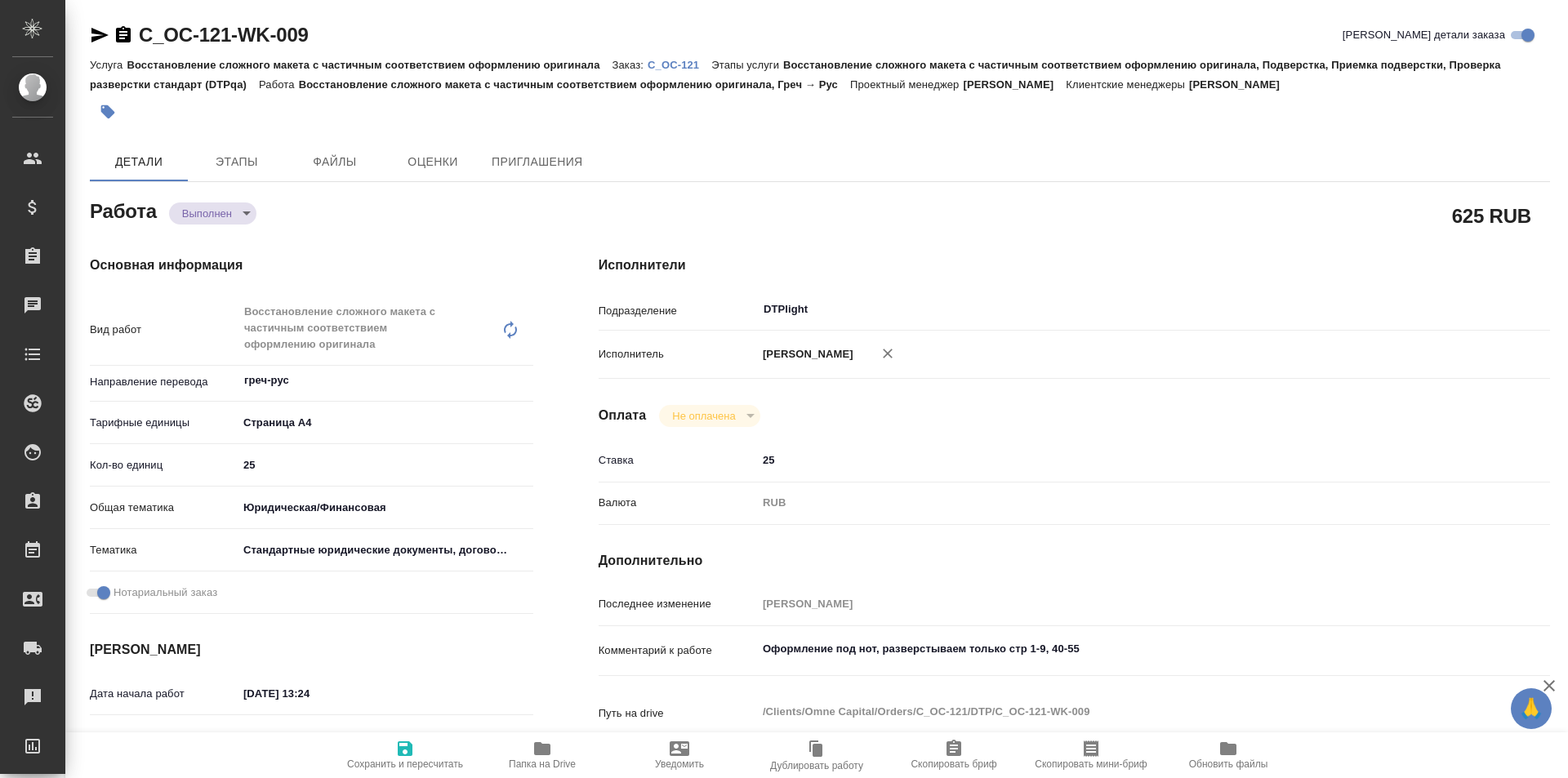
type textarea "x"
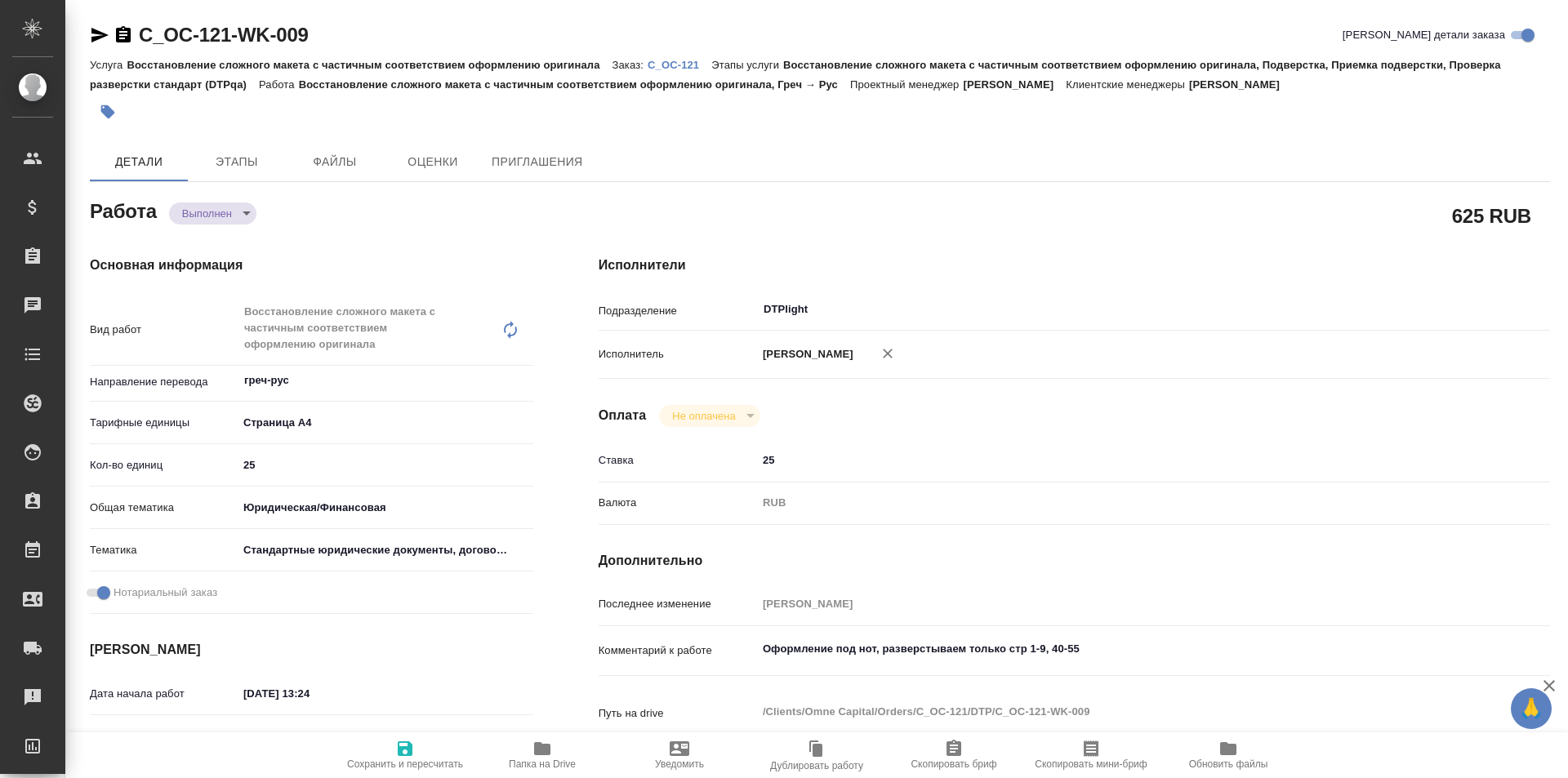
type textarea "x"
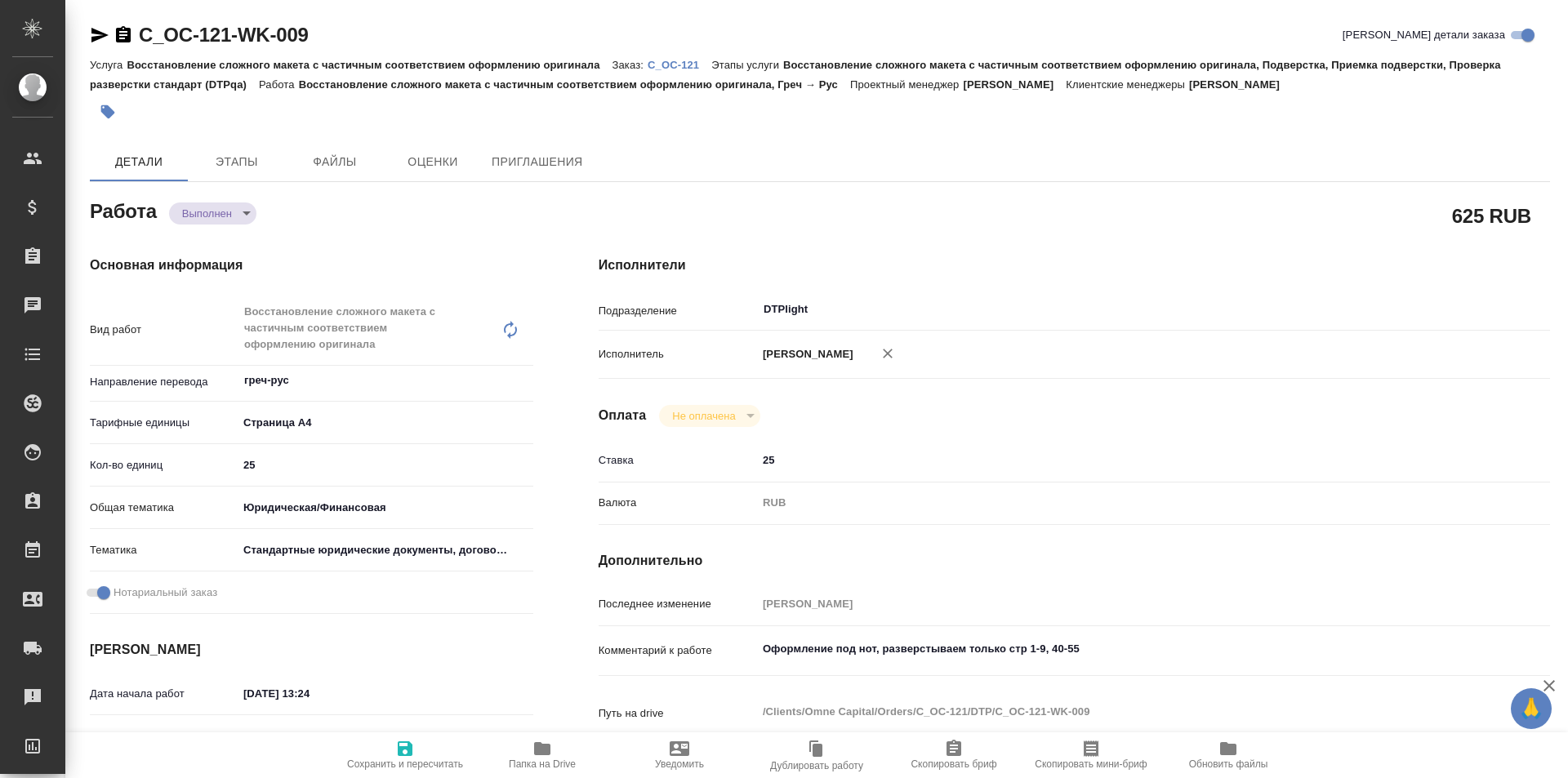
type textarea "x"
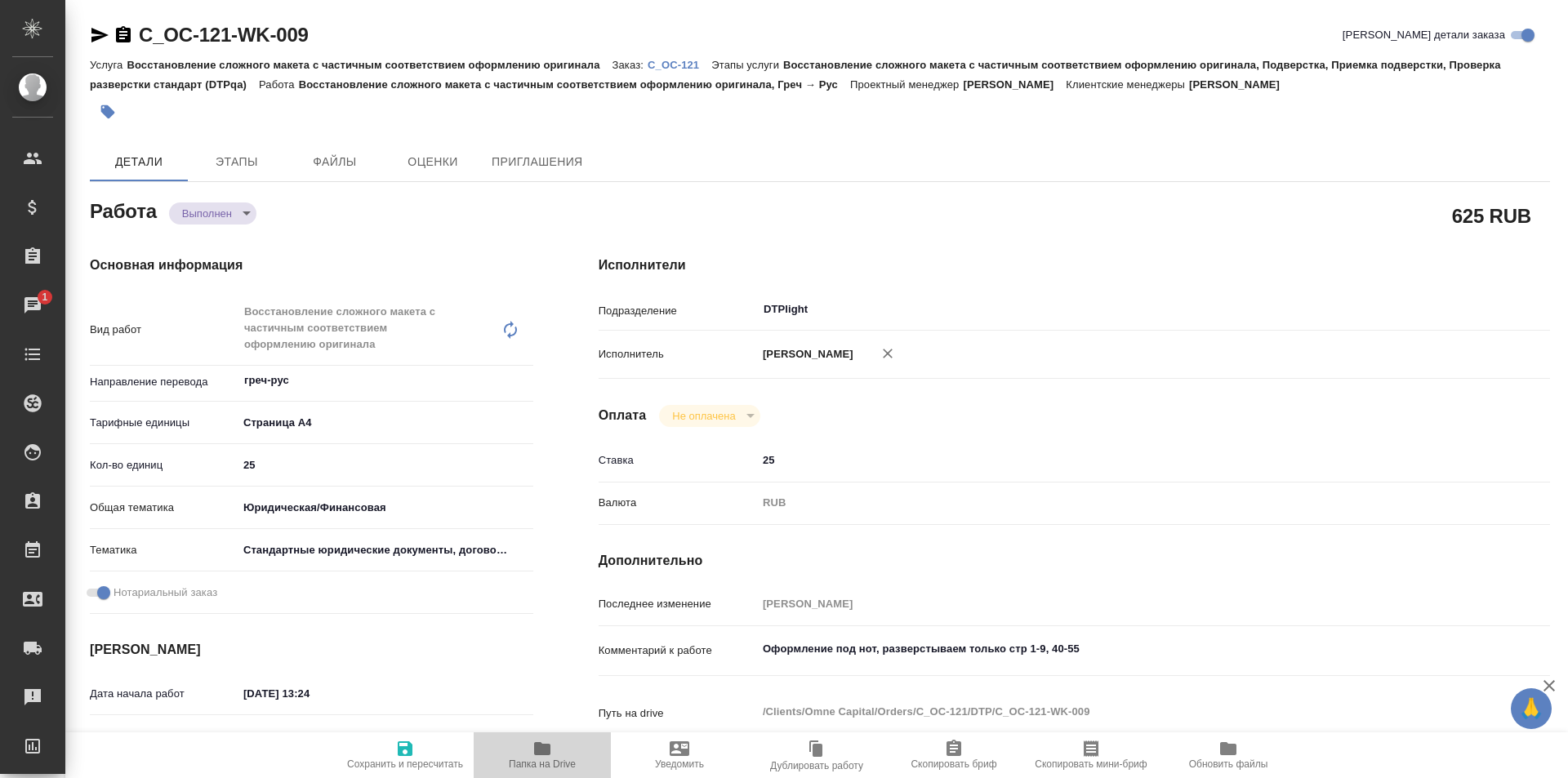
click at [550, 749] on icon "button" at bounding box center [542, 749] width 17 height 13
